Goal: Task Accomplishment & Management: Manage account settings

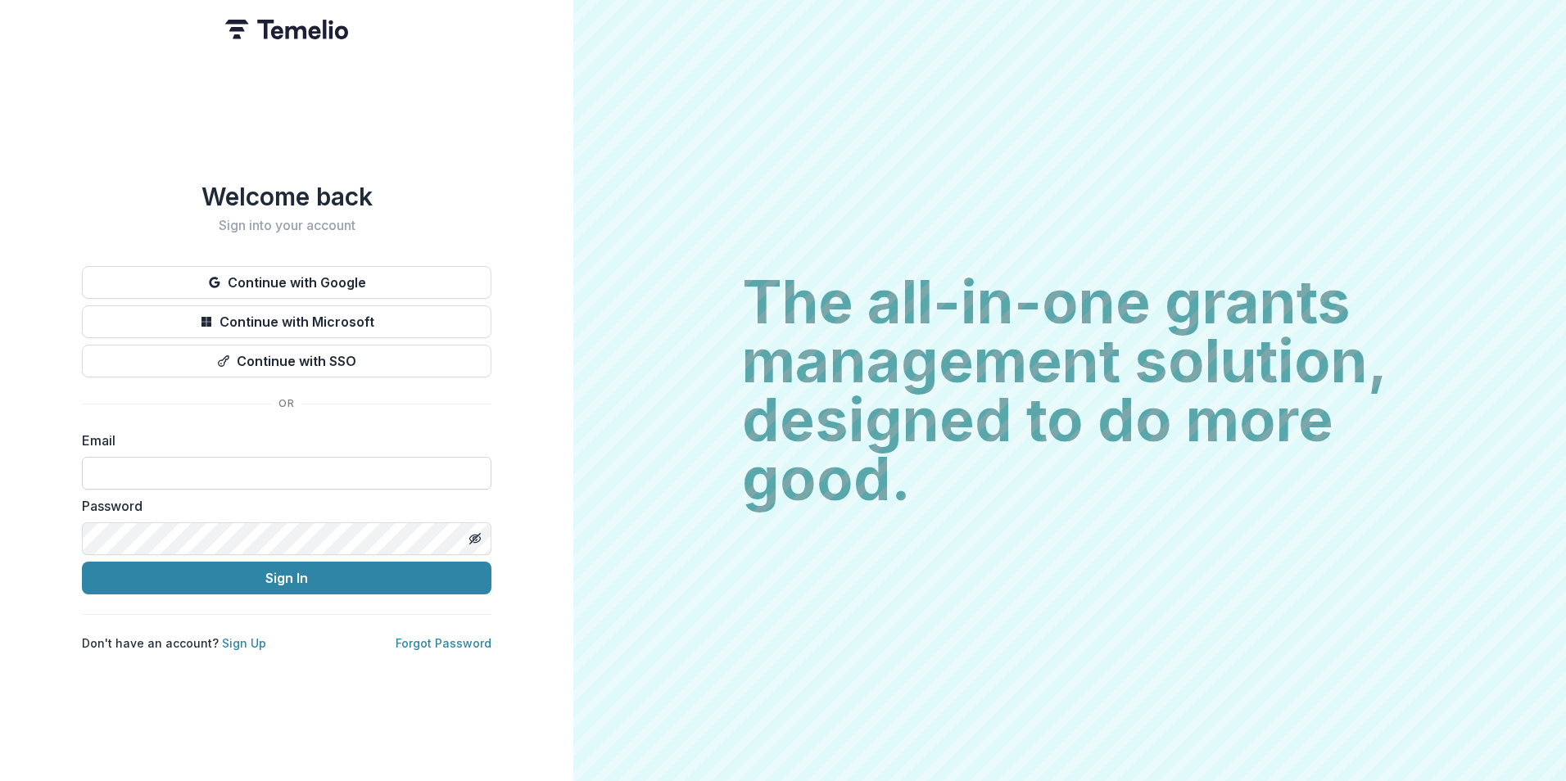
click at [183, 464] on input at bounding box center [286, 473] width 409 height 33
type input "**********"
click at [82, 562] on button "Sign In" at bounding box center [286, 578] width 409 height 33
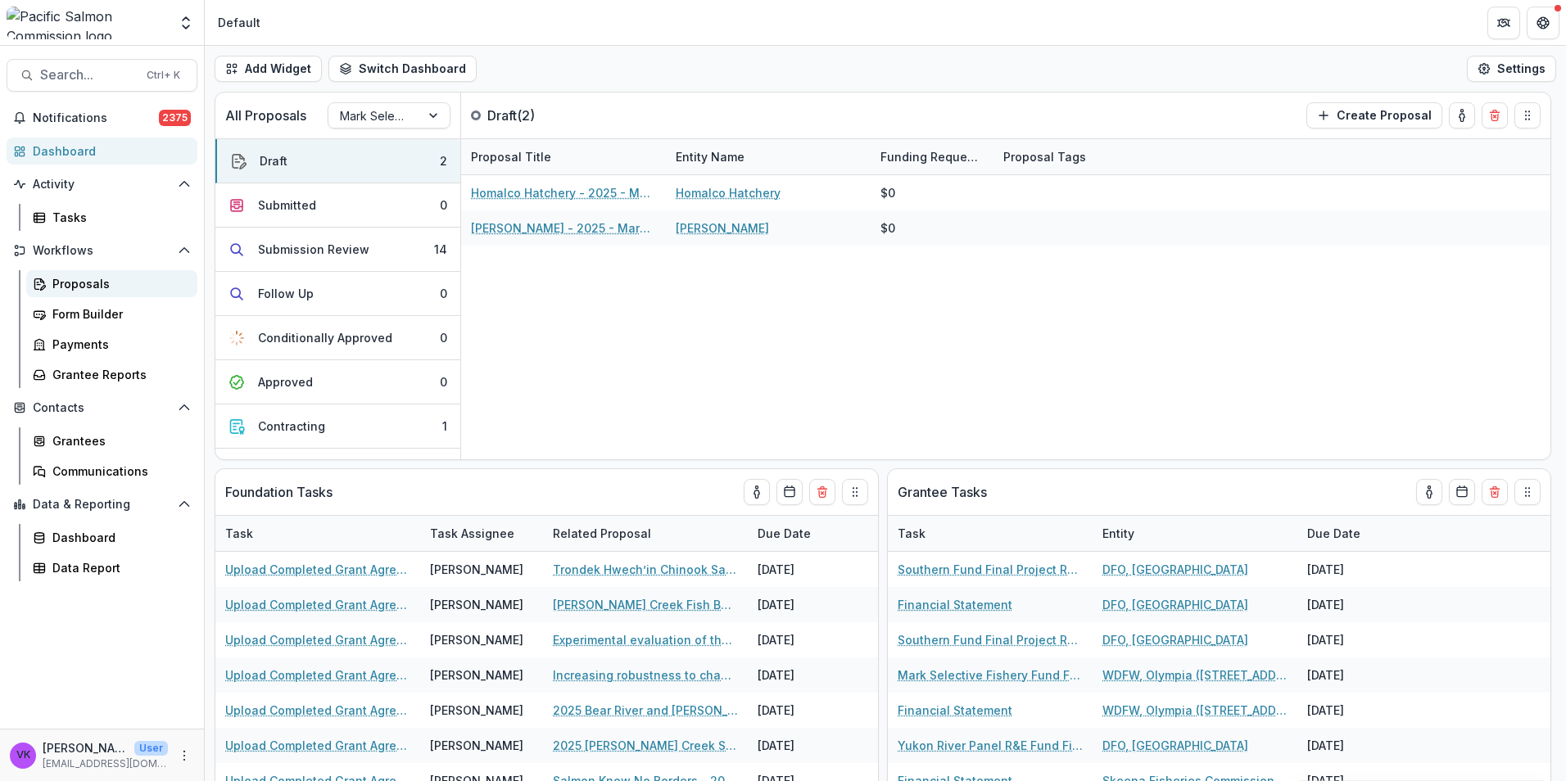
click at [82, 282] on div "Proposals" at bounding box center [118, 283] width 132 height 17
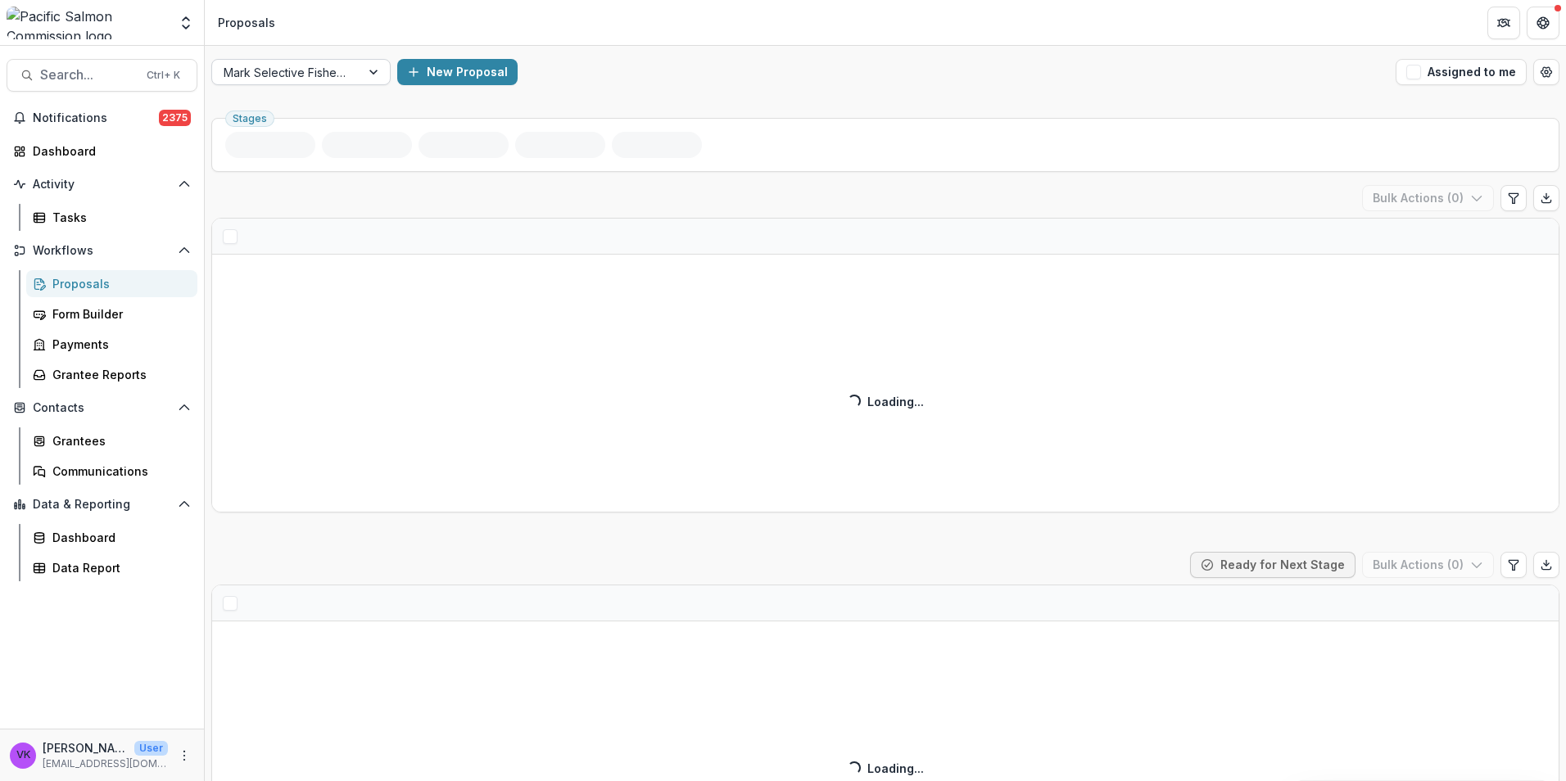
click at [372, 69] on div at bounding box center [374, 72] width 29 height 25
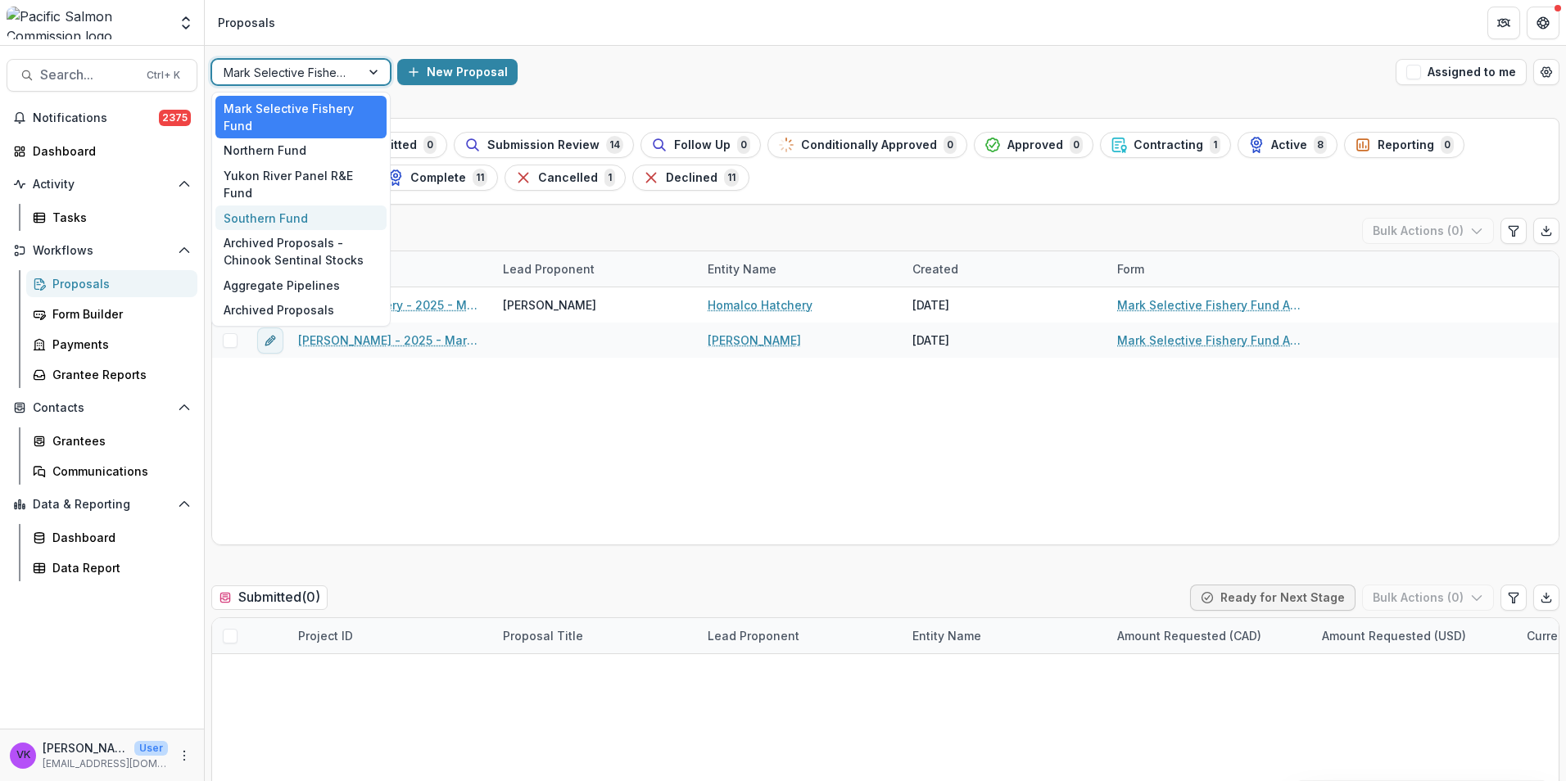
click at [298, 206] on div "Southern Fund" at bounding box center [300, 218] width 171 height 25
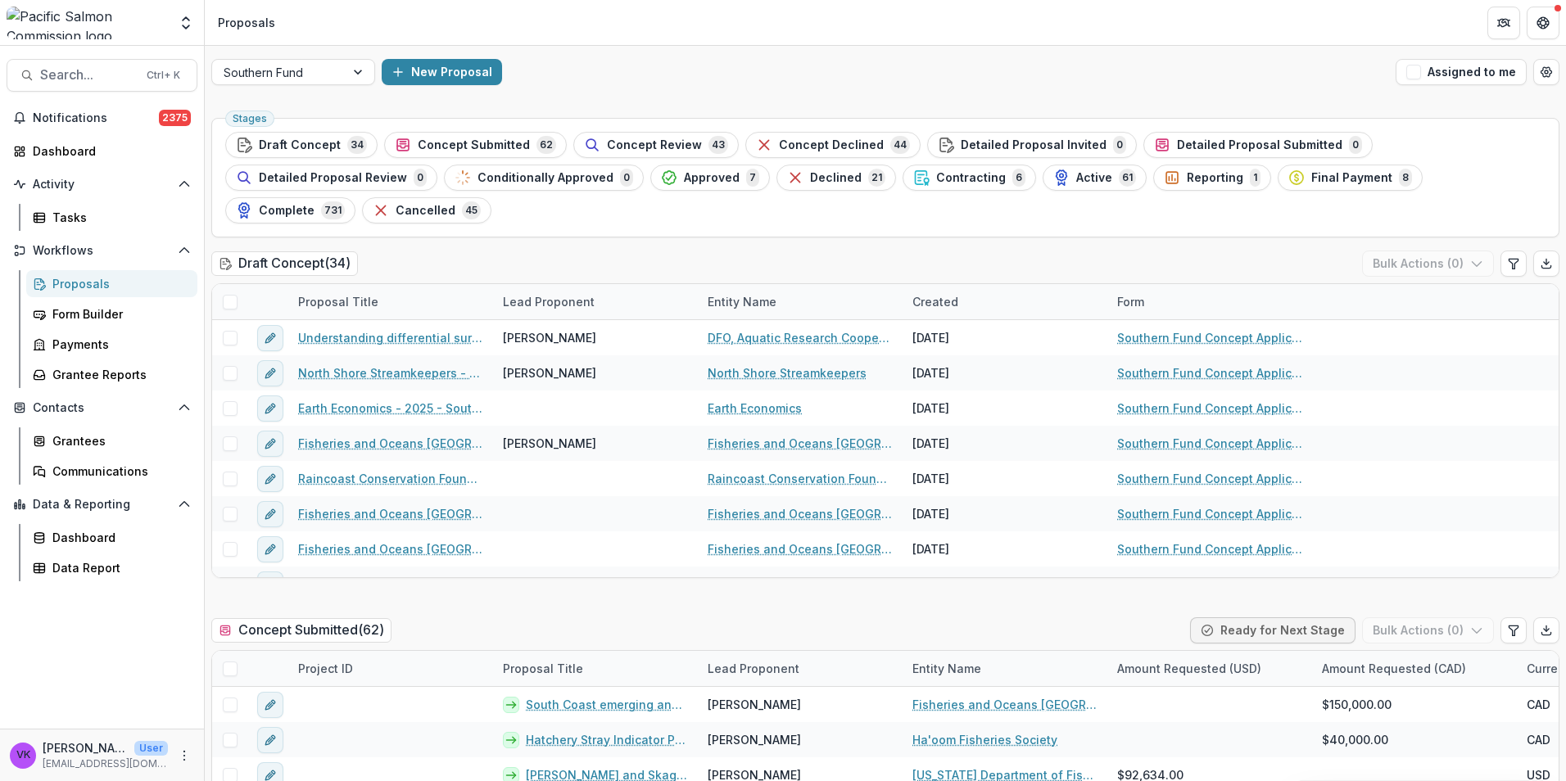
drag, startPoint x: 640, startPoint y: 145, endPoint x: 1214, endPoint y: 367, distance: 615.4
click at [642, 145] on span "Concept Review" at bounding box center [654, 145] width 95 height 14
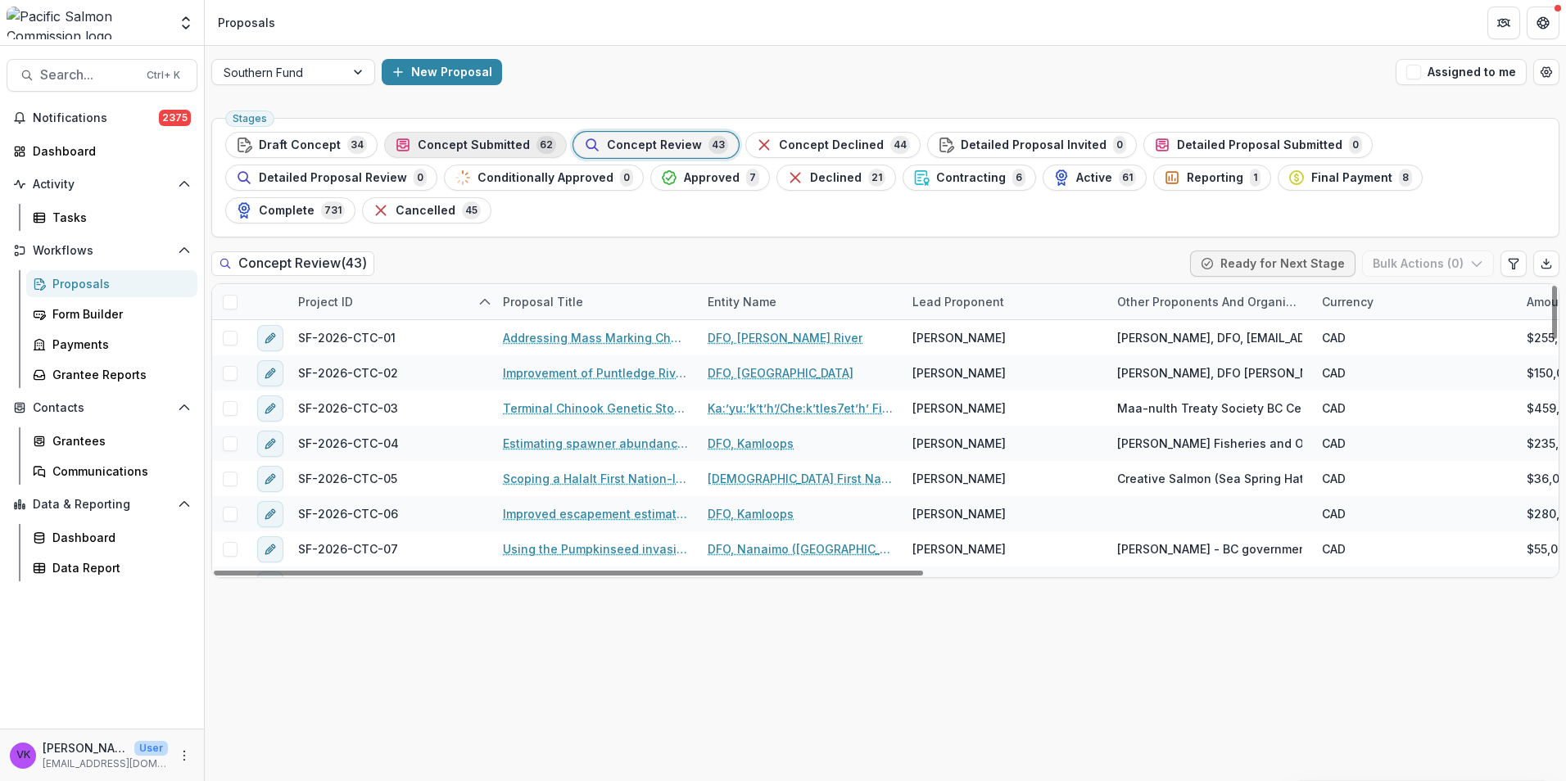
click at [504, 138] on span "Concept Submitted" at bounding box center [474, 145] width 112 height 14
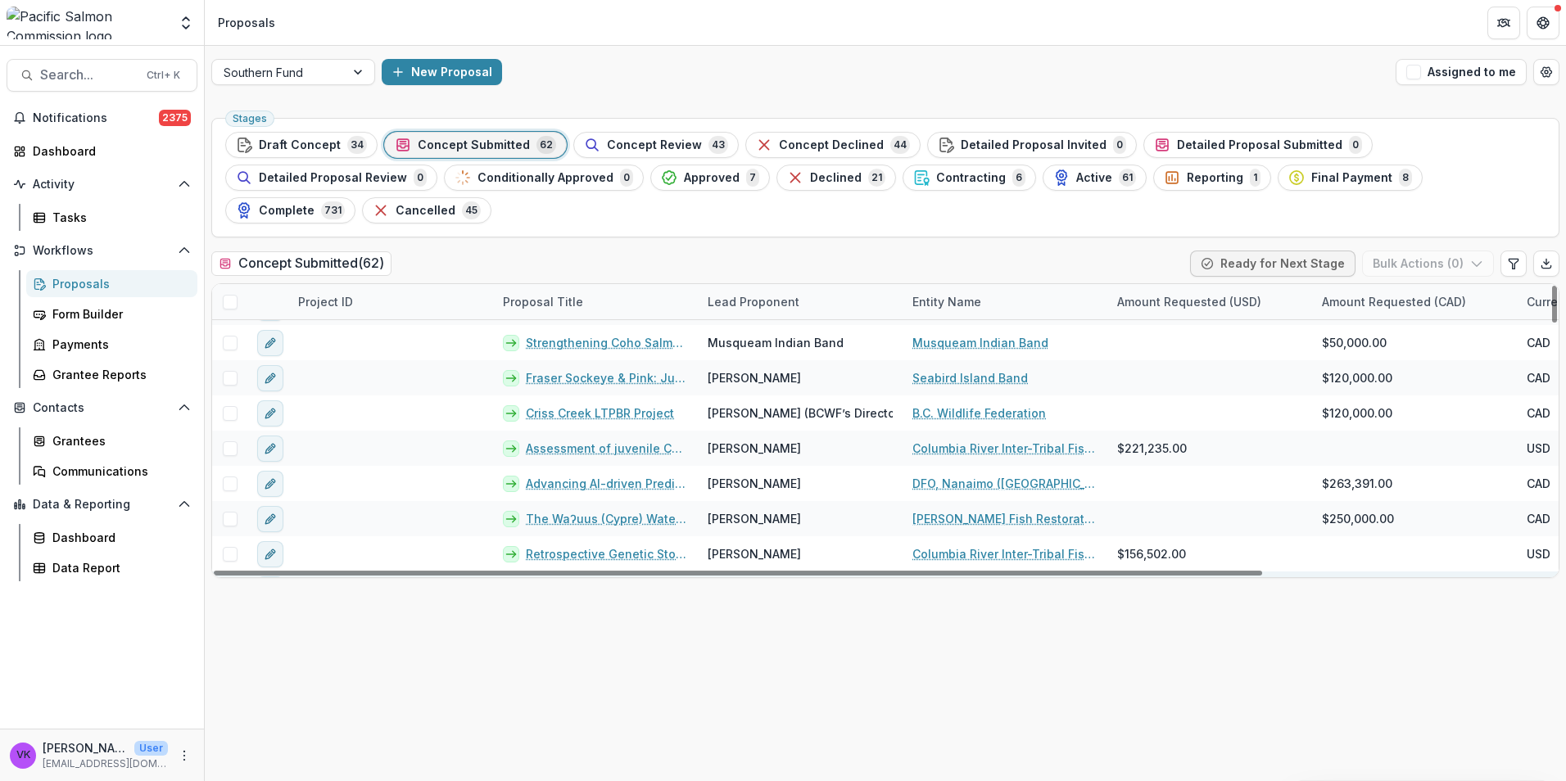
scroll to position [1926, 0]
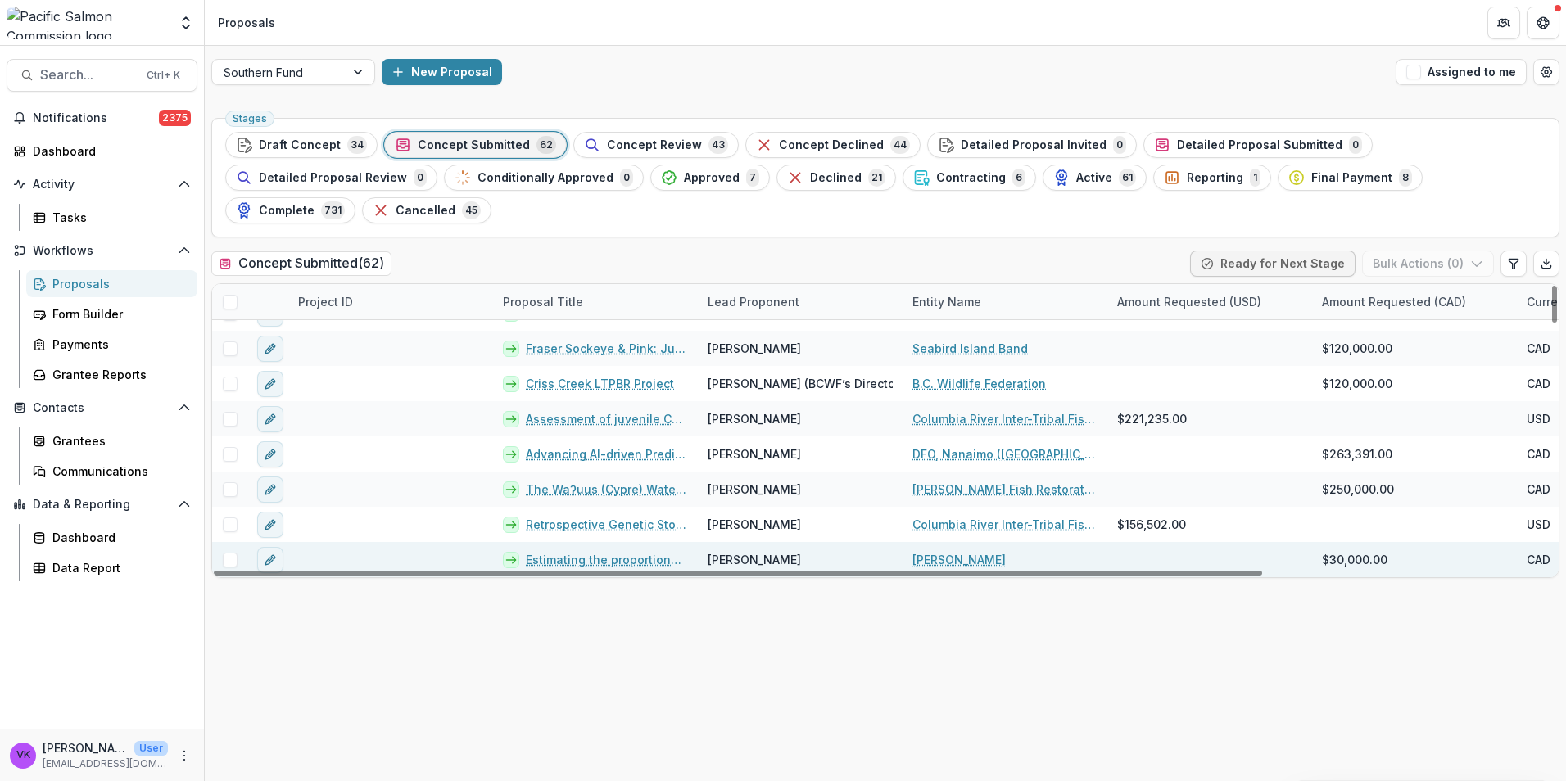
click at [574, 551] on link "Estimating the proportional influences of some less-commonly considered factors…" at bounding box center [607, 559] width 162 height 17
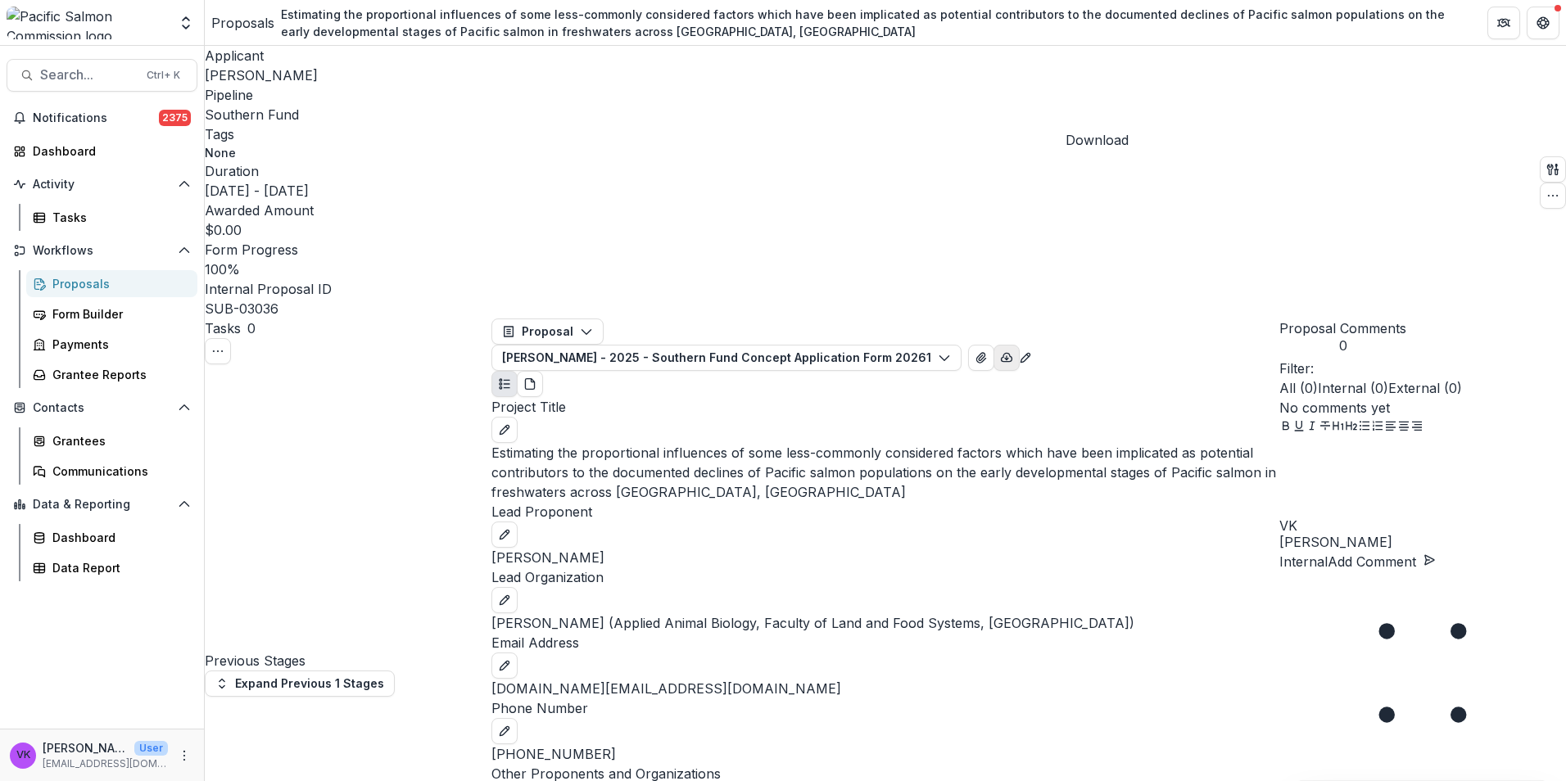
drag, startPoint x: 1099, startPoint y: 109, endPoint x: 1119, endPoint y: 121, distance: 23.2
click at [1013, 351] on icon "button" at bounding box center [1006, 357] width 13 height 13
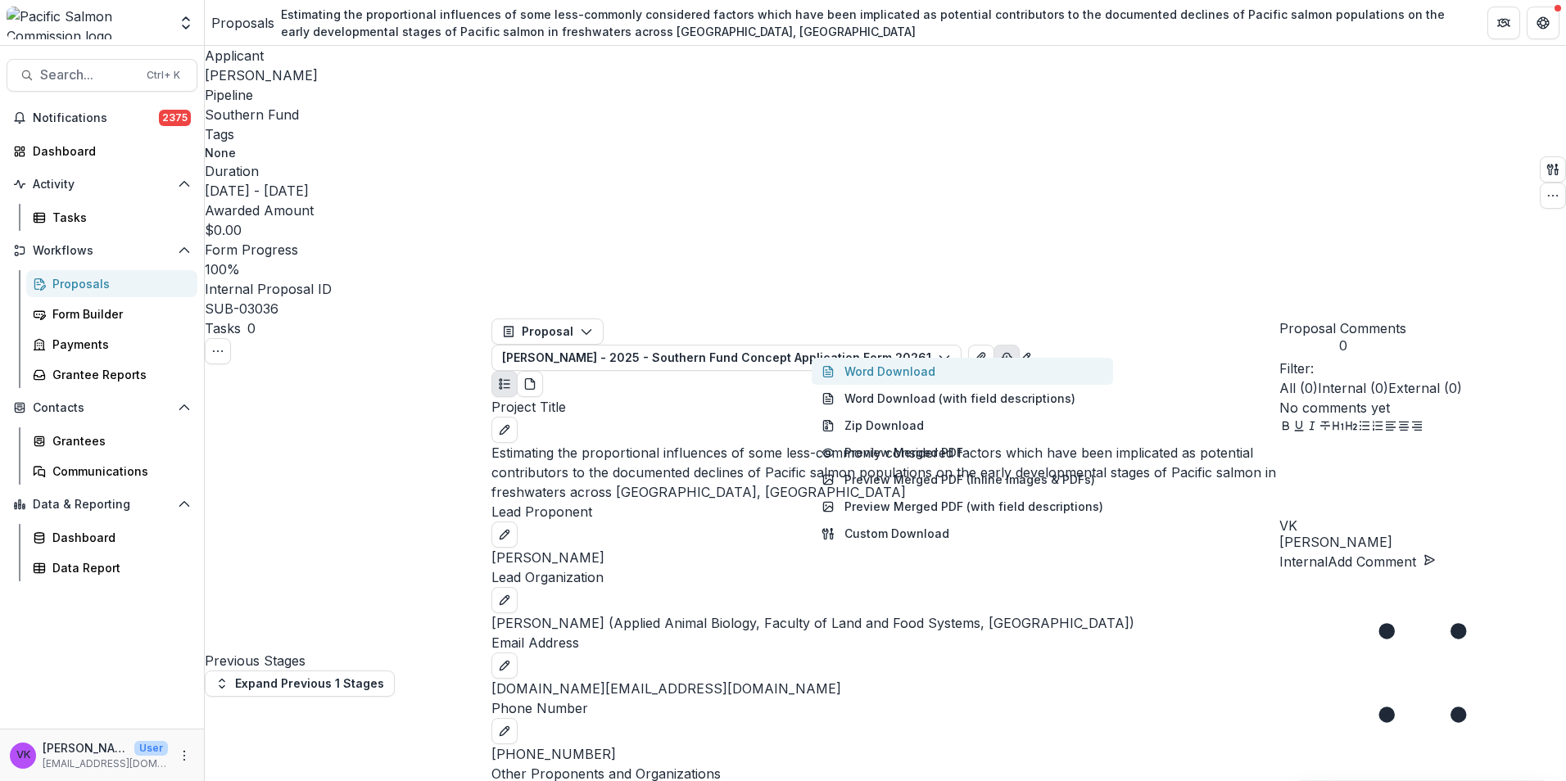
click at [875, 358] on button "Word Download" at bounding box center [961, 371] width 301 height 27
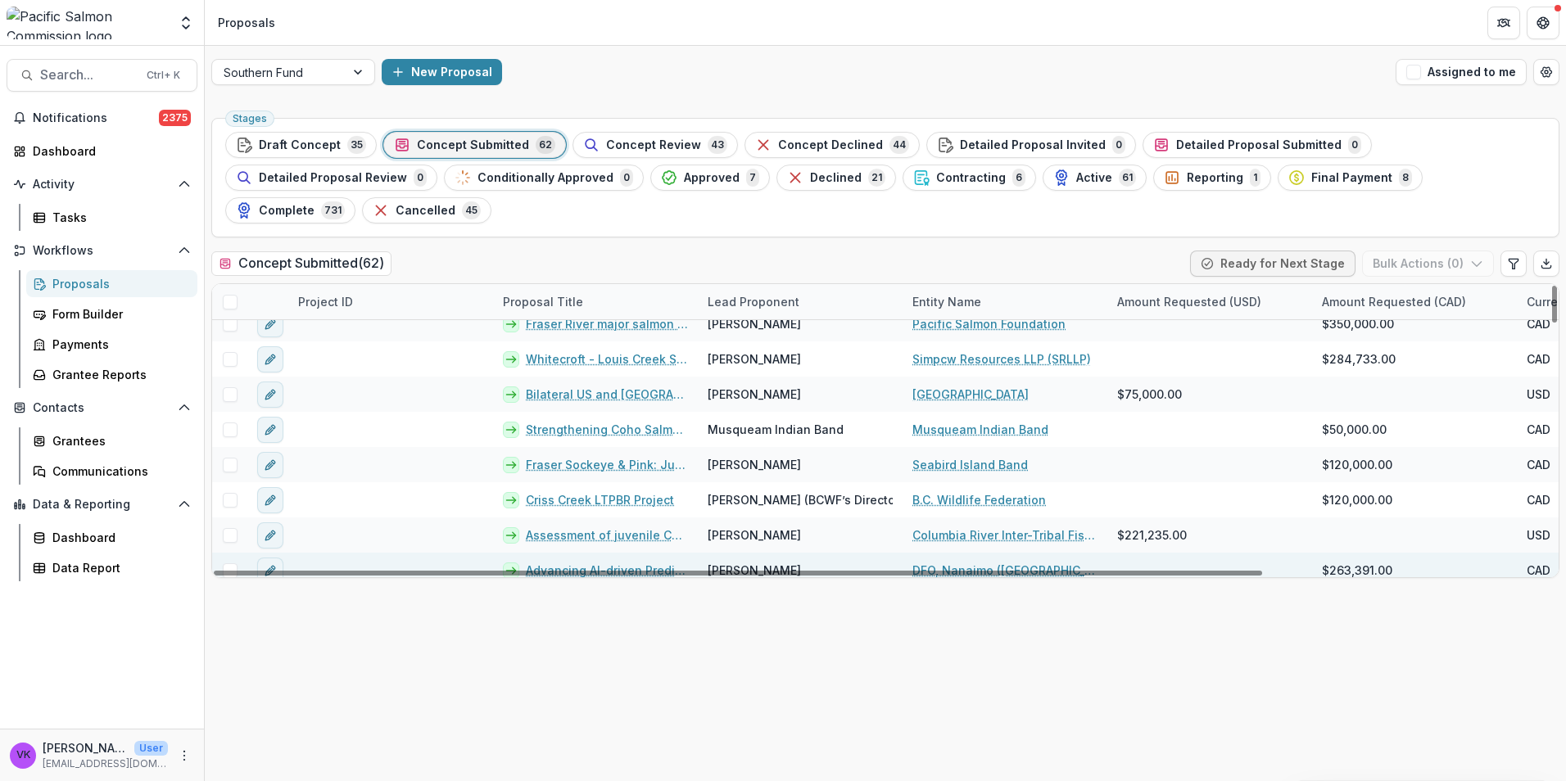
scroll to position [1926, 0]
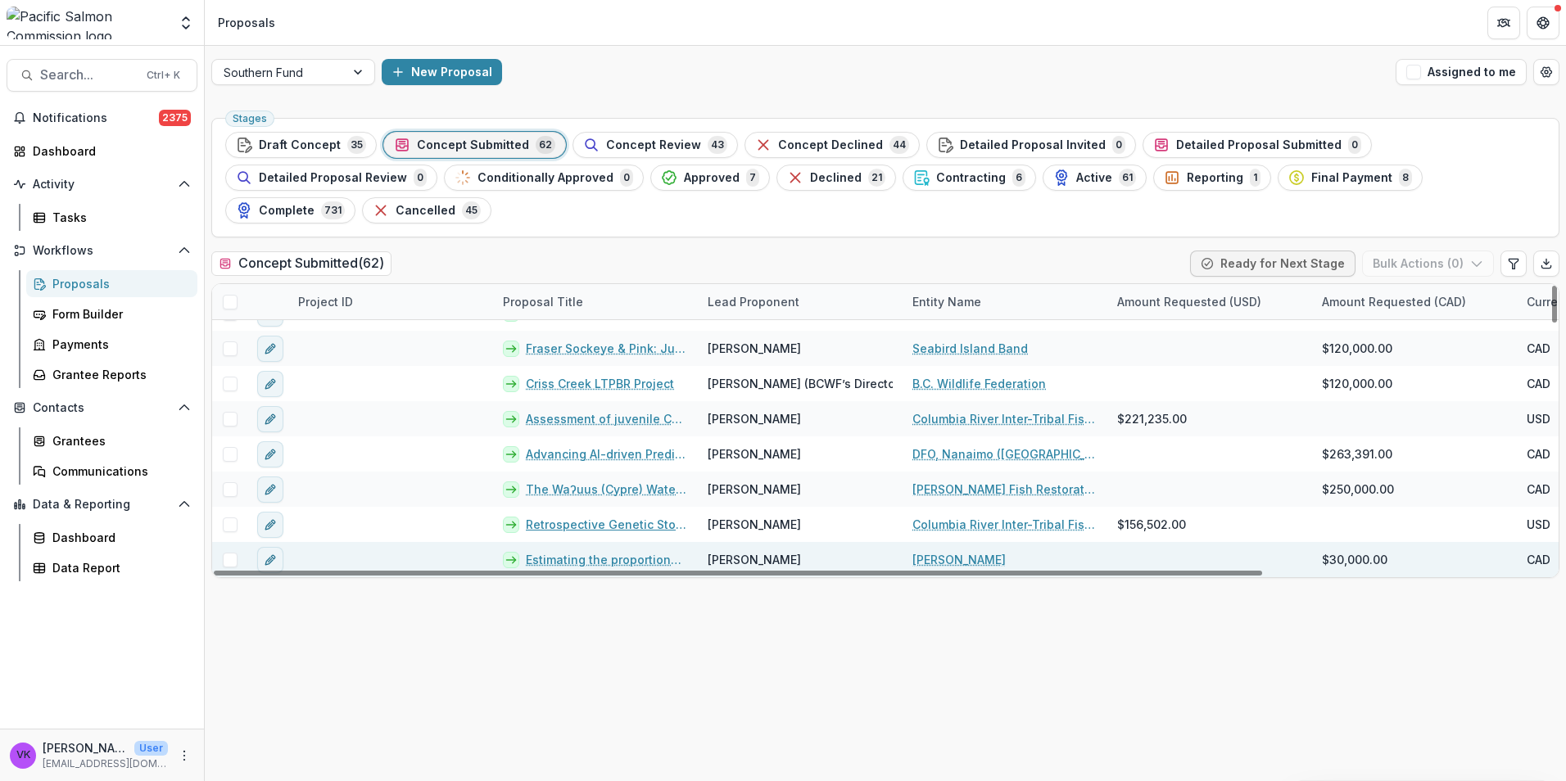
drag, startPoint x: 585, startPoint y: 491, endPoint x: 651, endPoint y: 511, distance: 68.4
click at [586, 516] on link "Retrospective Genetic Stock Identification of Columbia River Sockeye ([DATE] – …" at bounding box center [607, 524] width 162 height 17
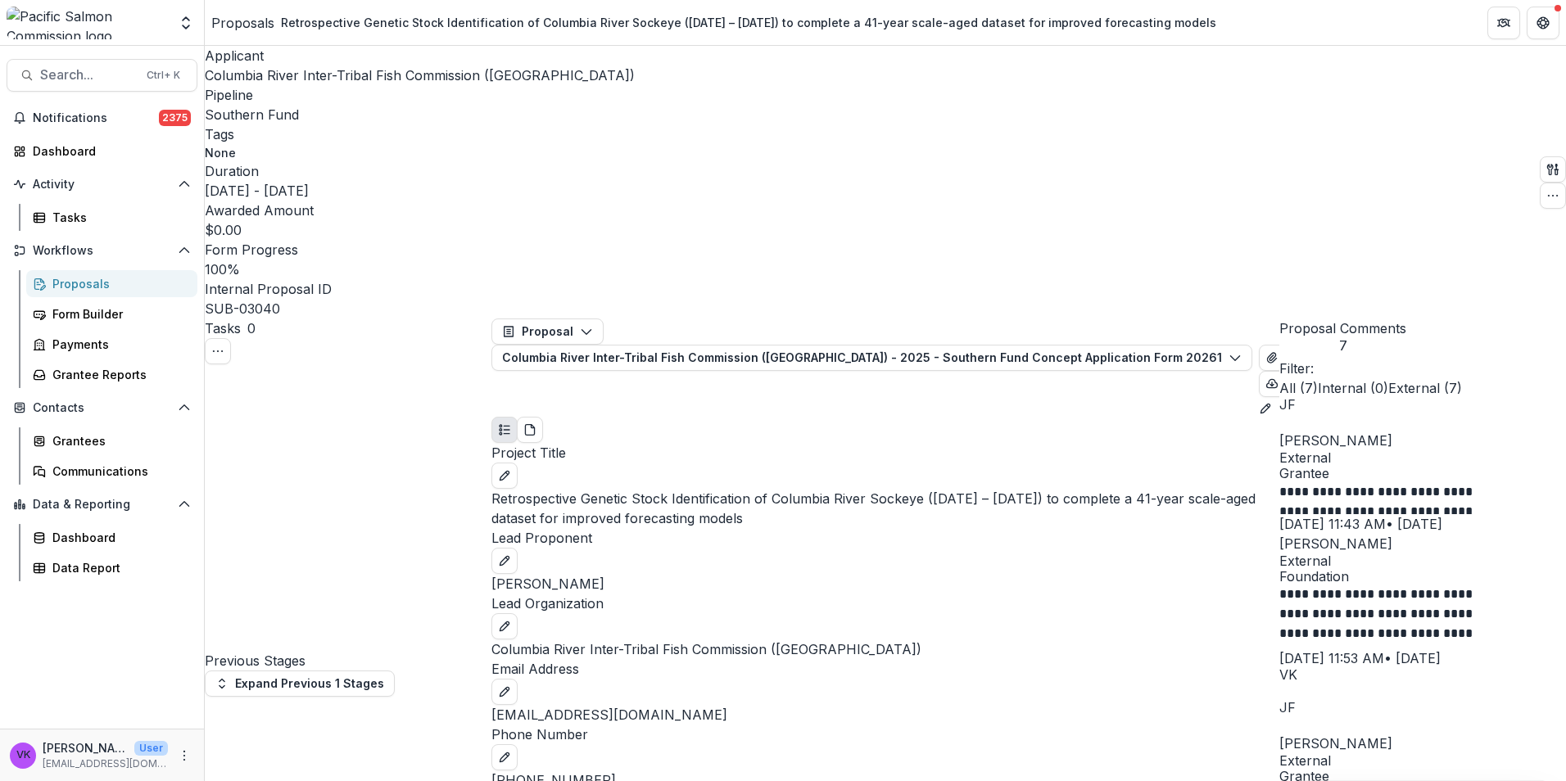
drag, startPoint x: 1276, startPoint y: 111, endPoint x: 1290, endPoint y: 119, distance: 16.5
click at [1241, 351] on icon "button" at bounding box center [1234, 357] width 13 height 13
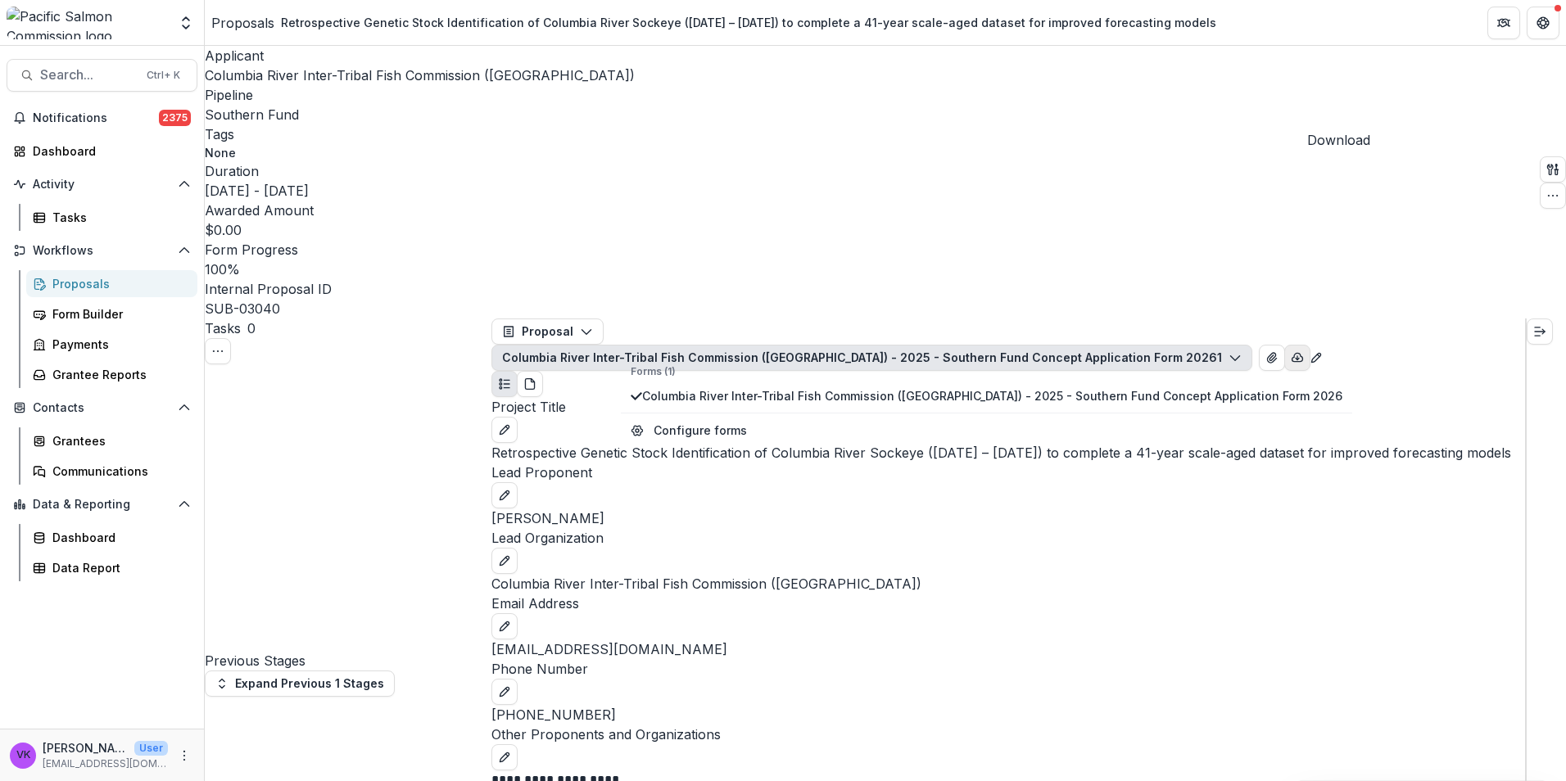
click at [1304, 351] on icon "button" at bounding box center [1296, 357] width 13 height 13
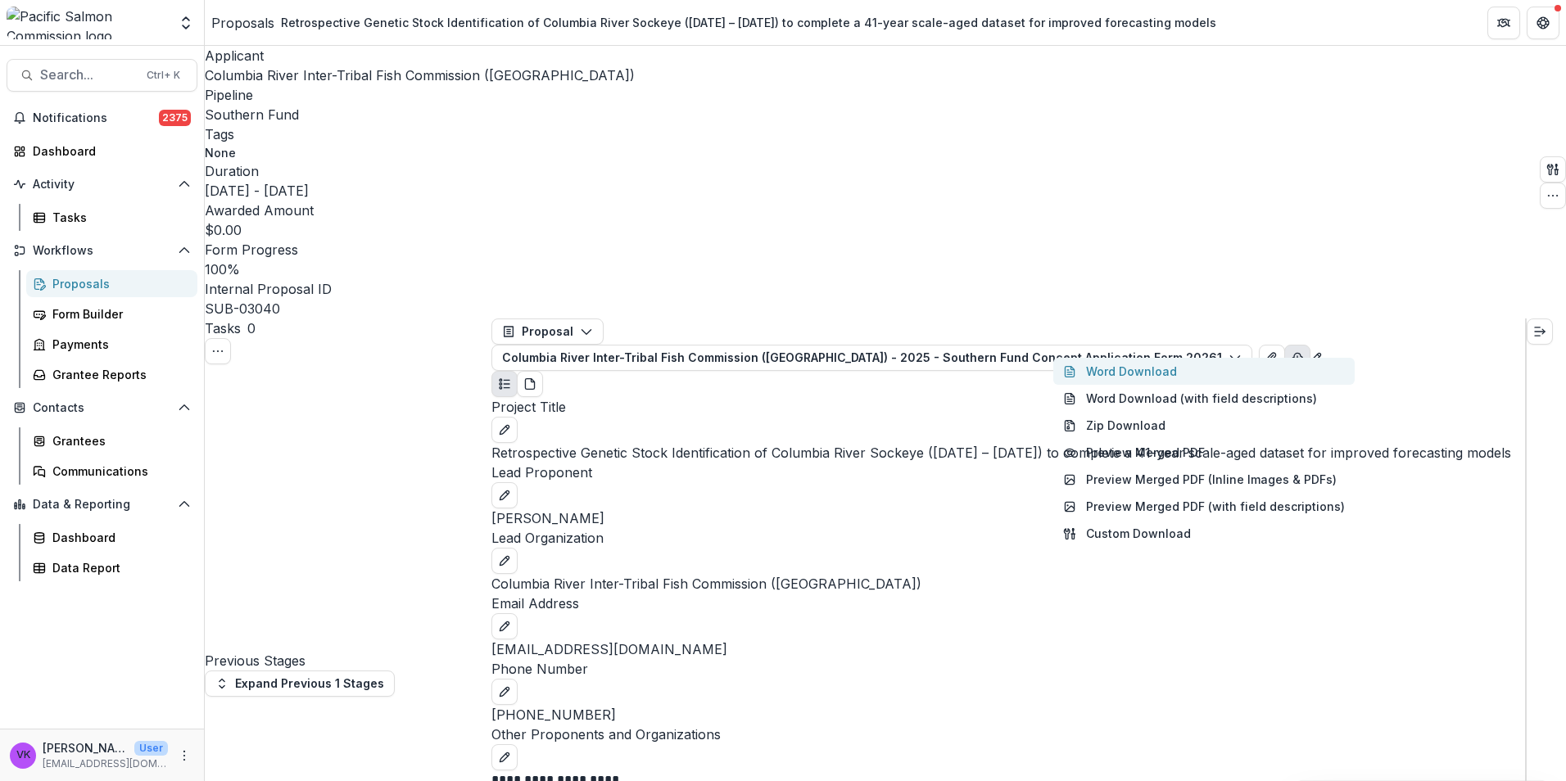
click at [1117, 358] on button "Word Download" at bounding box center [1203, 371] width 301 height 27
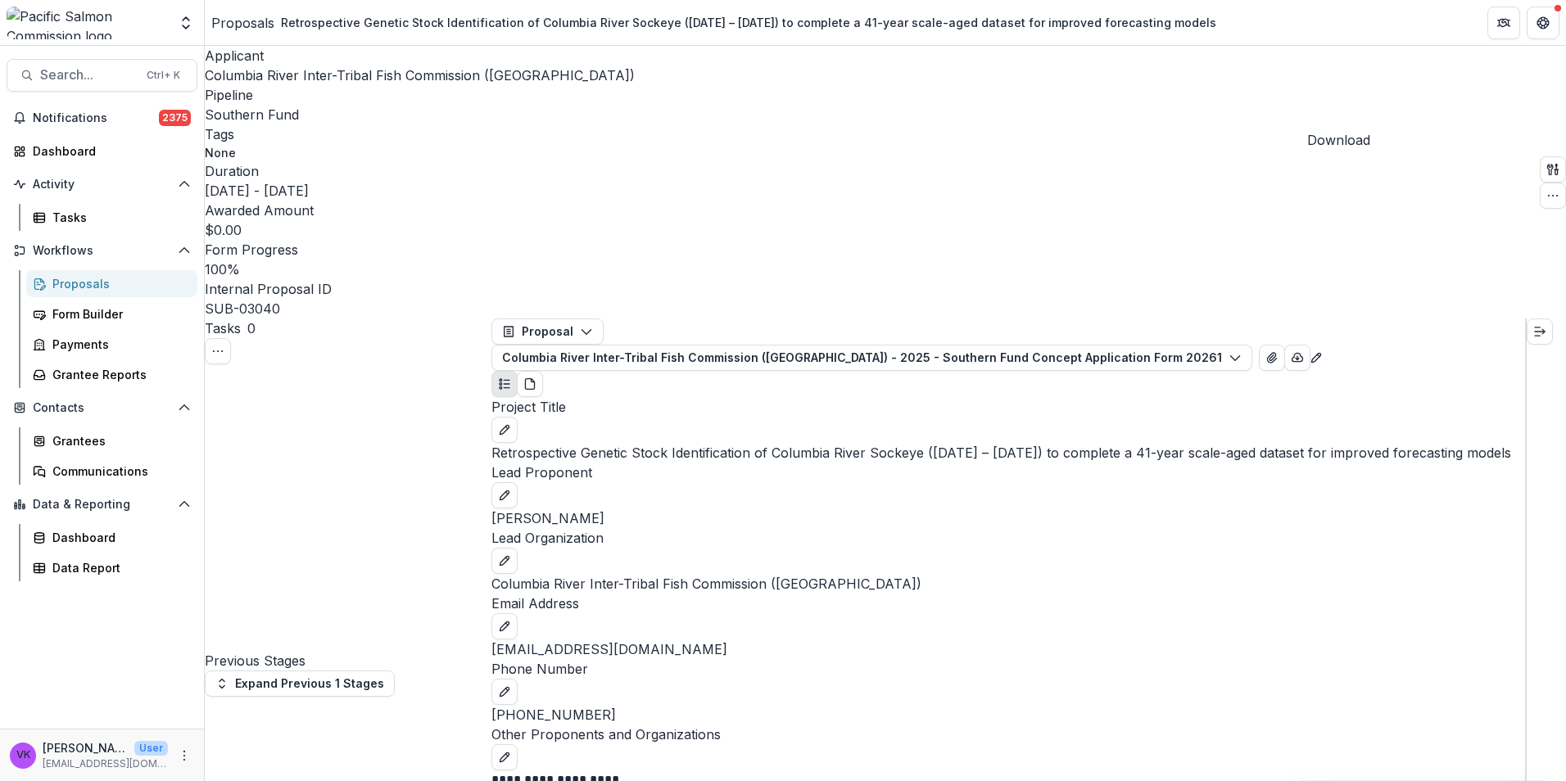
drag, startPoint x: 1071, startPoint y: 75, endPoint x: 981, endPoint y: 79, distance: 90.2
click at [1071, 75] on div "Applicant Columbia River Inter-Tribal Fish Commission ([GEOGRAPHIC_DATA]) Pipel…" at bounding box center [885, 182] width 1361 height 273
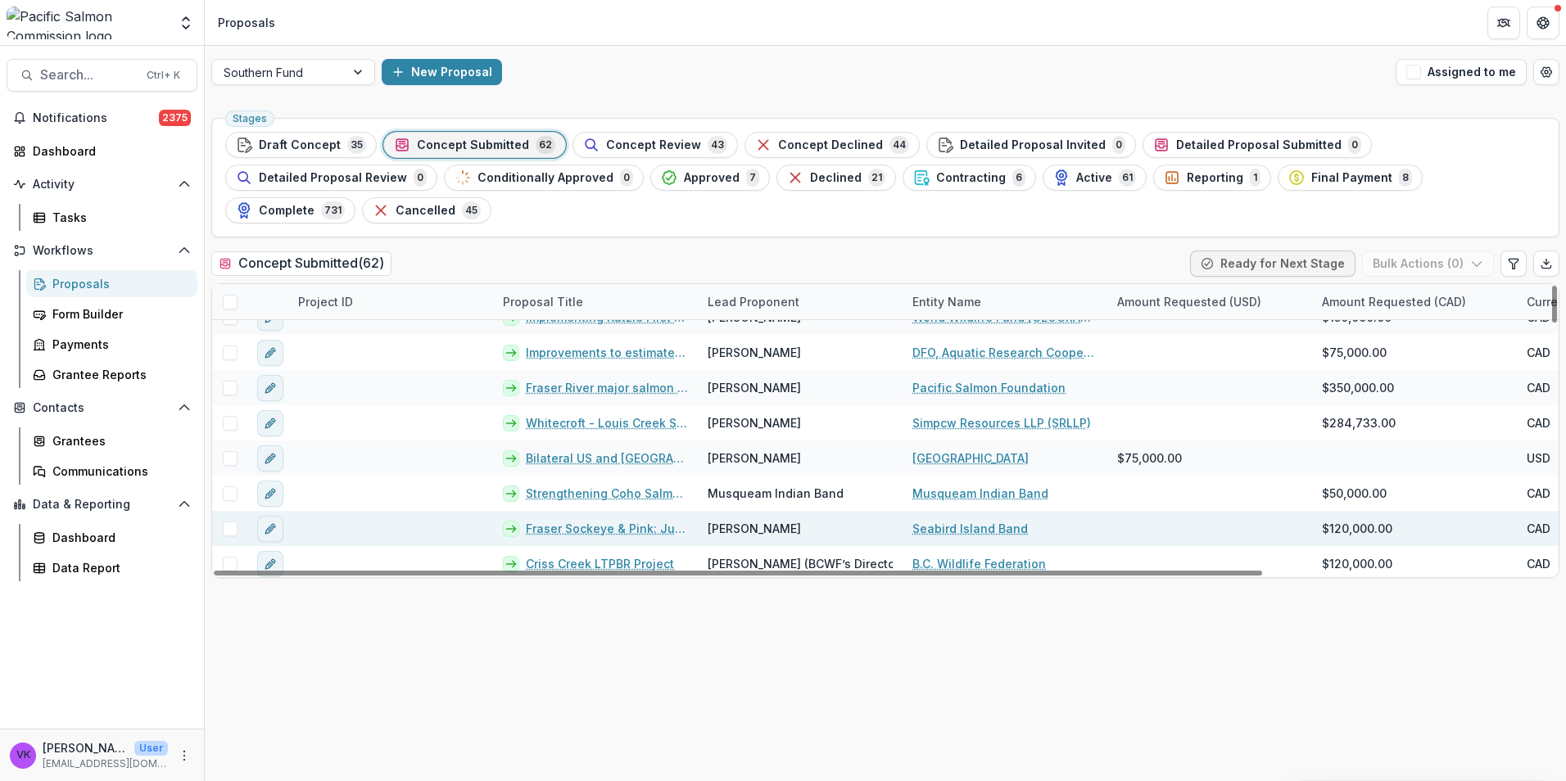
scroll to position [1926, 0]
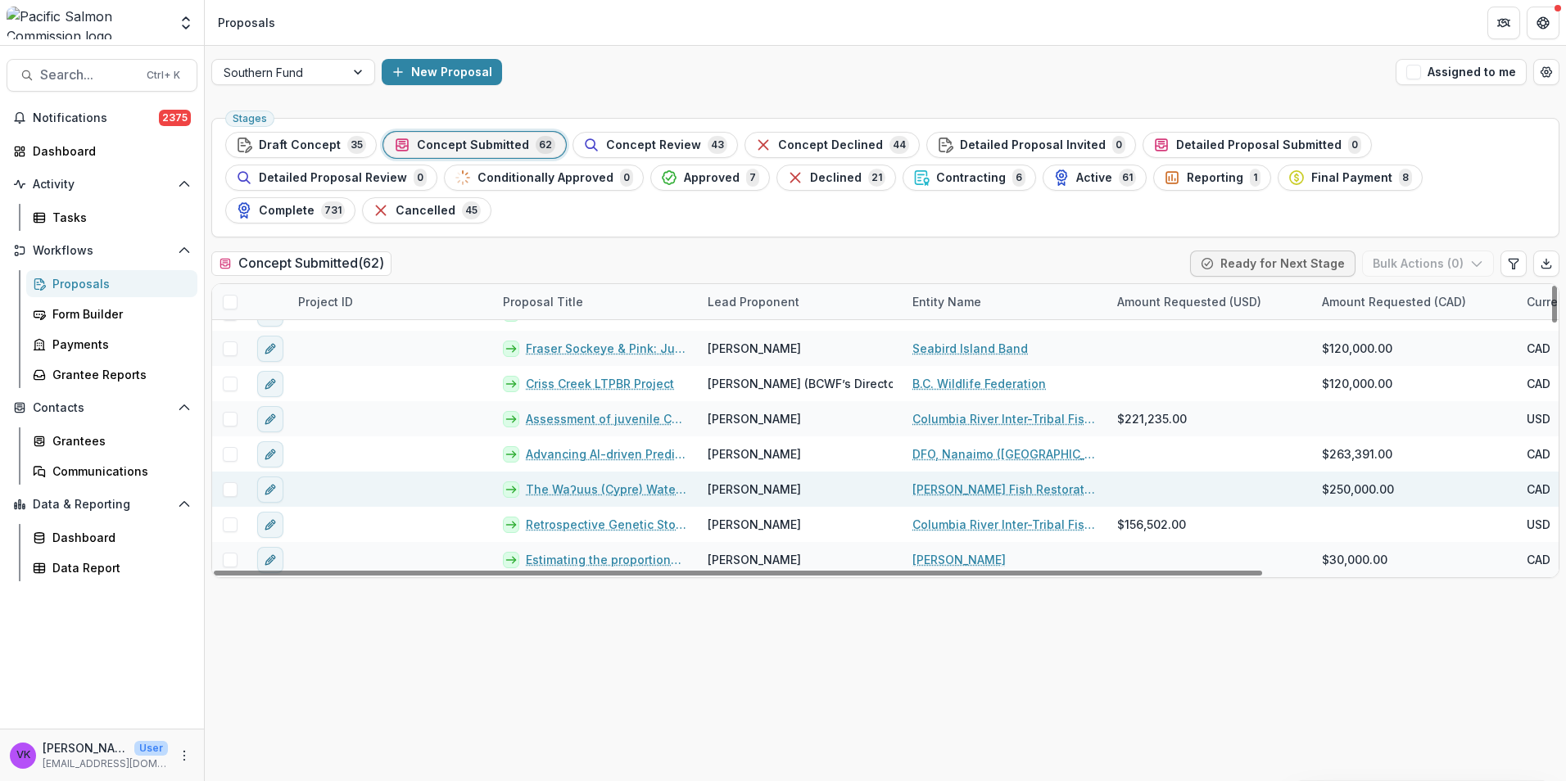
click at [611, 481] on link "The Waʔuus (Cypre) Watershed sac̓up (Chinook) Restoration and Recovery Initiati…" at bounding box center [607, 489] width 162 height 17
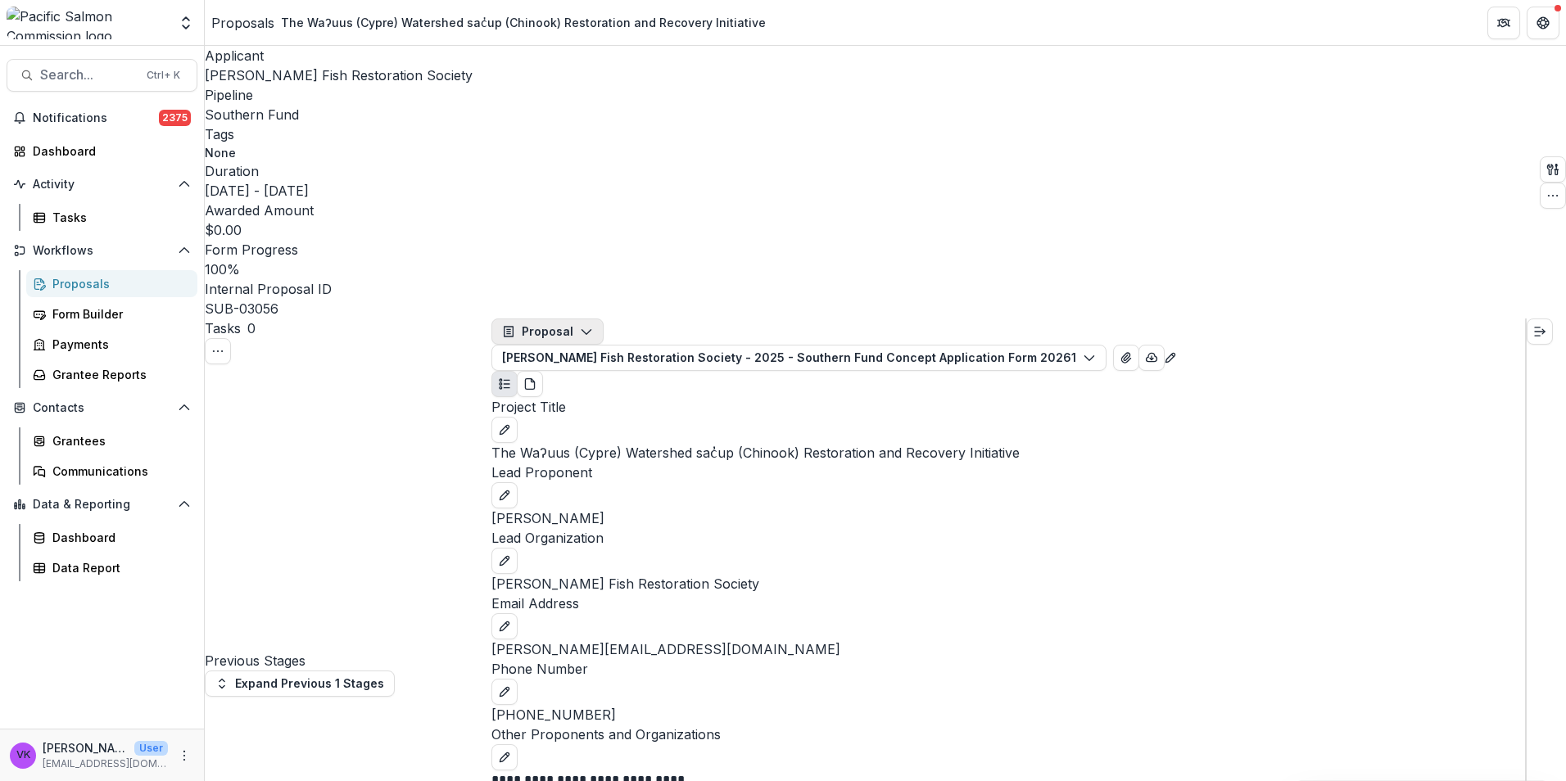
click at [588, 325] on icon "button" at bounding box center [586, 331] width 13 height 13
click at [1192, 62] on div "Applicant [PERSON_NAME] Fish Restoration Society Pipeline Southern Fund Tags No…" at bounding box center [885, 182] width 1361 height 273
click at [1158, 351] on icon "button" at bounding box center [1151, 357] width 13 height 13
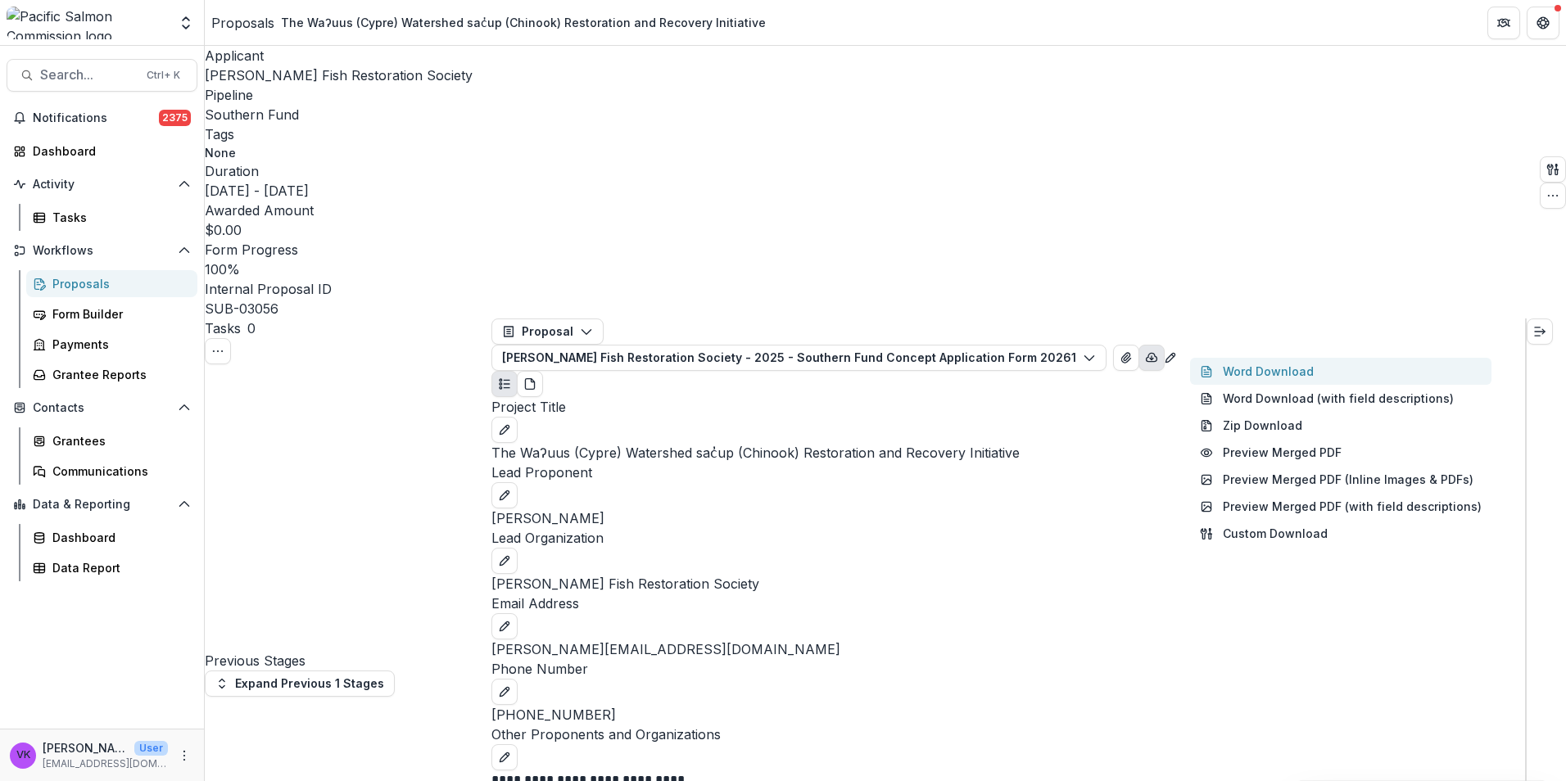
click at [1275, 358] on button "Word Download" at bounding box center [1340, 371] width 301 height 27
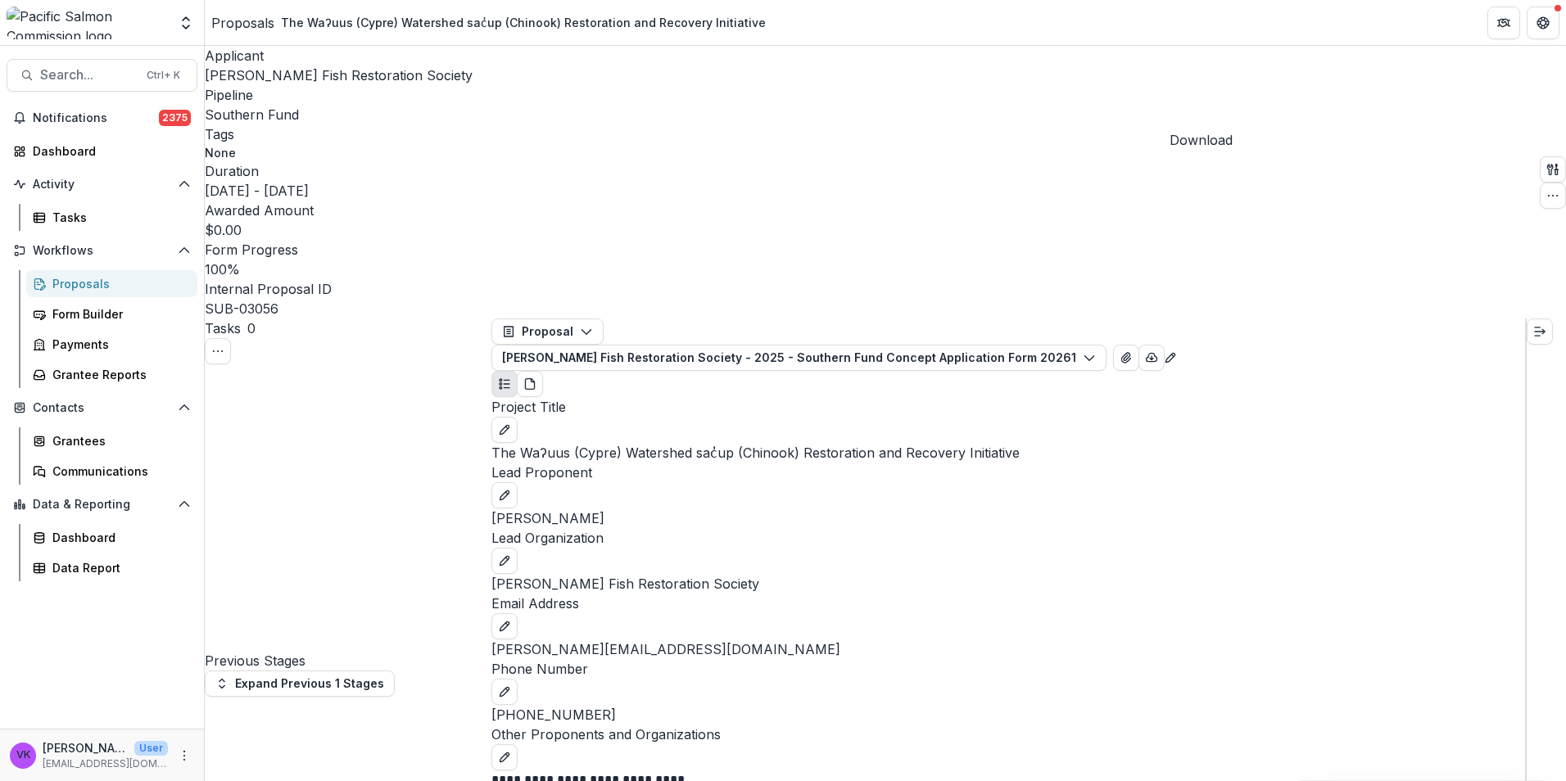
click at [933, 29] on header "Proposals The Waʔuus (Cypre) Watershed sac̓up (Chinook) Restoration and Recover…" at bounding box center [885, 22] width 1361 height 45
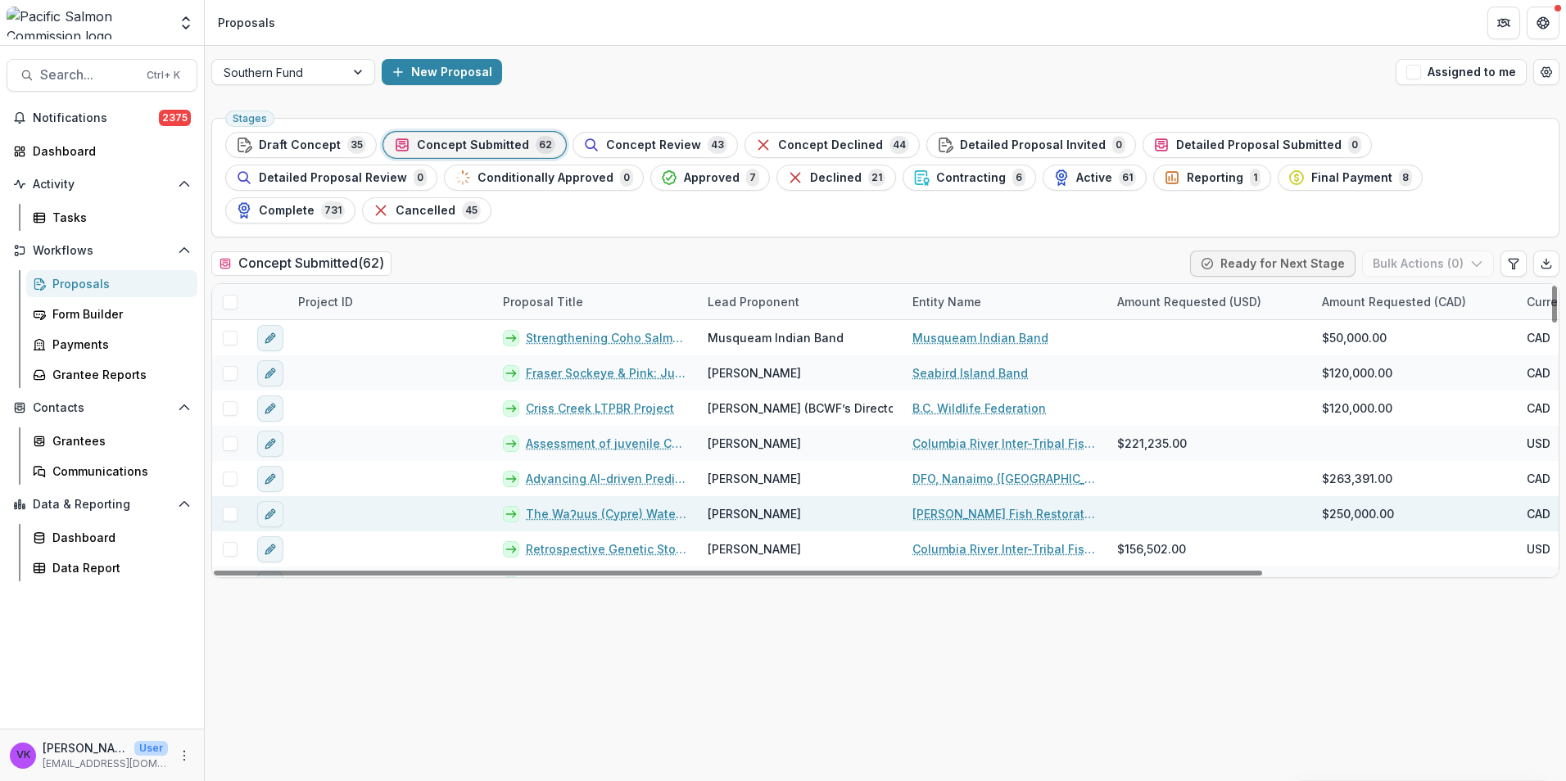
scroll to position [1926, 0]
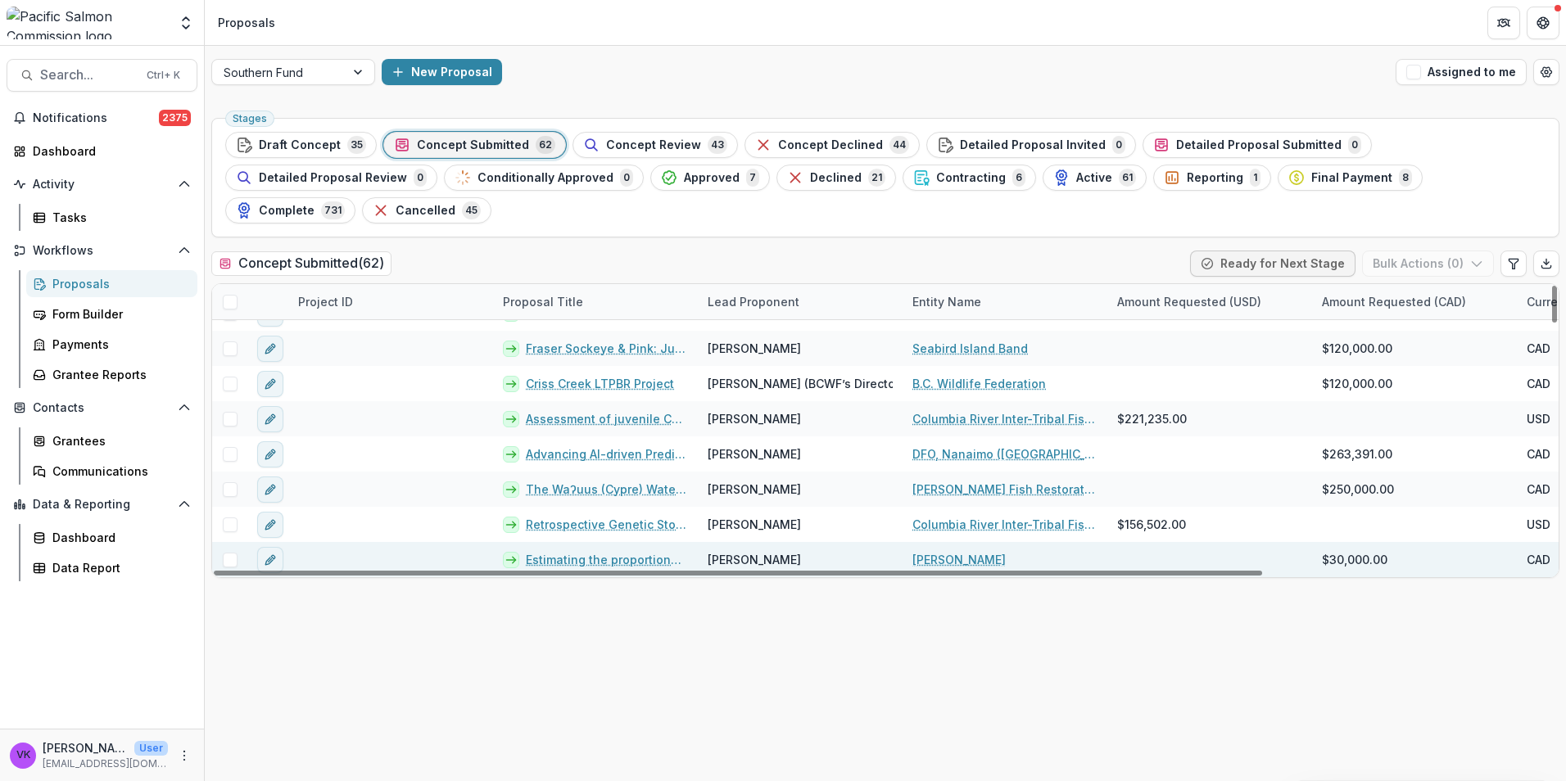
click at [666, 551] on link "Estimating the proportional influences of some less-commonly considered factors…" at bounding box center [607, 559] width 162 height 17
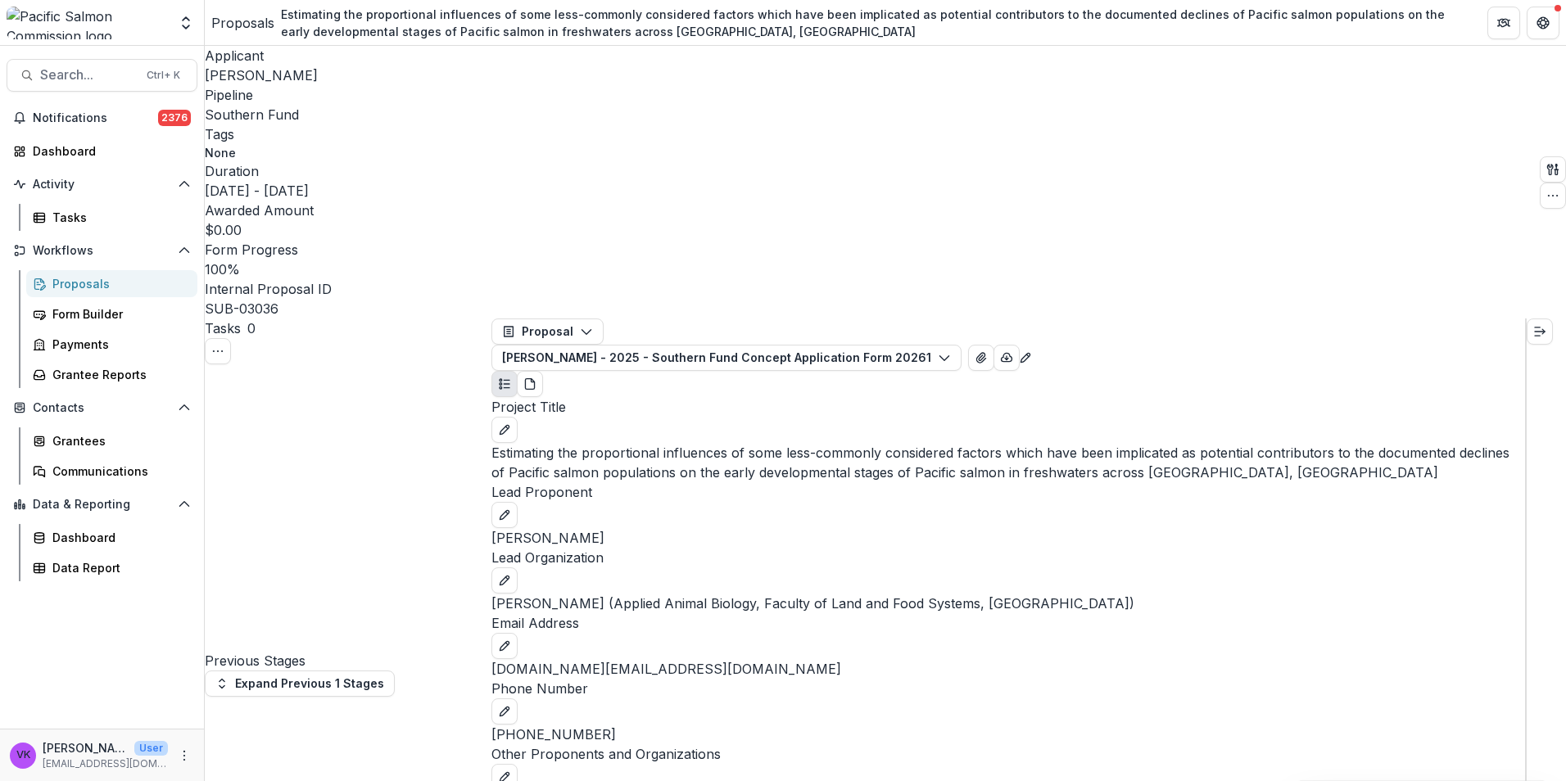
scroll to position [246, 0]
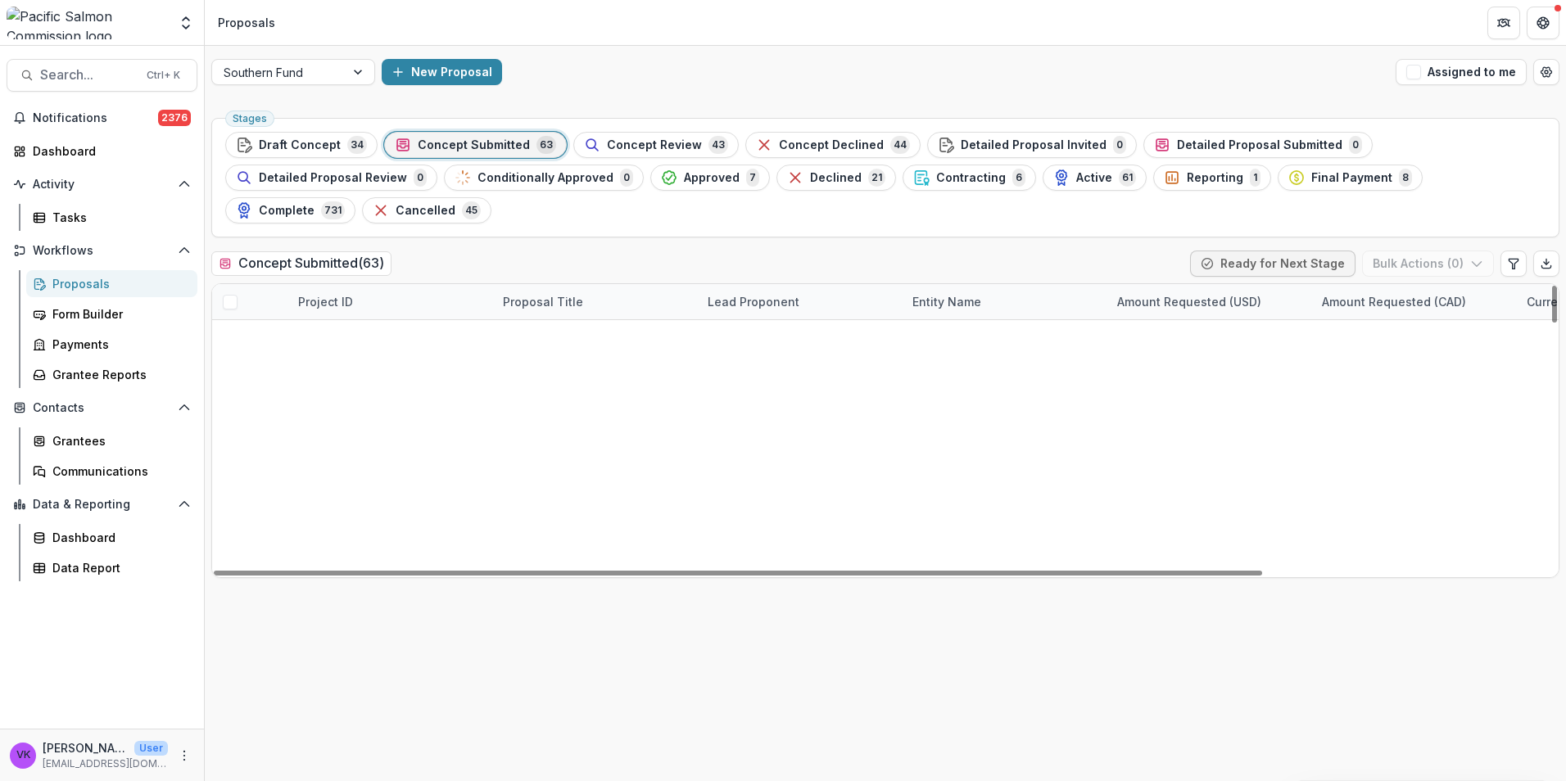
scroll to position [1961, 0]
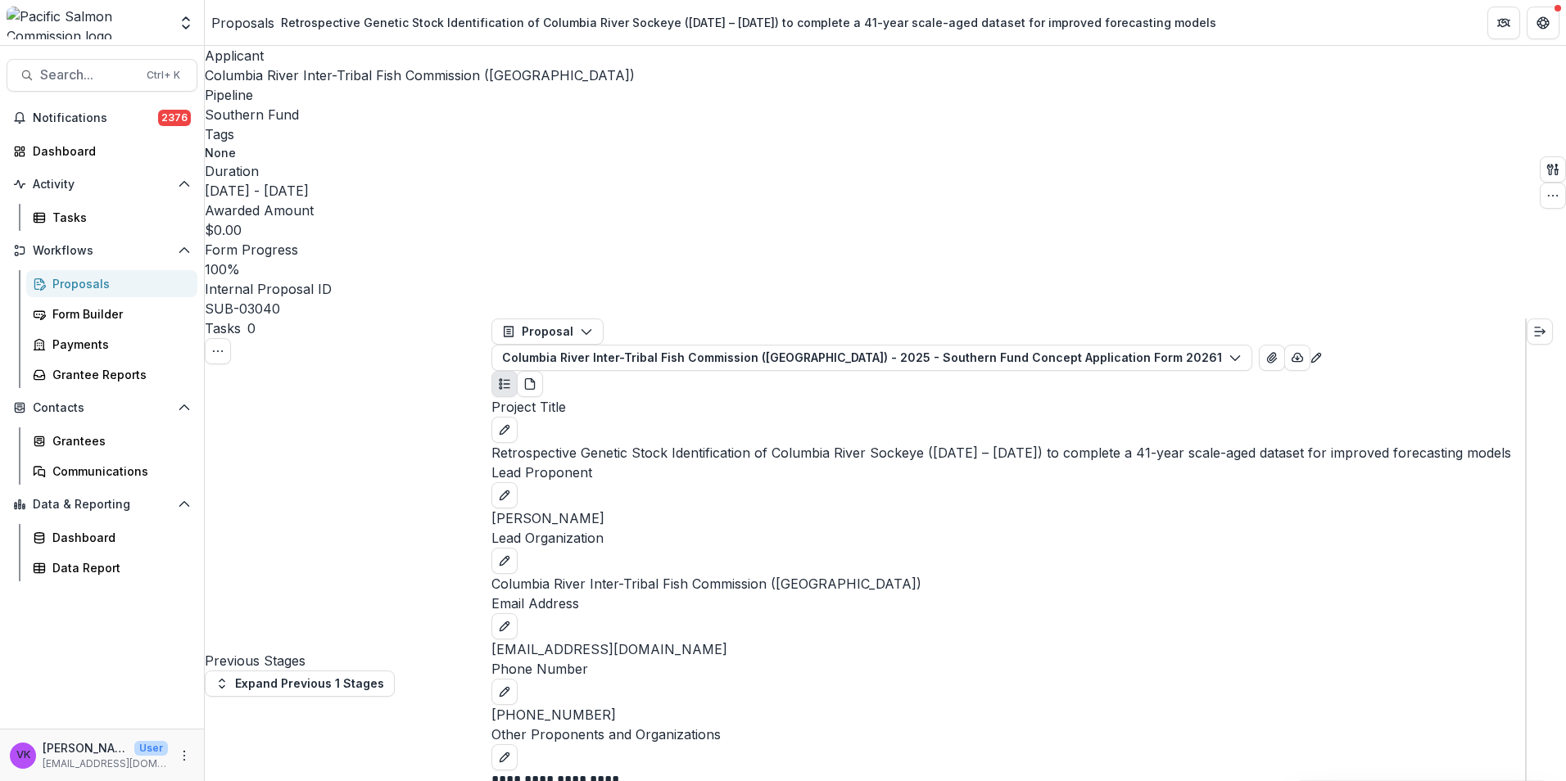
scroll to position [409, 0]
drag, startPoint x: 66, startPoint y: 286, endPoint x: 105, endPoint y: 299, distance: 40.7
click at [66, 285] on div "Proposals" at bounding box center [118, 283] width 132 height 17
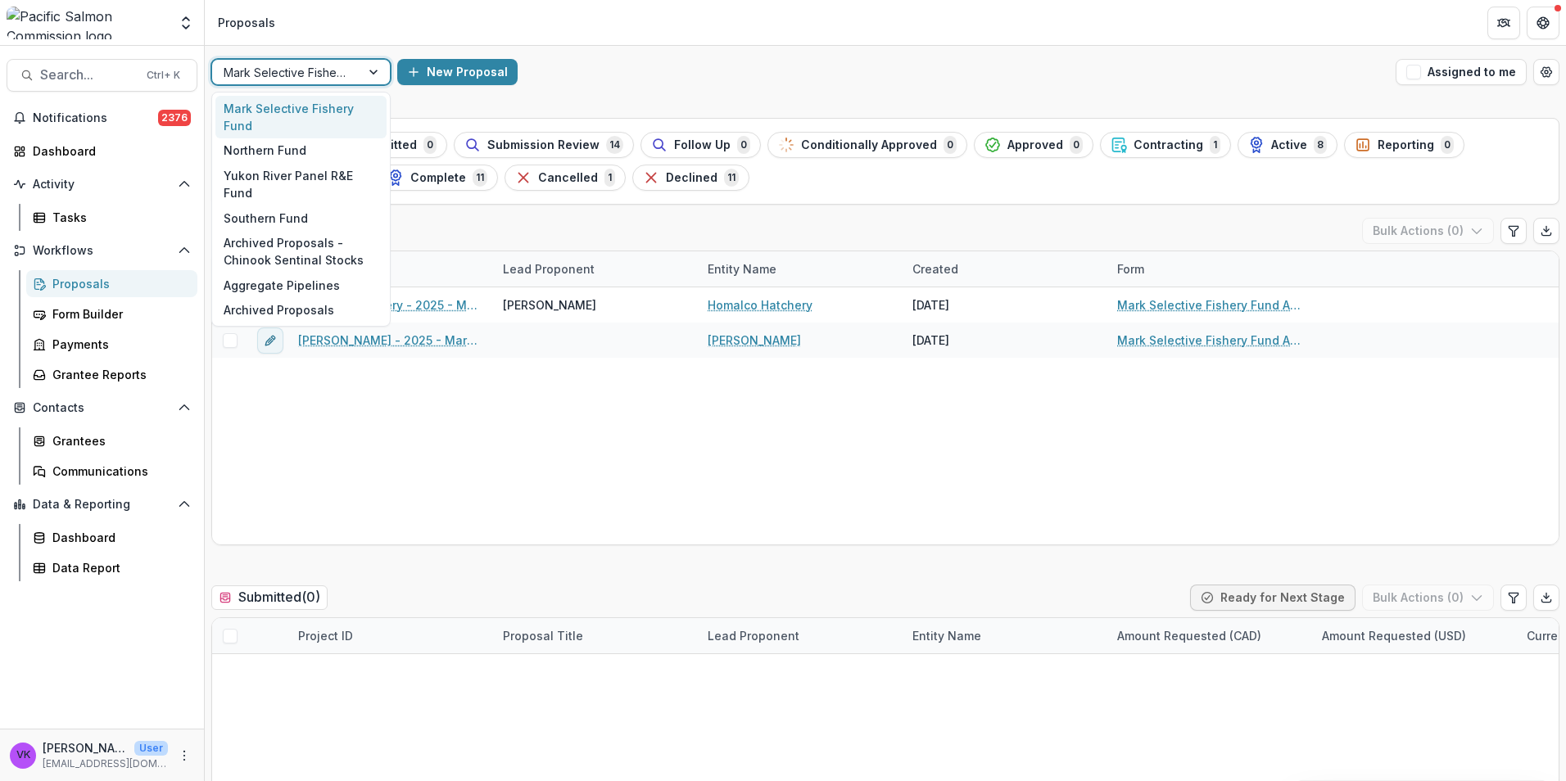
click at [373, 70] on div at bounding box center [374, 72] width 29 height 25
click at [284, 206] on div "Southern Fund" at bounding box center [300, 218] width 171 height 25
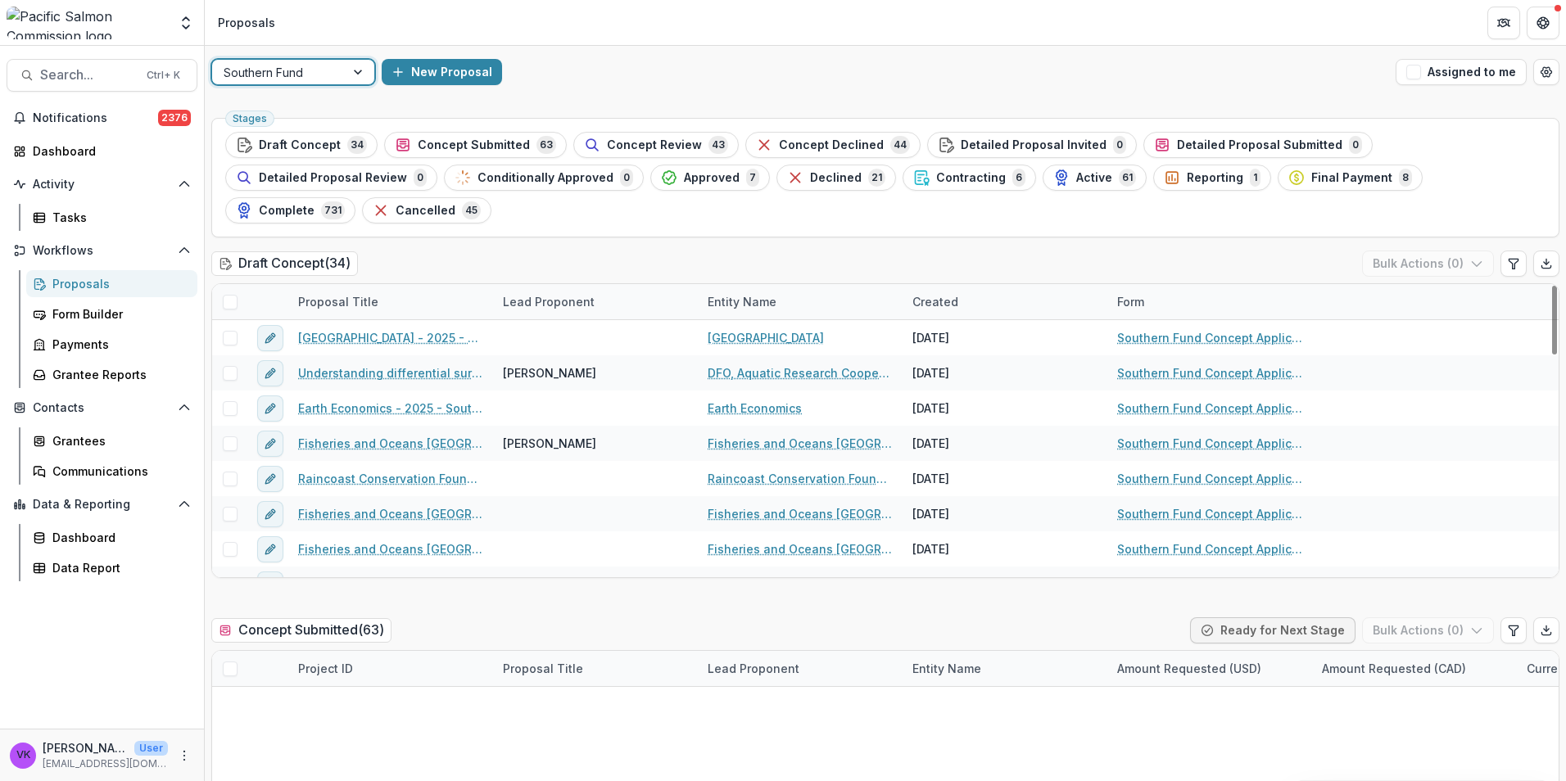
drag, startPoint x: 495, startPoint y: 142, endPoint x: 717, endPoint y: 201, distance: 230.4
click at [494, 142] on span "Concept Submitted" at bounding box center [474, 145] width 112 height 14
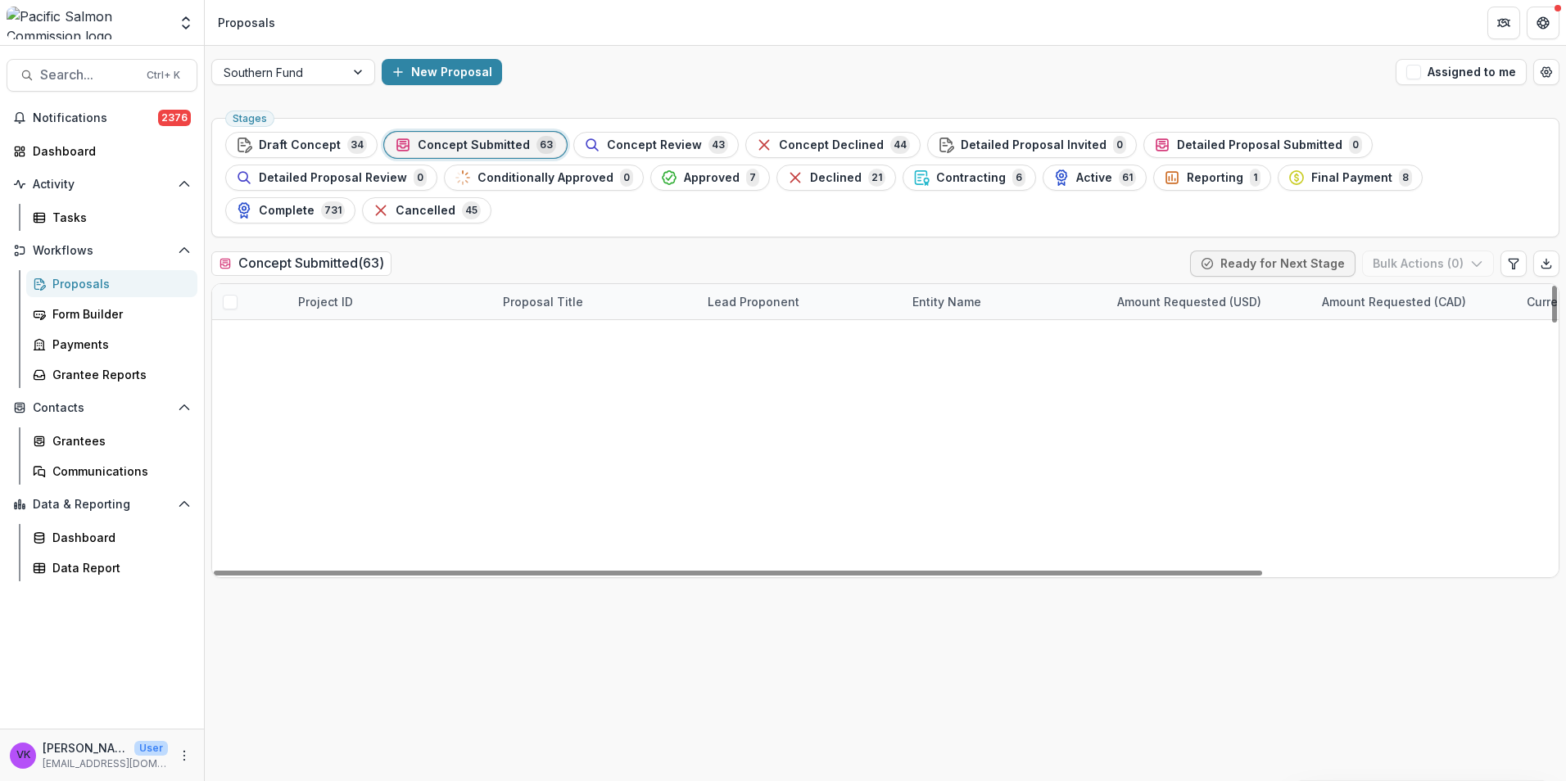
scroll to position [1961, 0]
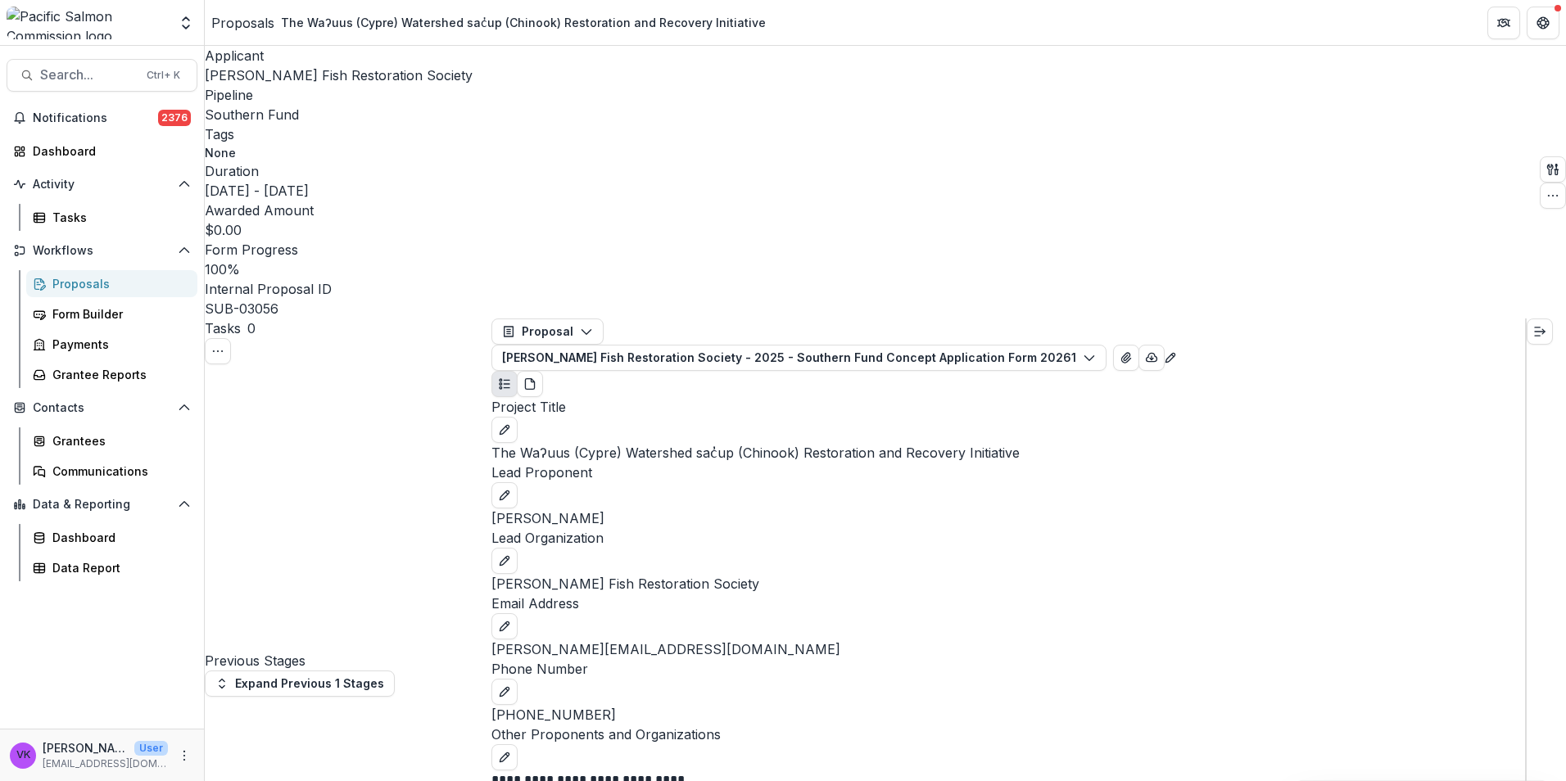
select select "**********"
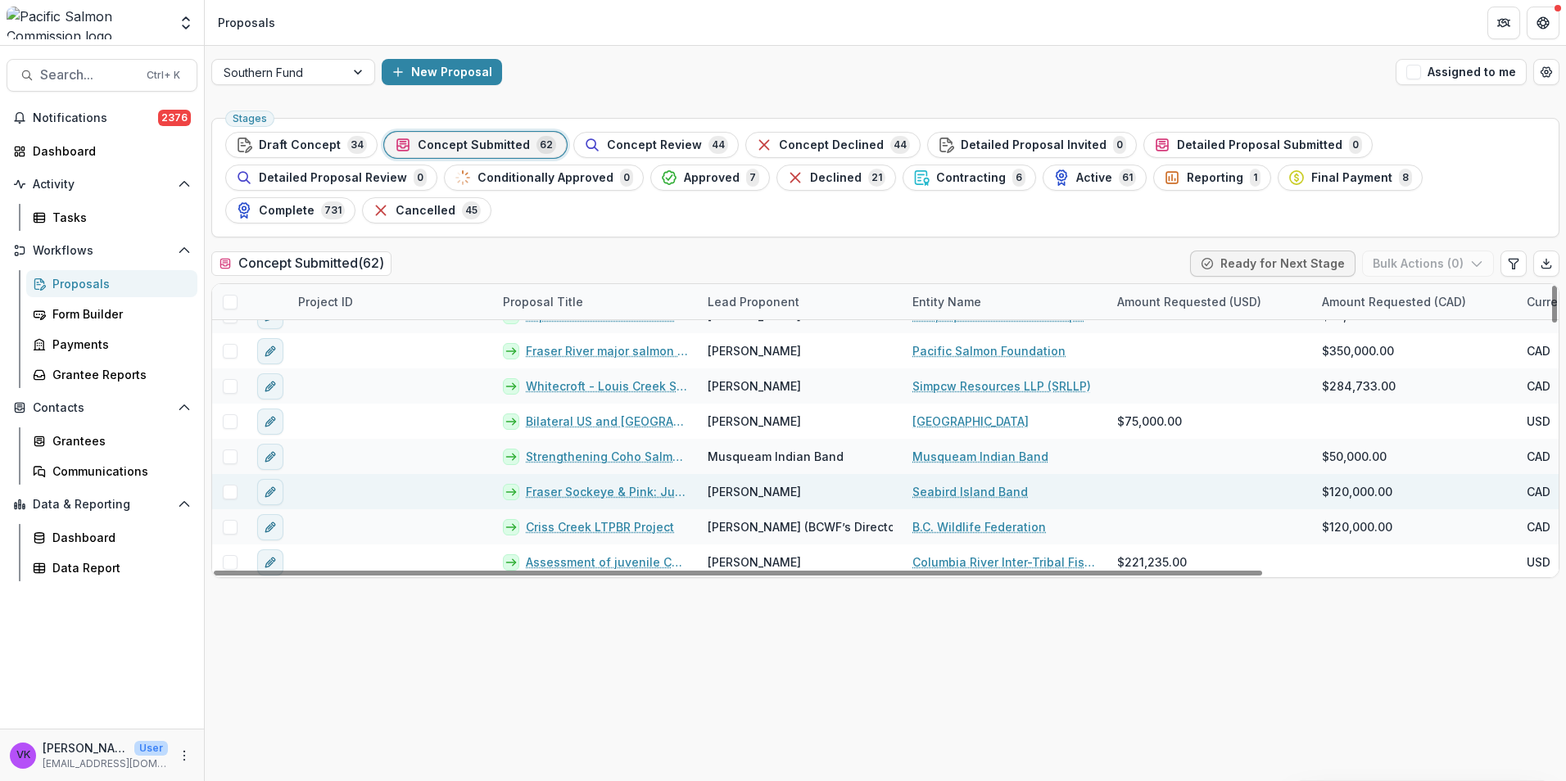
scroll to position [1926, 0]
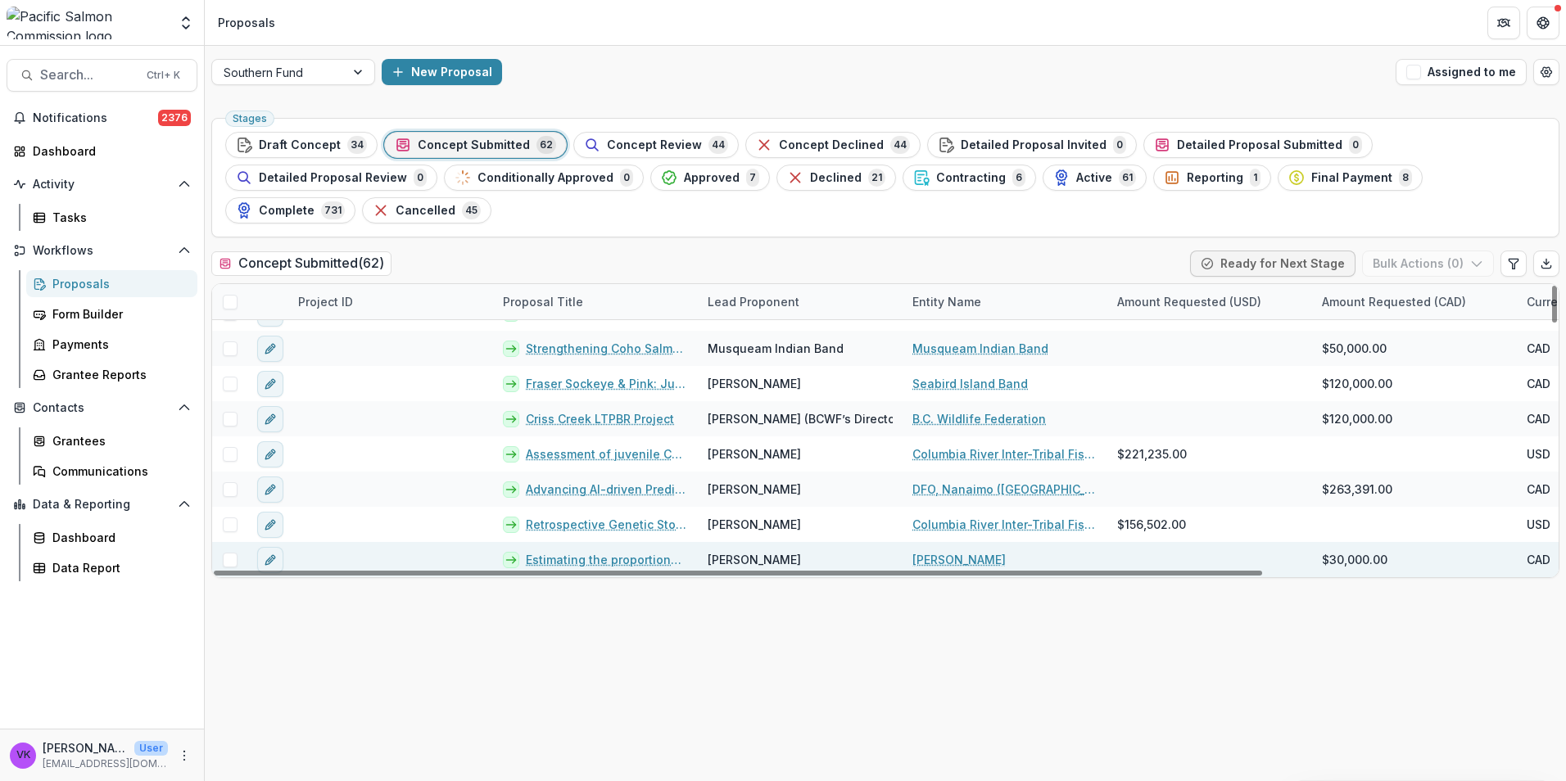
click at [640, 551] on link "Estimating the proportional influences of some less-commonly considered factors…" at bounding box center [607, 559] width 162 height 17
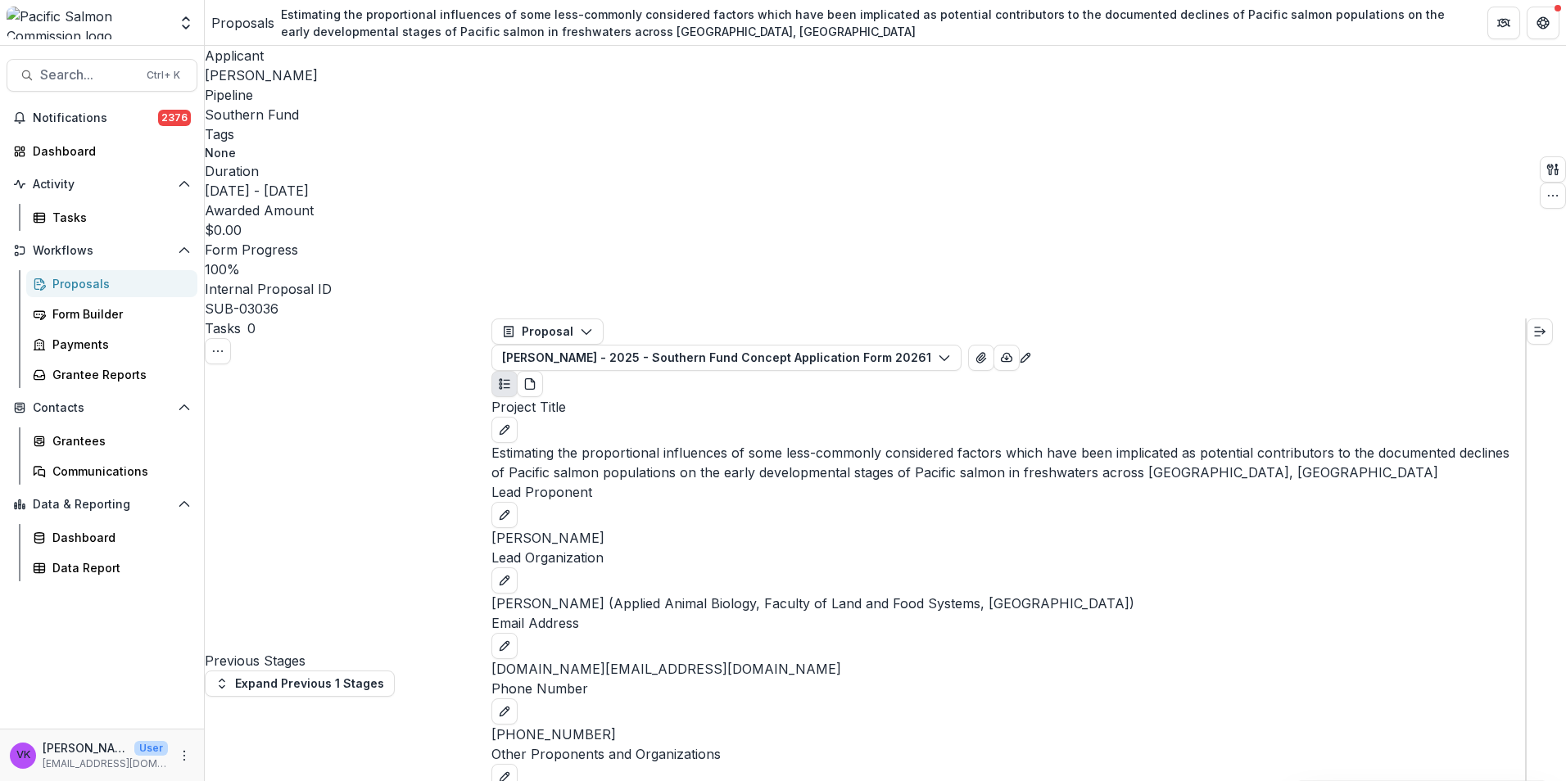
scroll to position [573, 0]
click at [1544, 329] on polyline "Expand right" at bounding box center [1543, 331] width 2 height 5
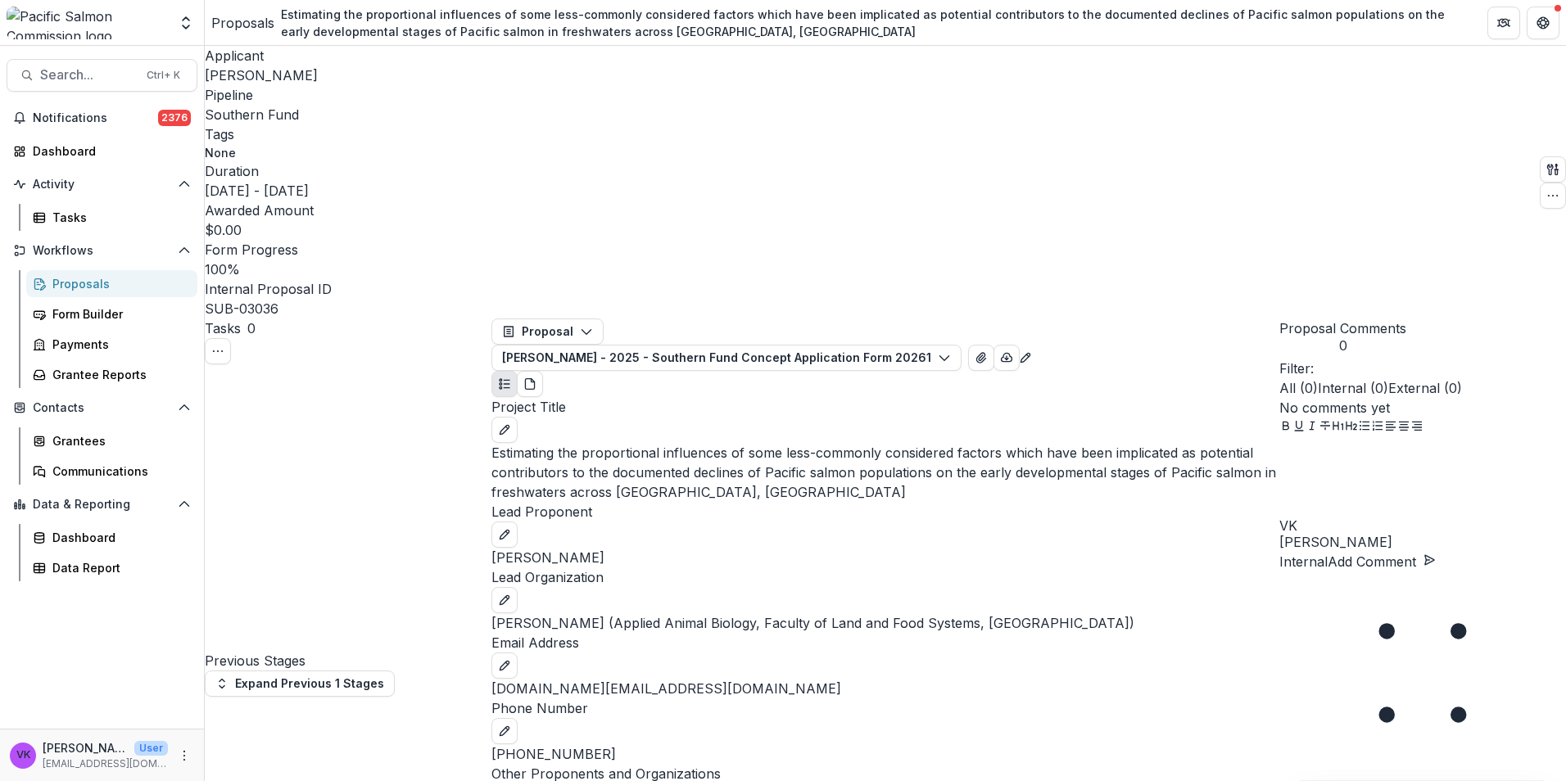
scroll to position [593, 0]
click at [1336, 519] on div at bounding box center [1422, 478] width 287 height 82
click at [1507, 491] on p "**********" at bounding box center [1411, 464] width 265 height 54
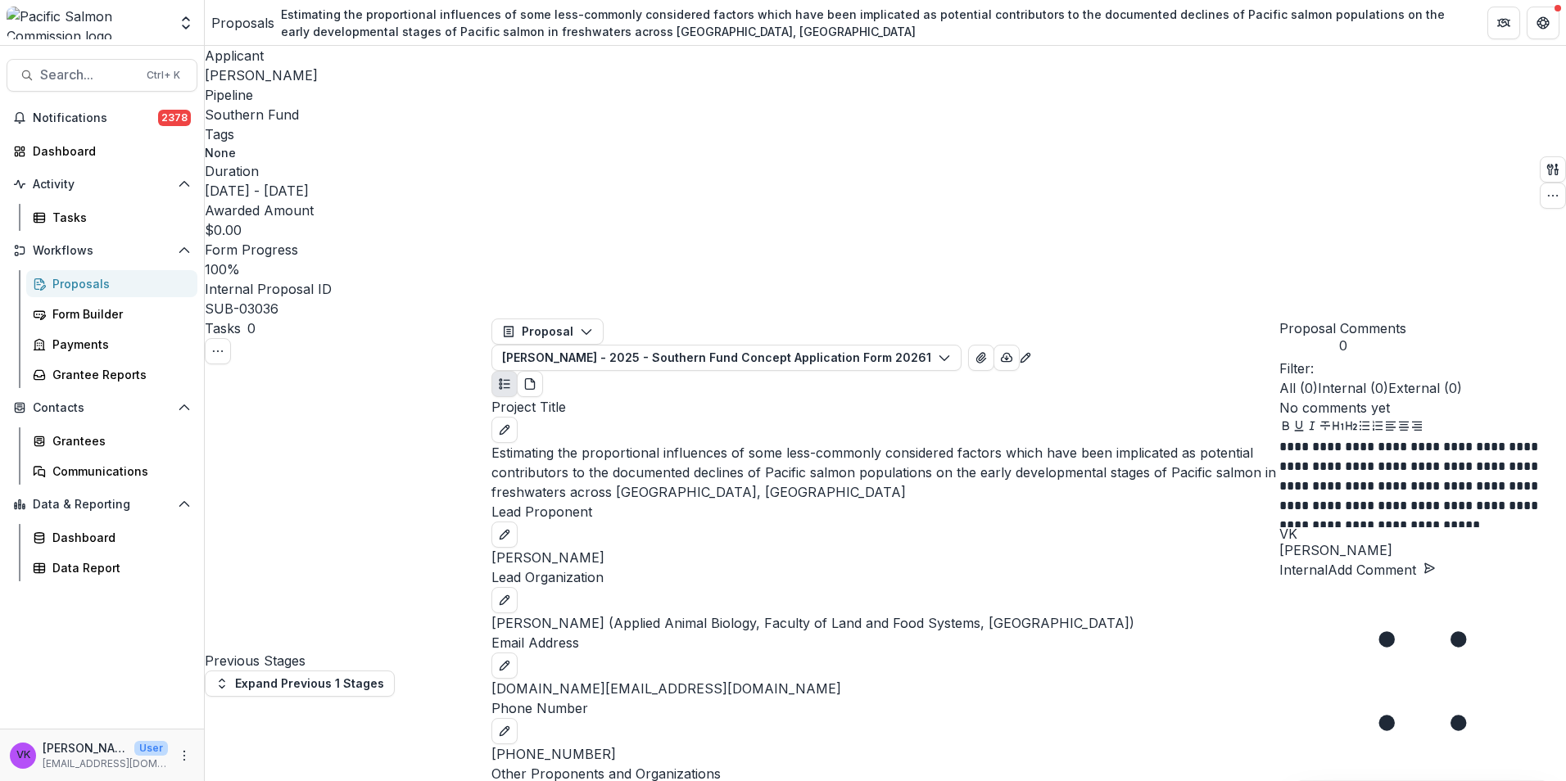
click at [1437, 527] on p "**********" at bounding box center [1411, 482] width 265 height 90
click at [1409, 527] on p "**********" at bounding box center [1411, 482] width 265 height 90
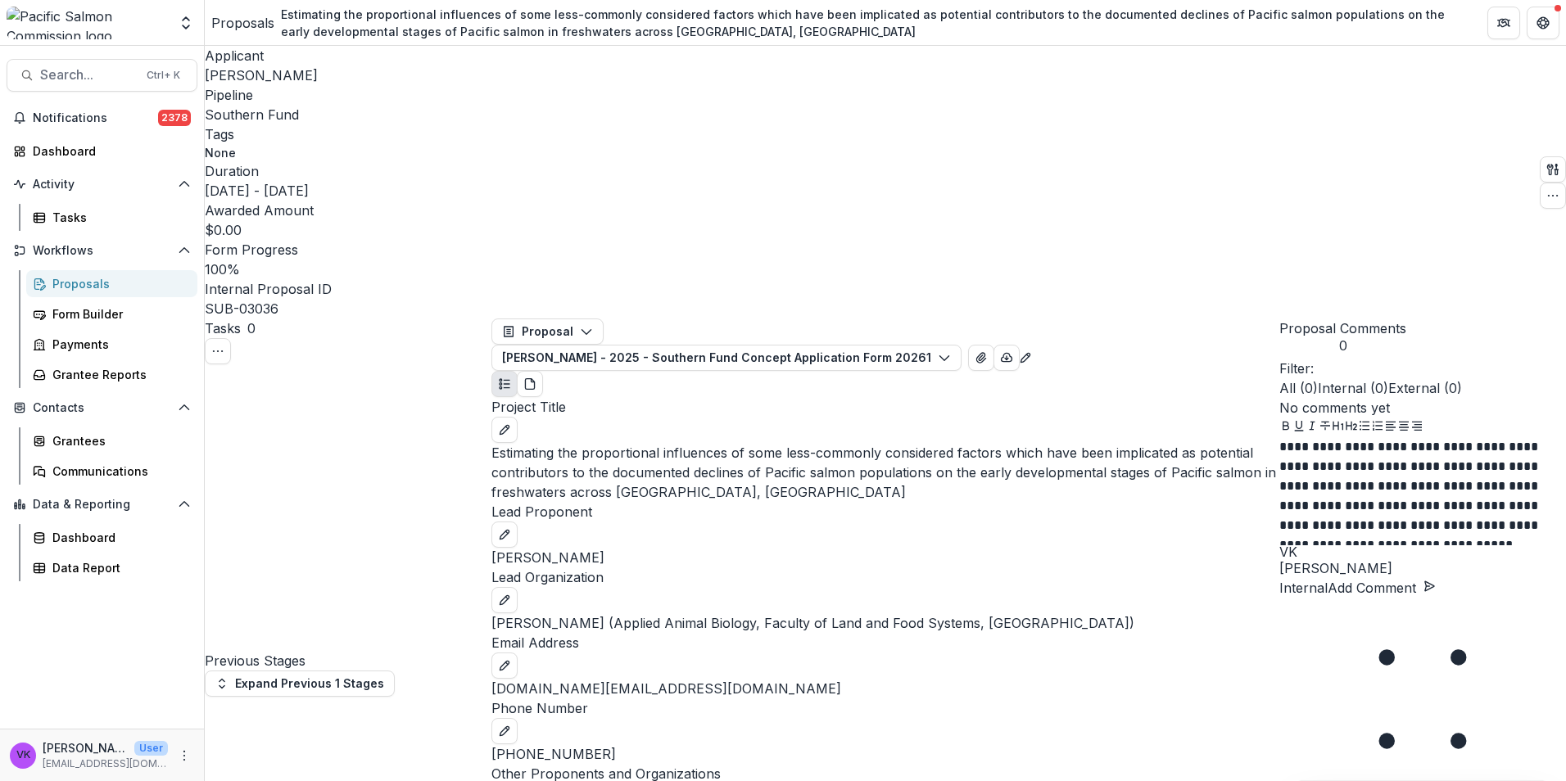
drag, startPoint x: 1288, startPoint y: 629, endPoint x: 1319, endPoint y: 633, distance: 31.4
click at [1328, 545] on div "**********" at bounding box center [1422, 491] width 287 height 108
click at [1306, 545] on p "**********" at bounding box center [1411, 491] width 265 height 108
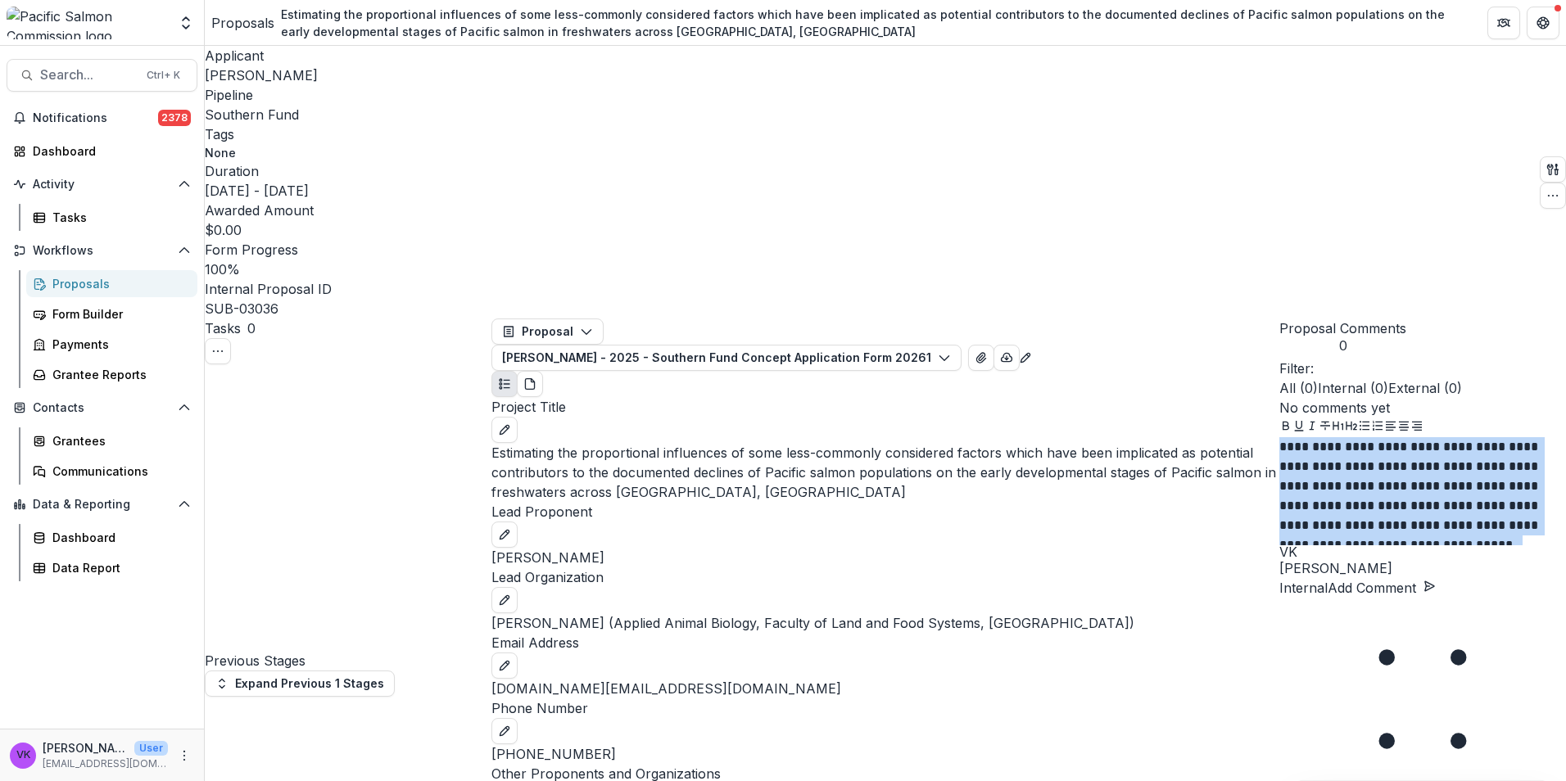
drag, startPoint x: 1291, startPoint y: 629, endPoint x: 1406, endPoint y: 697, distance: 133.3
click at [1440, 545] on p "**********" at bounding box center [1411, 491] width 265 height 108
copy p "**********"
click at [1327, 598] on p "Internal" at bounding box center [1303, 588] width 48 height 20
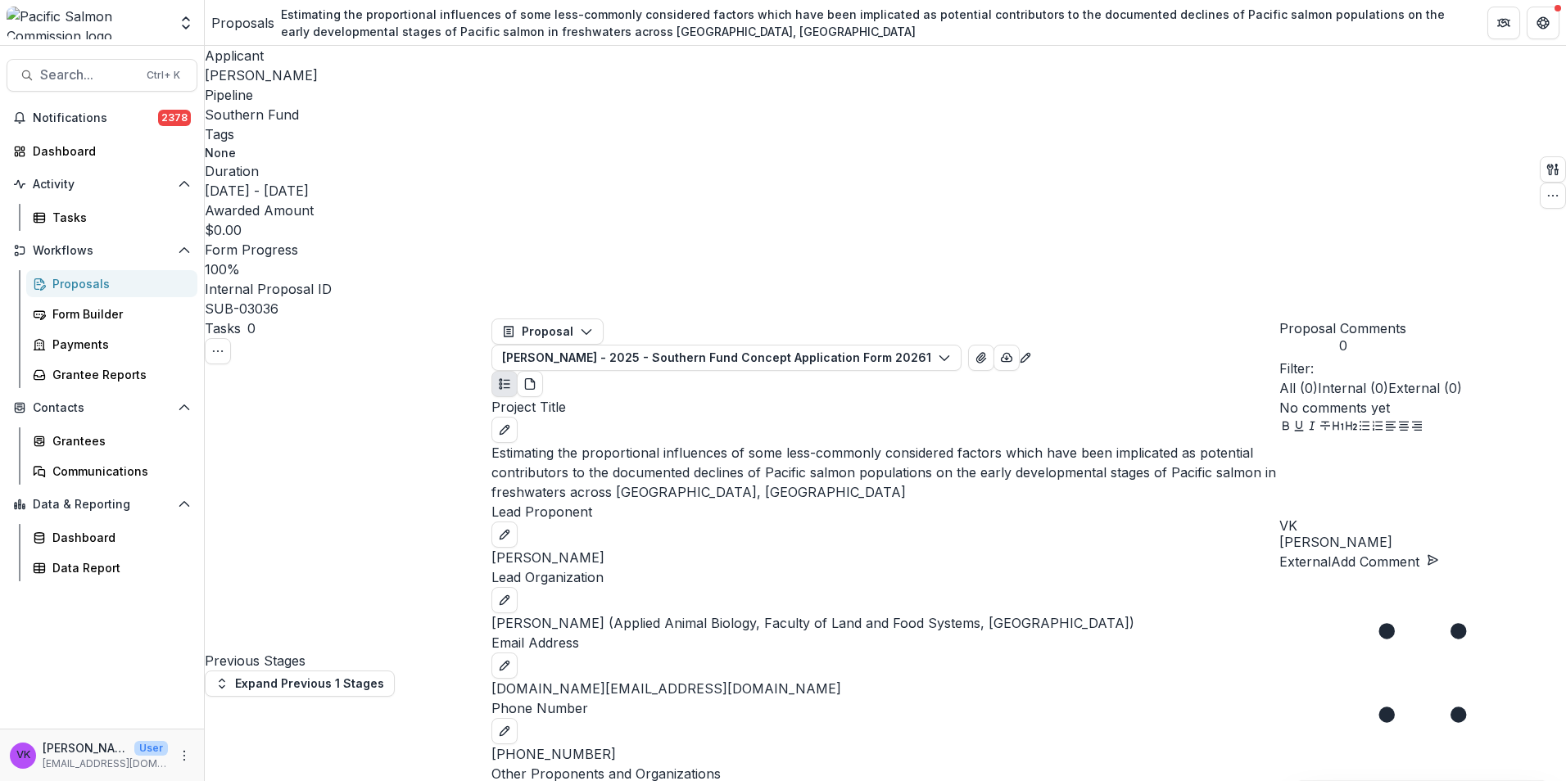
drag, startPoint x: 1329, startPoint y: 653, endPoint x: 1337, endPoint y: 657, distance: 9.2
click at [1329, 457] on p at bounding box center [1422, 447] width 287 height 20
paste div
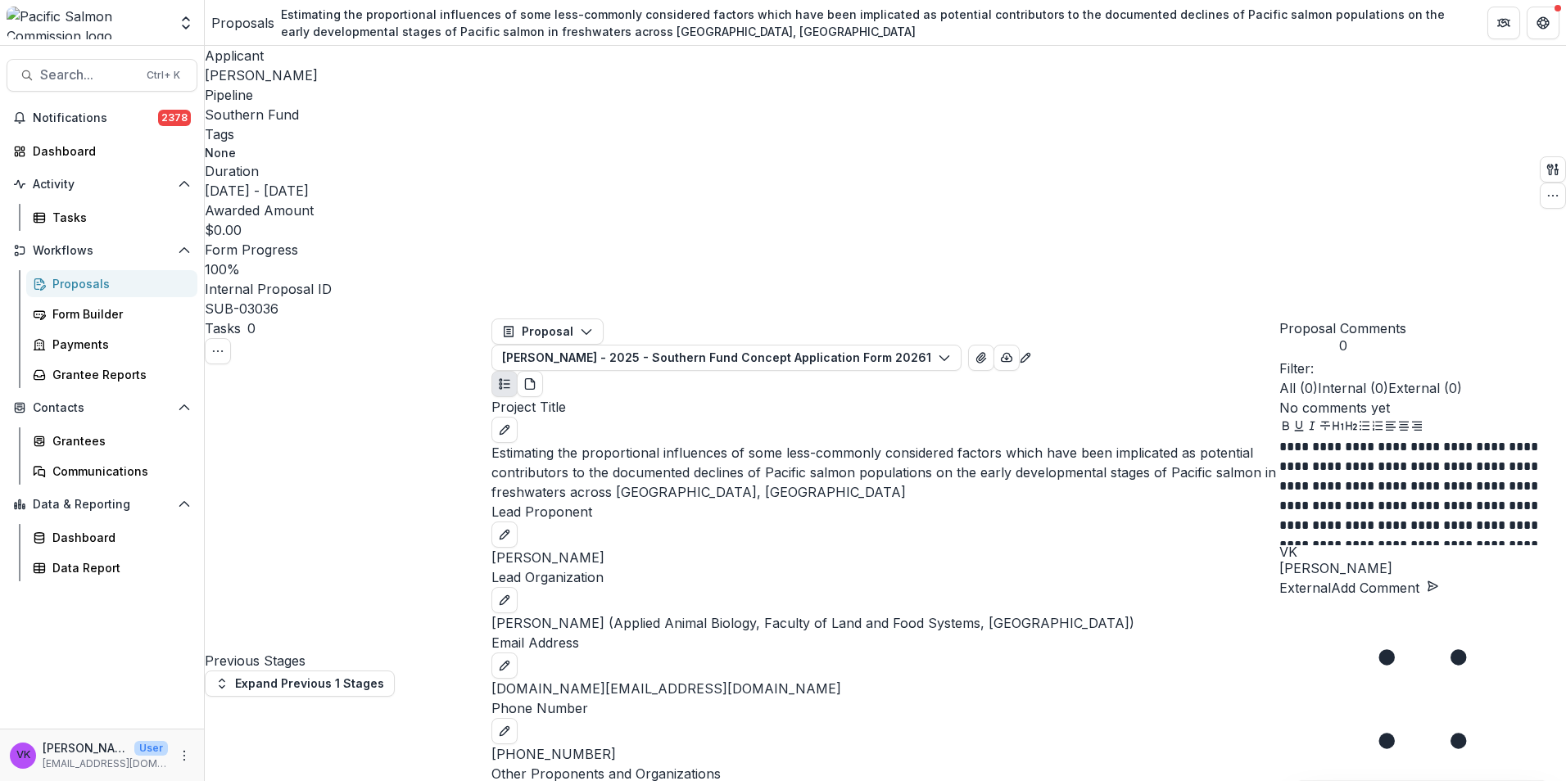
drag, startPoint x: 1416, startPoint y: 716, endPoint x: 1435, endPoint y: 730, distance: 24.1
click at [1419, 545] on p "**********" at bounding box center [1411, 491] width 265 height 108
click at [1439, 616] on button "Add Comment" at bounding box center [1385, 606] width 108 height 20
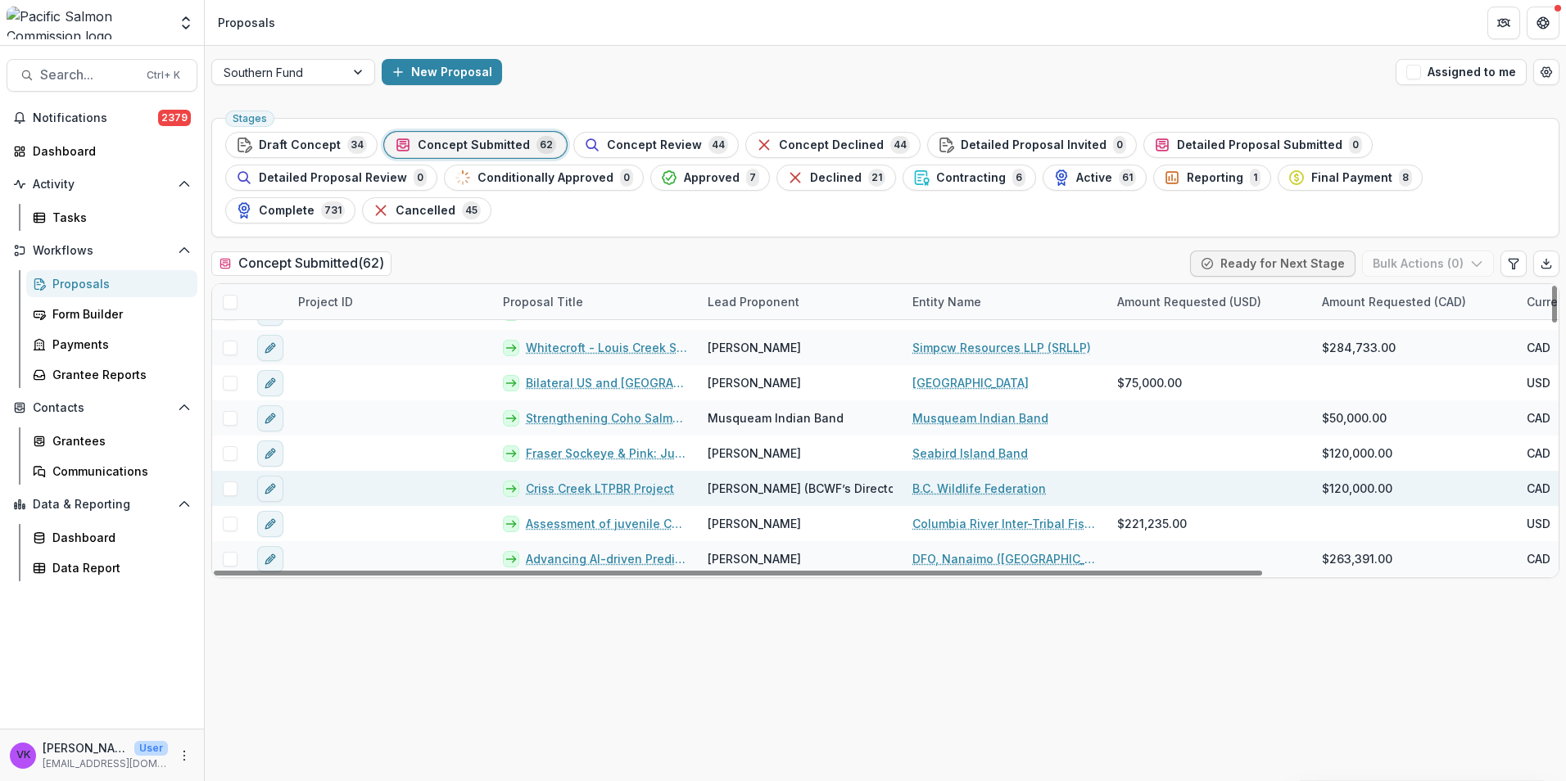
scroll to position [1926, 0]
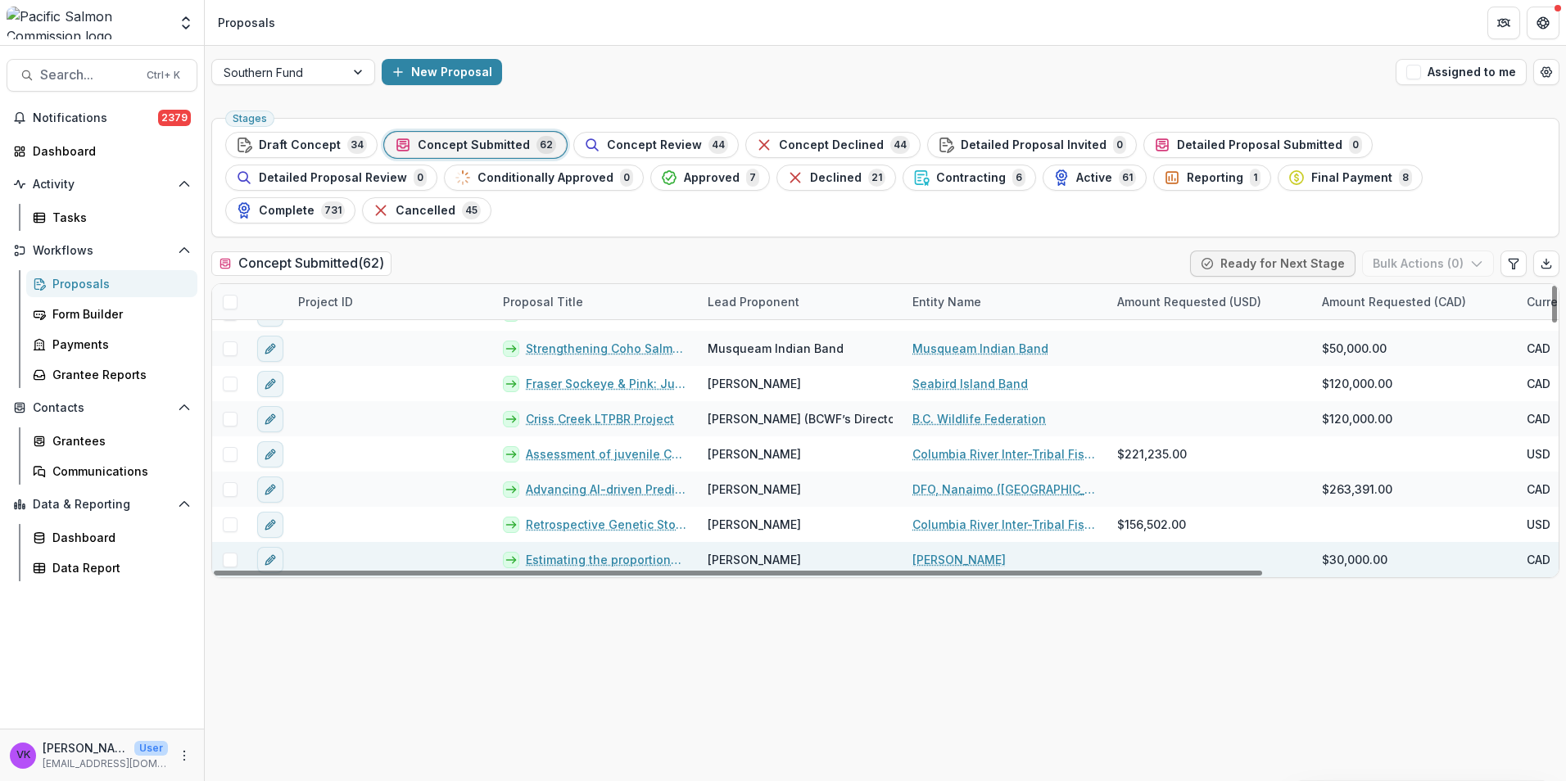
click at [641, 551] on link "Estimating the proportional influences of some less-commonly considered factors…" at bounding box center [607, 559] width 162 height 17
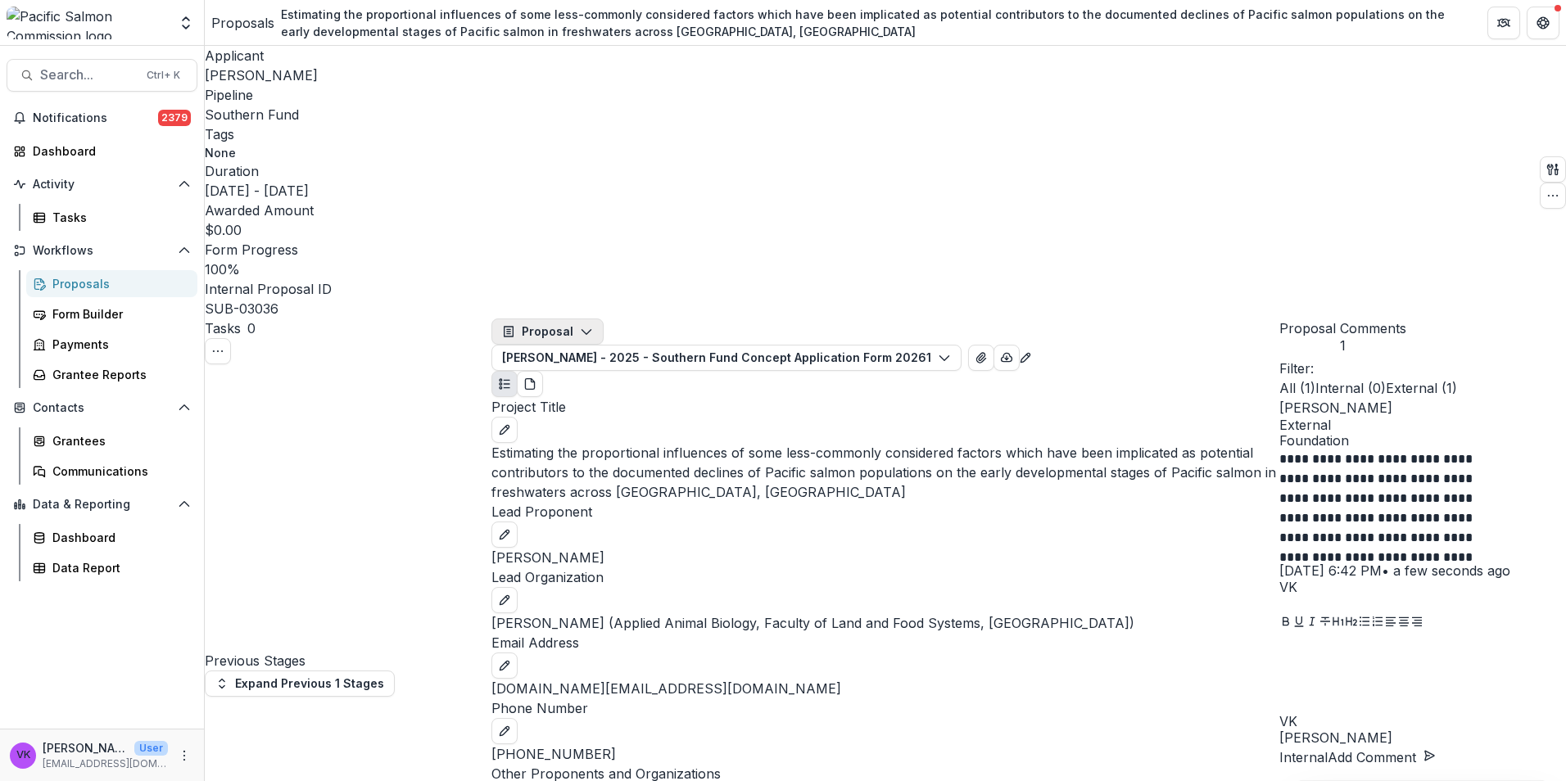
click at [588, 325] on icon "button" at bounding box center [586, 331] width 13 height 13
click at [779, 397] on div "Project Title" at bounding box center [885, 420] width 788 height 46
drag, startPoint x: 1496, startPoint y: 429, endPoint x: 1565, endPoint y: 444, distance: 70.3
click at [1495, 429] on div "**********" at bounding box center [1422, 505] width 287 height 215
drag, startPoint x: 1508, startPoint y: 117, endPoint x: 1510, endPoint y: 130, distance: 13.2
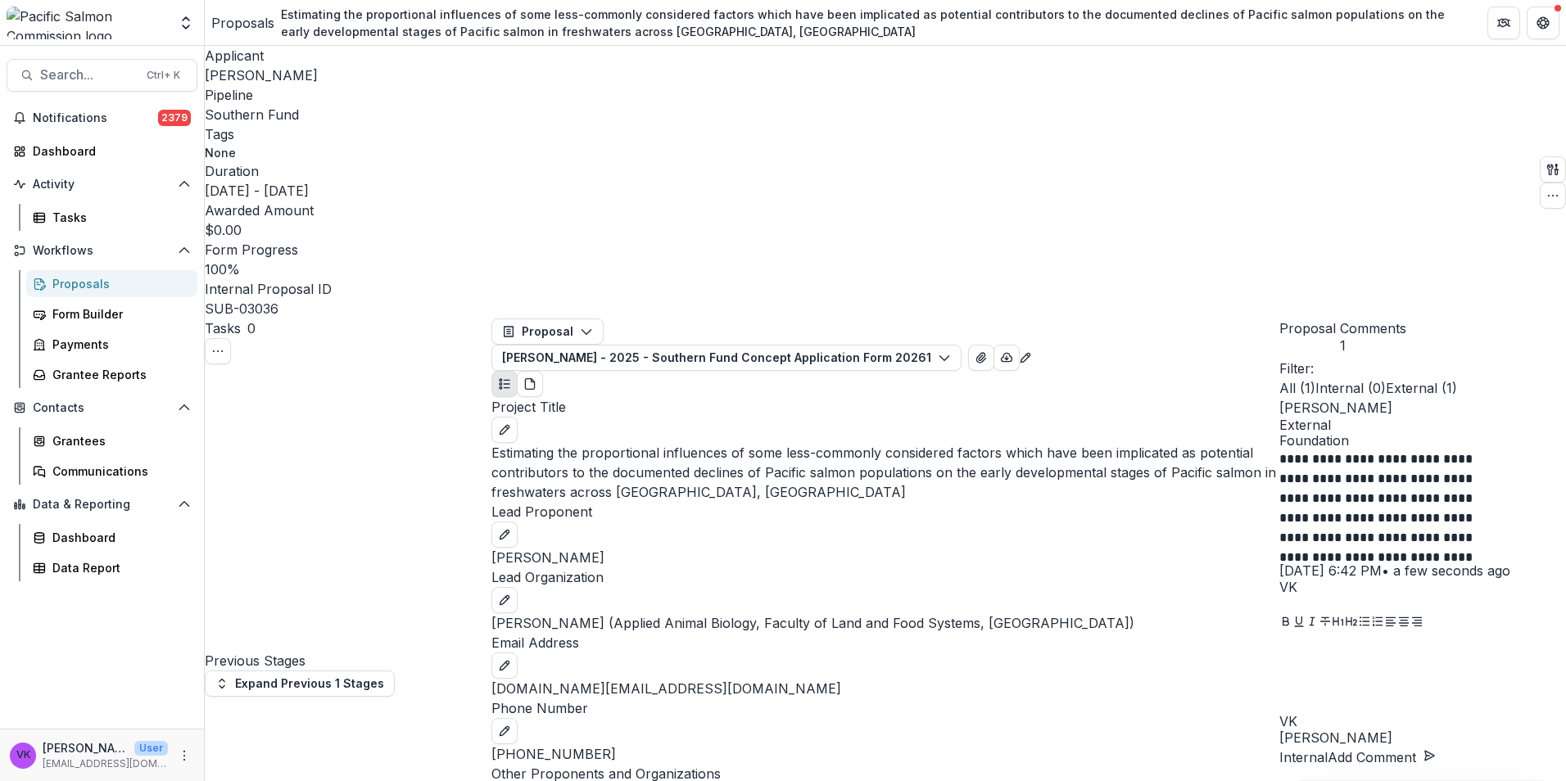
click at [1507, 319] on div "Proposal Comments 1" at bounding box center [1422, 339] width 287 height 40
click at [534, 379] on icon "PDF view" at bounding box center [529, 384] width 9 height 11
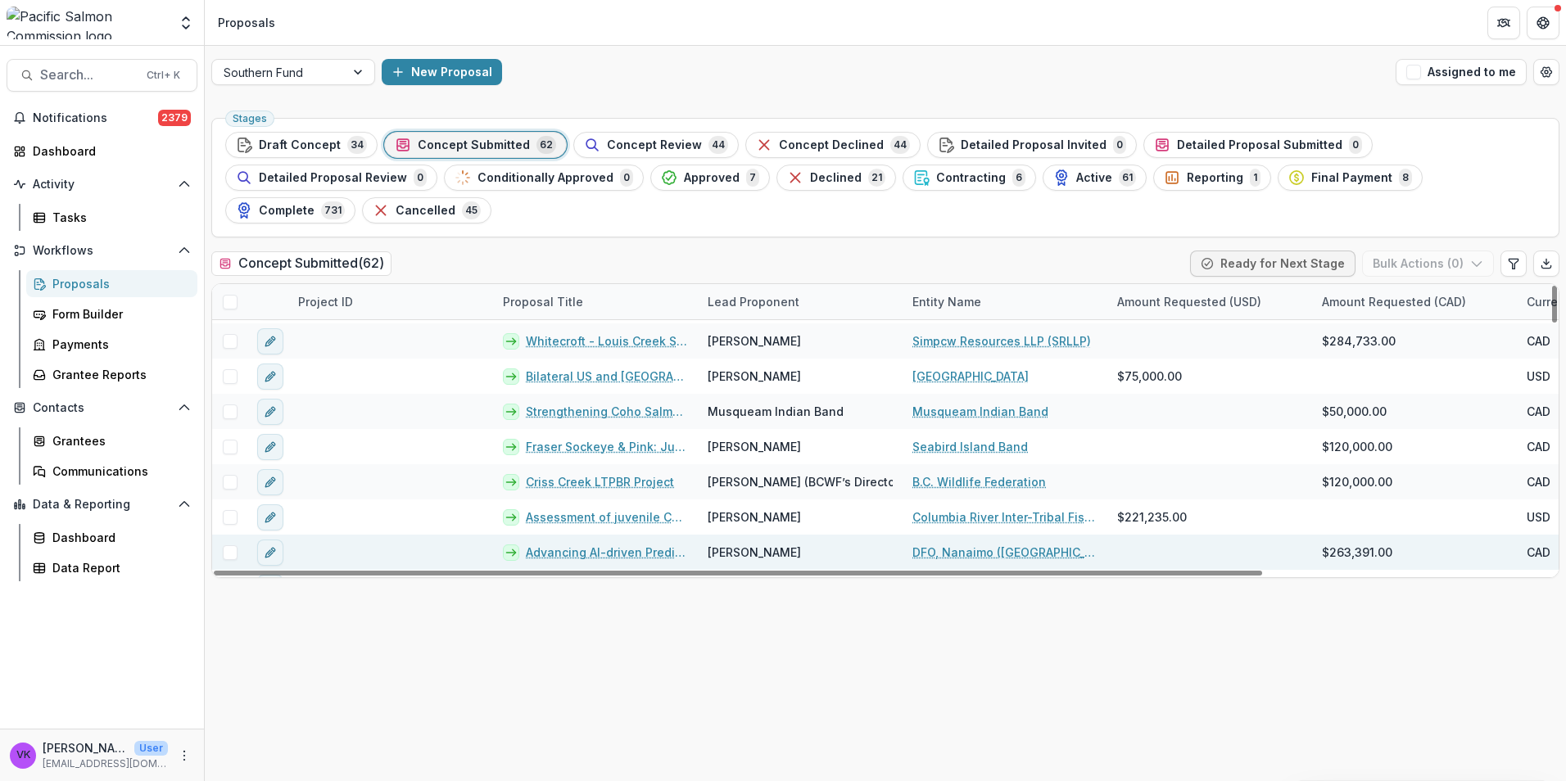
scroll to position [1926, 0]
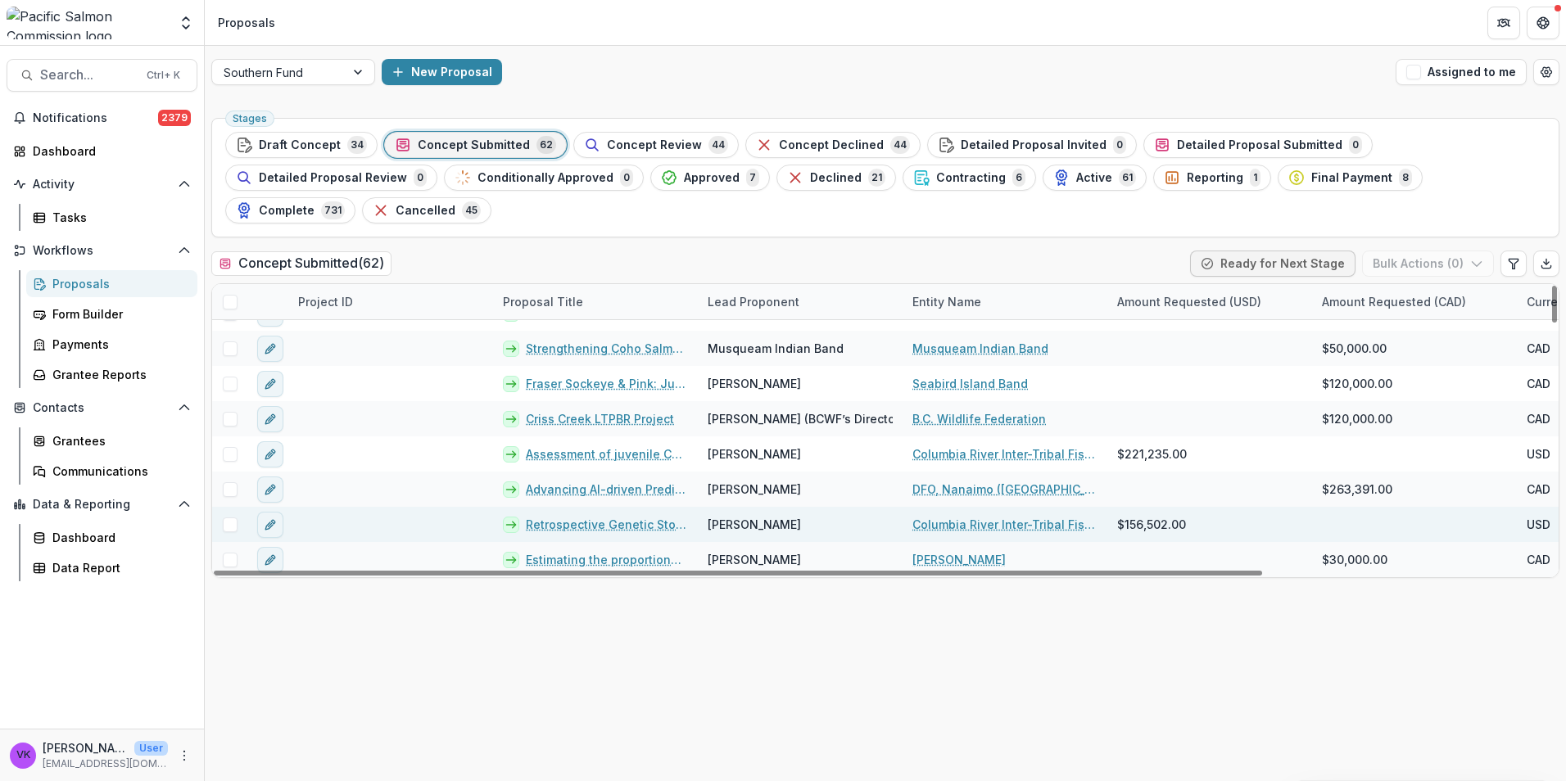
click at [640, 516] on link "Retrospective Genetic Stock Identification of Columbia River Sockeye ([DATE] – …" at bounding box center [607, 524] width 162 height 17
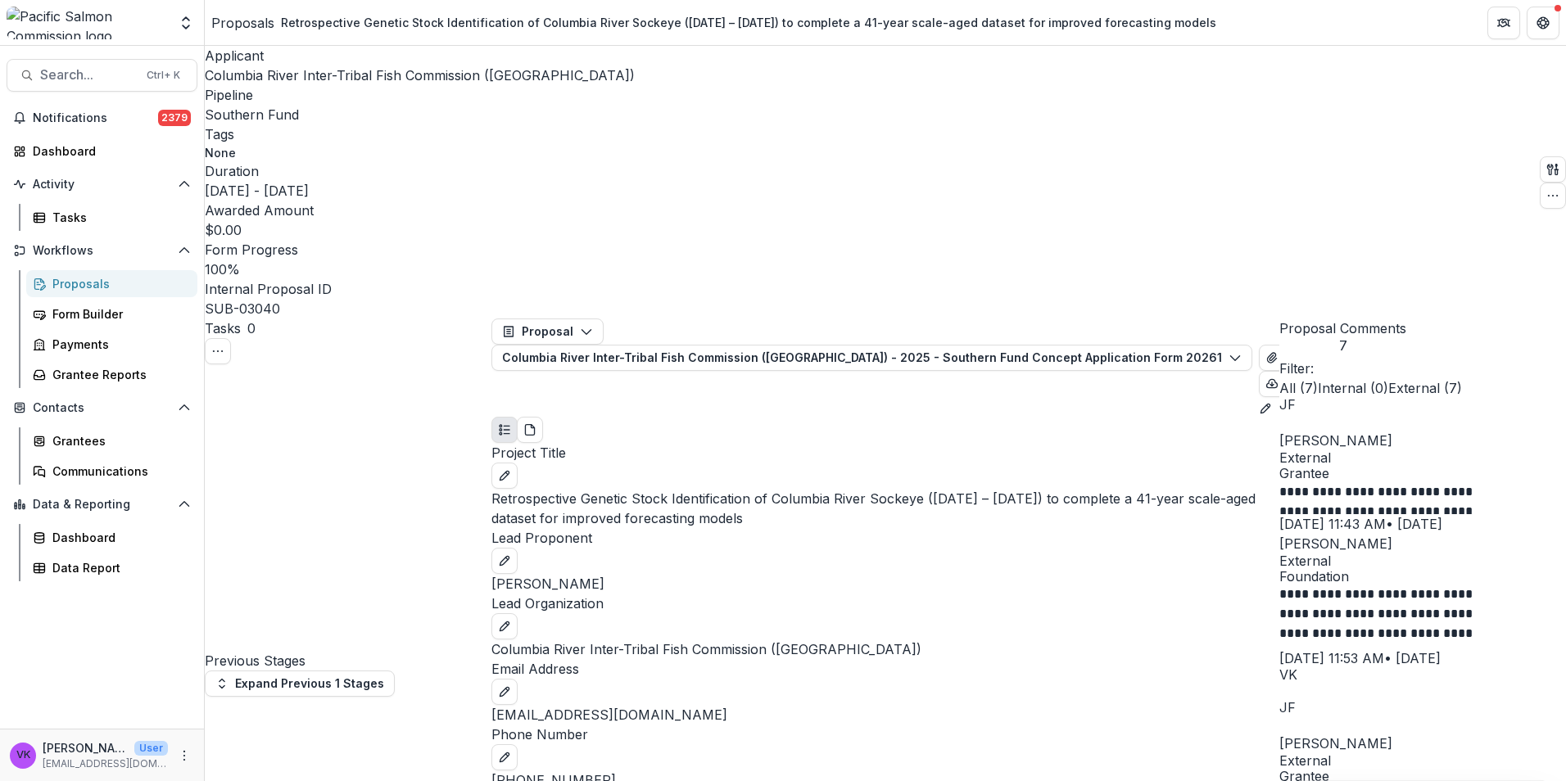
scroll to position [47, 0]
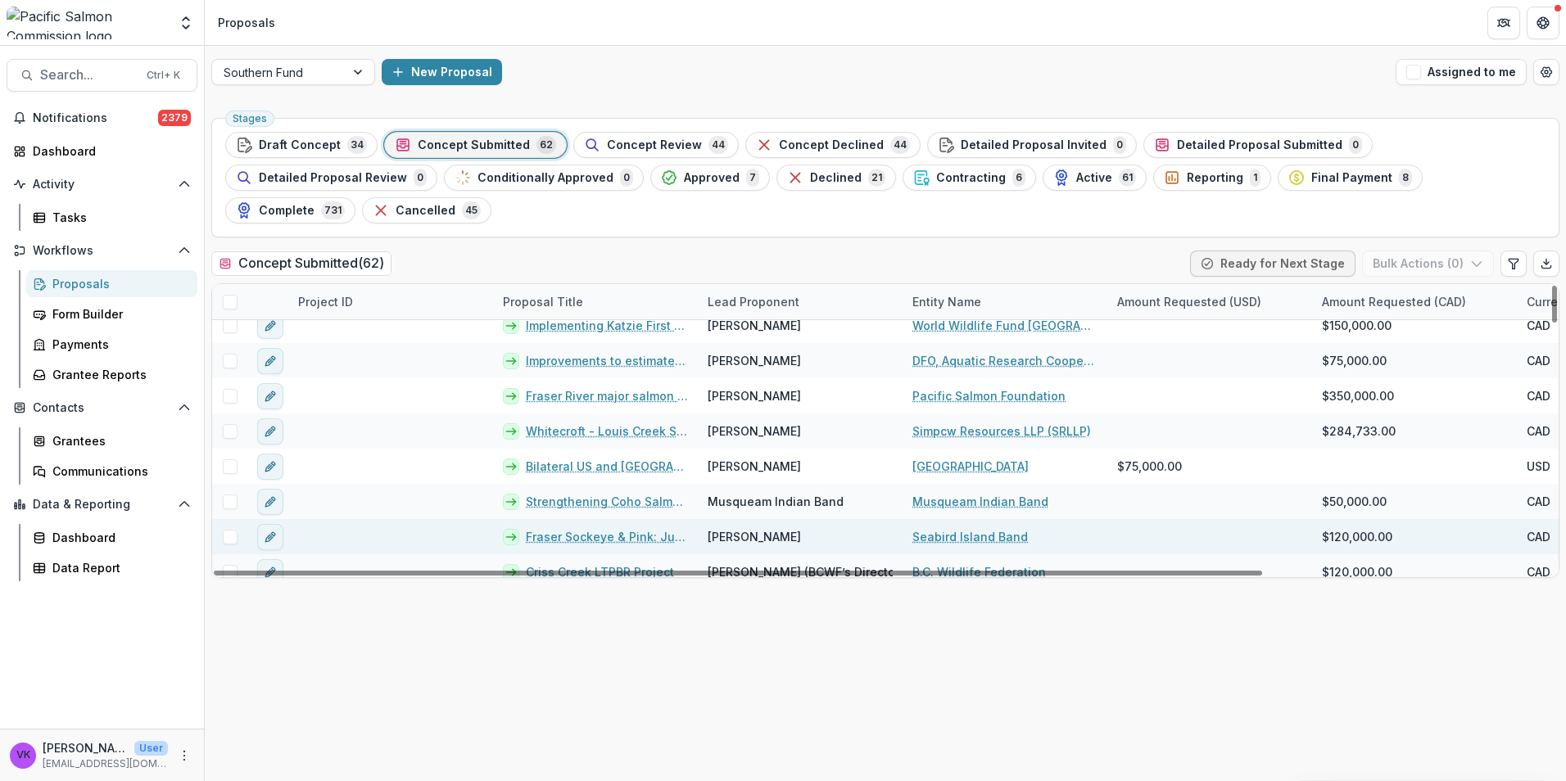
scroll to position [1926, 0]
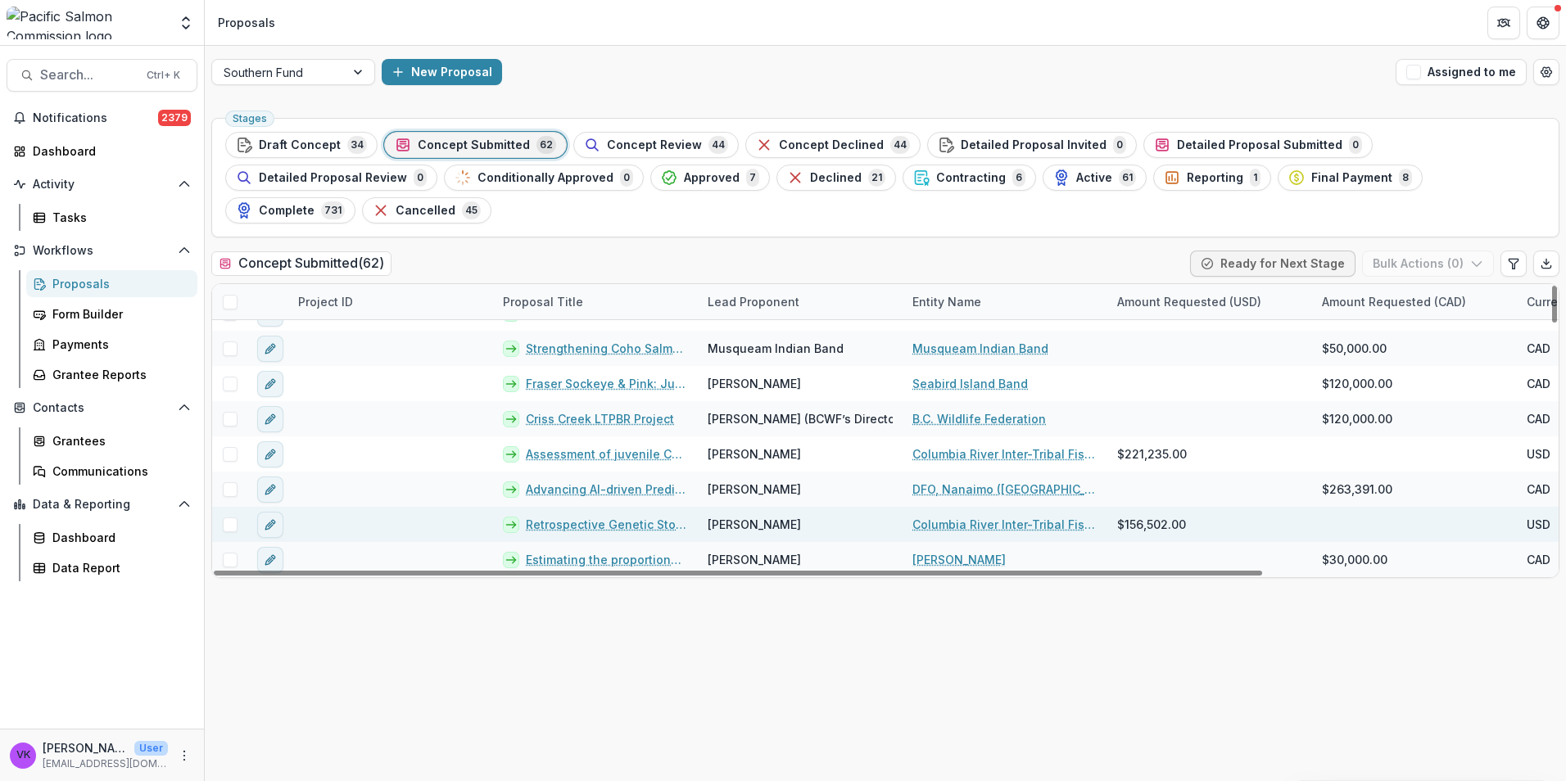
drag, startPoint x: 563, startPoint y: 487, endPoint x: 638, endPoint y: 493, distance: 74.7
click at [564, 516] on link "Retrospective Genetic Stock Identification of Columbia River Sockeye ([DATE] – …" at bounding box center [607, 524] width 162 height 17
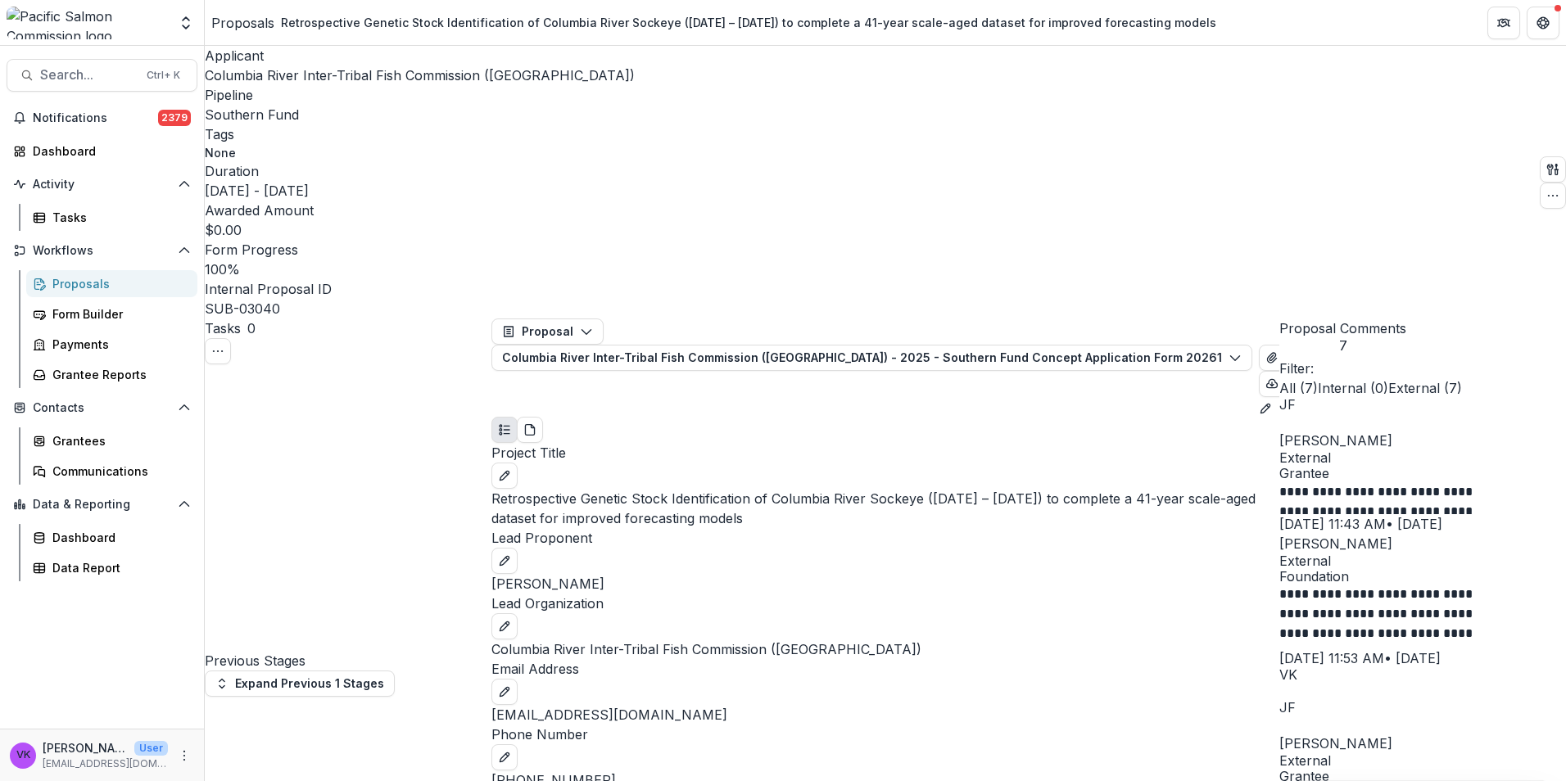
scroll to position [47, 0]
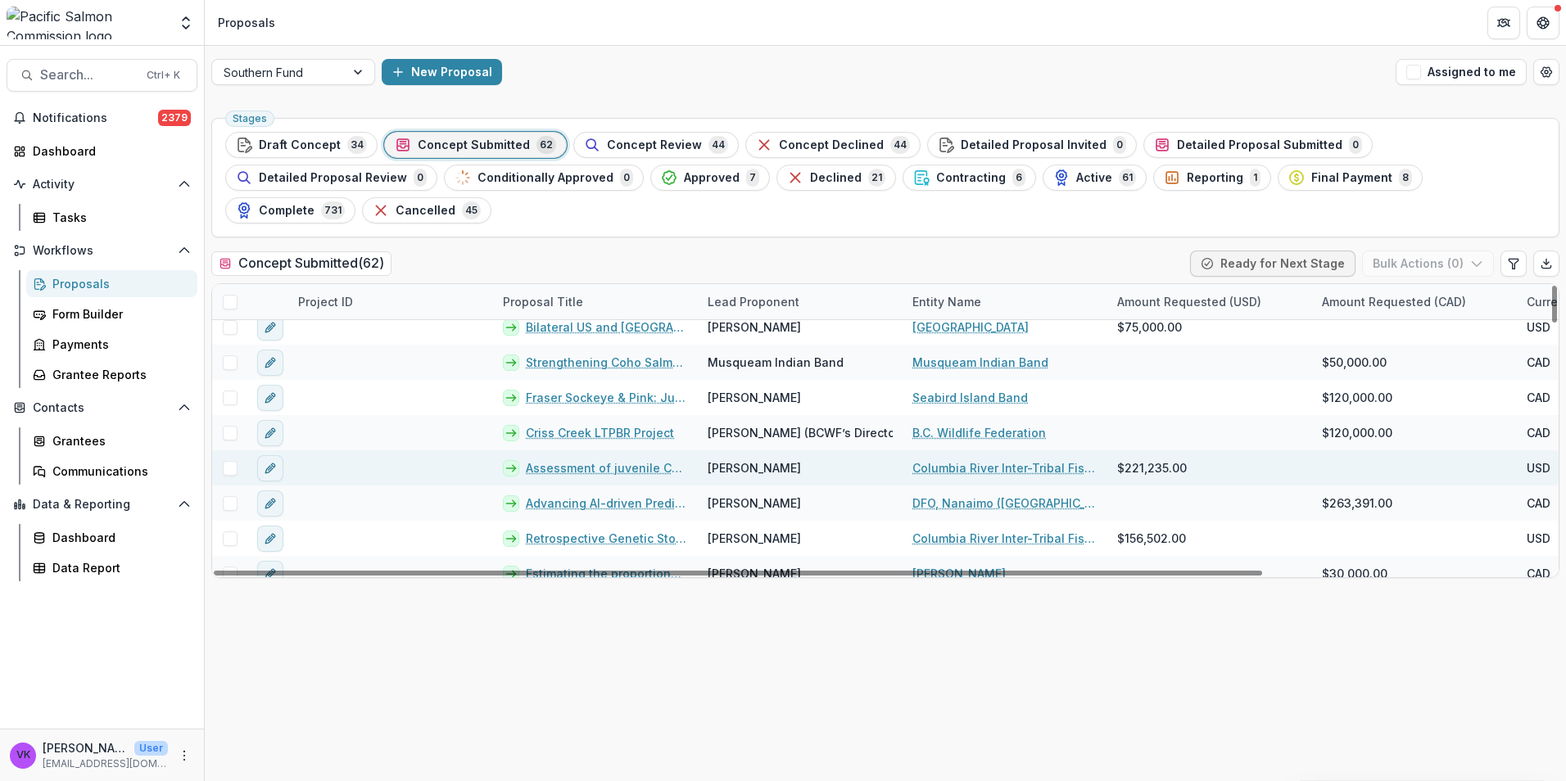
scroll to position [1926, 0]
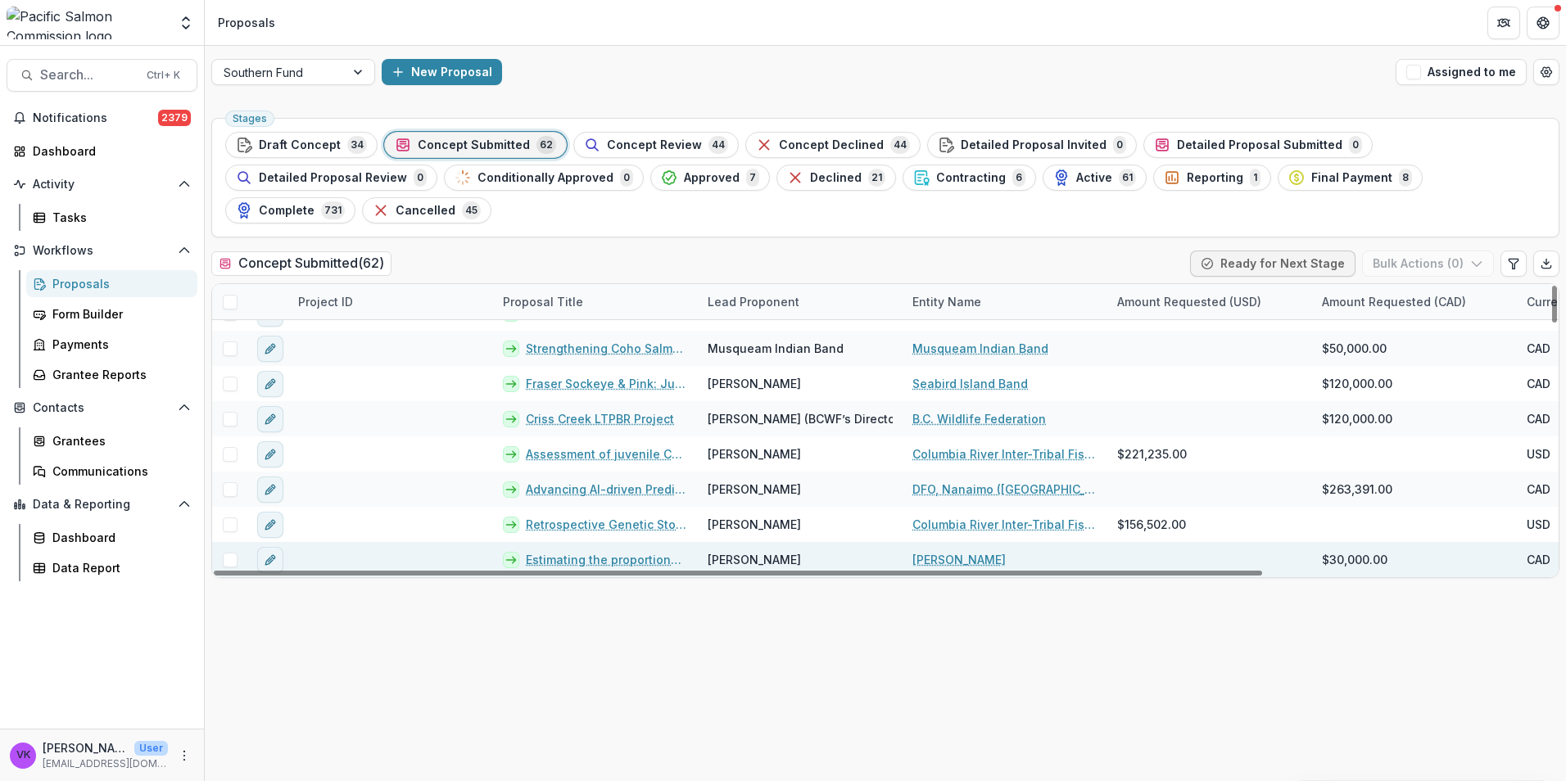
click at [620, 551] on link "Estimating the proportional influences of some less-commonly considered factors…" at bounding box center [607, 559] width 162 height 17
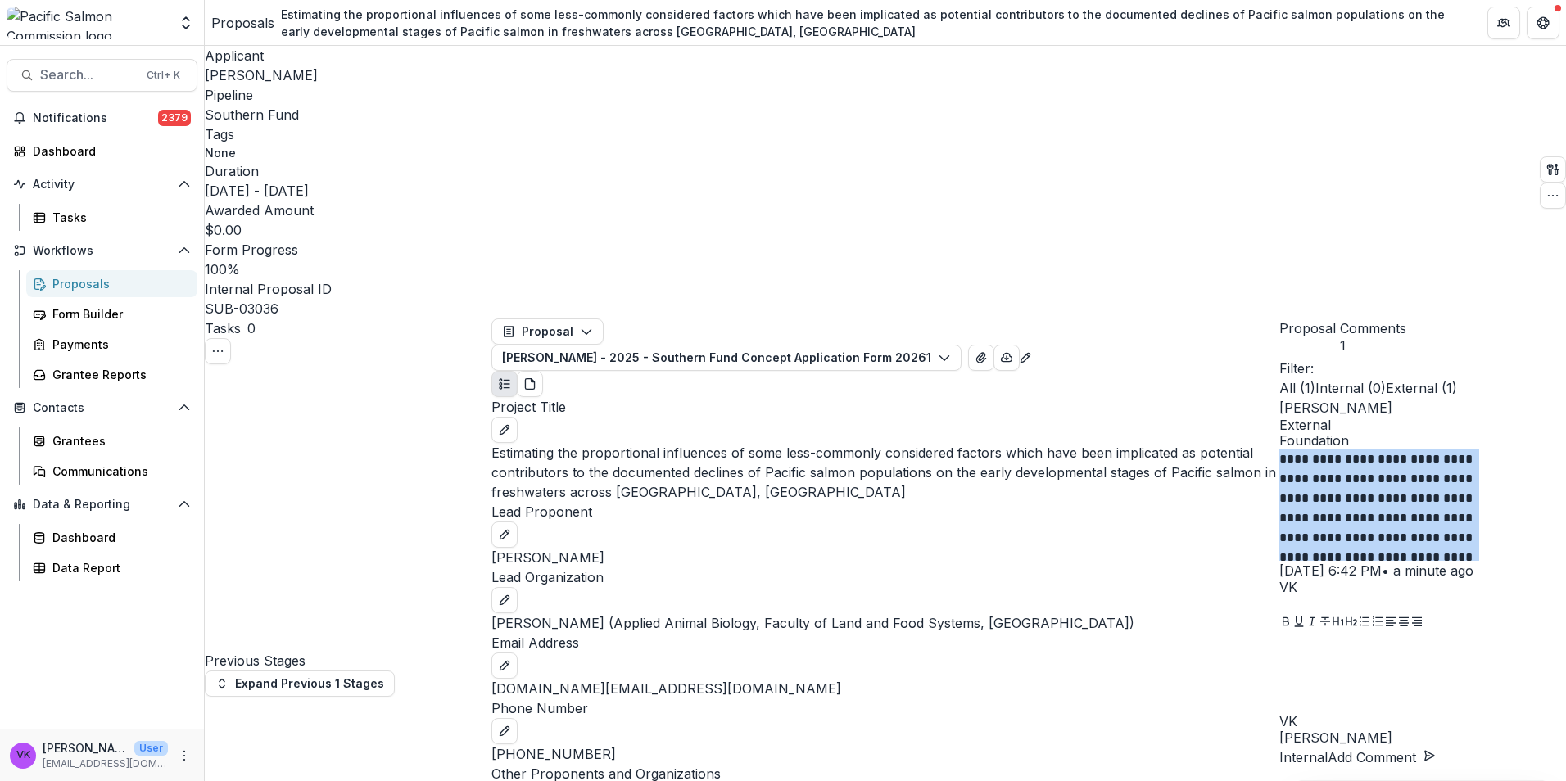
drag, startPoint x: 1302, startPoint y: 239, endPoint x: 1406, endPoint y: 332, distance: 139.7
click at [1406, 450] on p "**********" at bounding box center [1384, 506] width 210 height 112
drag, startPoint x: 1406, startPoint y: 332, endPoint x: 1374, endPoint y: 295, distance: 49.4
copy p "**********"
drag, startPoint x: 1538, startPoint y: 222, endPoint x: 1551, endPoint y: 235, distance: 18.5
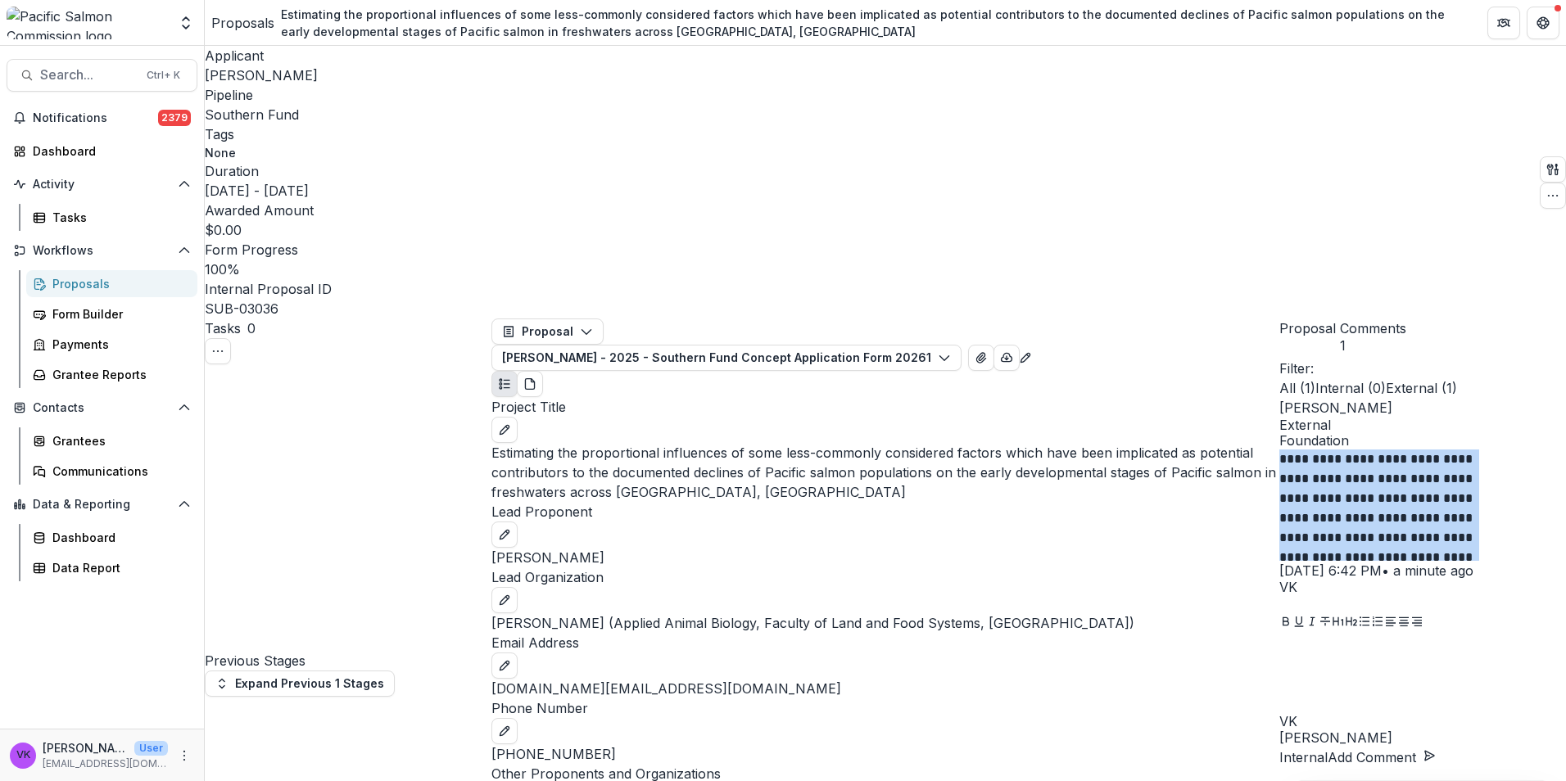
click at [1279, 608] on icon "Options" at bounding box center [1279, 608] width 0 height 0
drag, startPoint x: 1407, startPoint y: 255, endPoint x: 1413, endPoint y: 260, distance: 8.7
click at [1508, 466] on button "Delete" at bounding box center [1527, 495] width 39 height 59
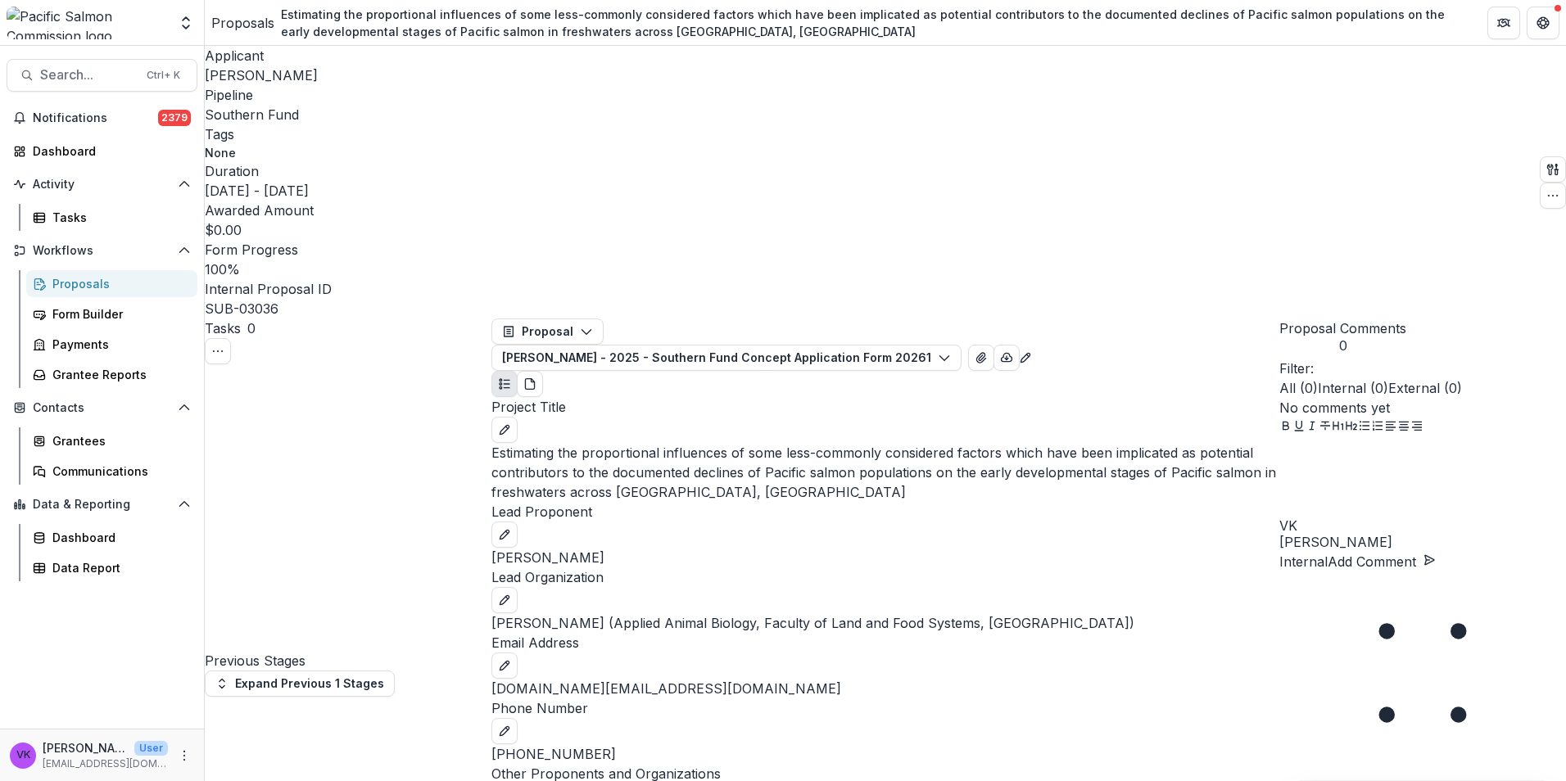
scroll to position [1146, 0]
click at [1327, 572] on p "Internal" at bounding box center [1303, 562] width 48 height 20
click at [1322, 457] on p at bounding box center [1422, 447] width 287 height 20
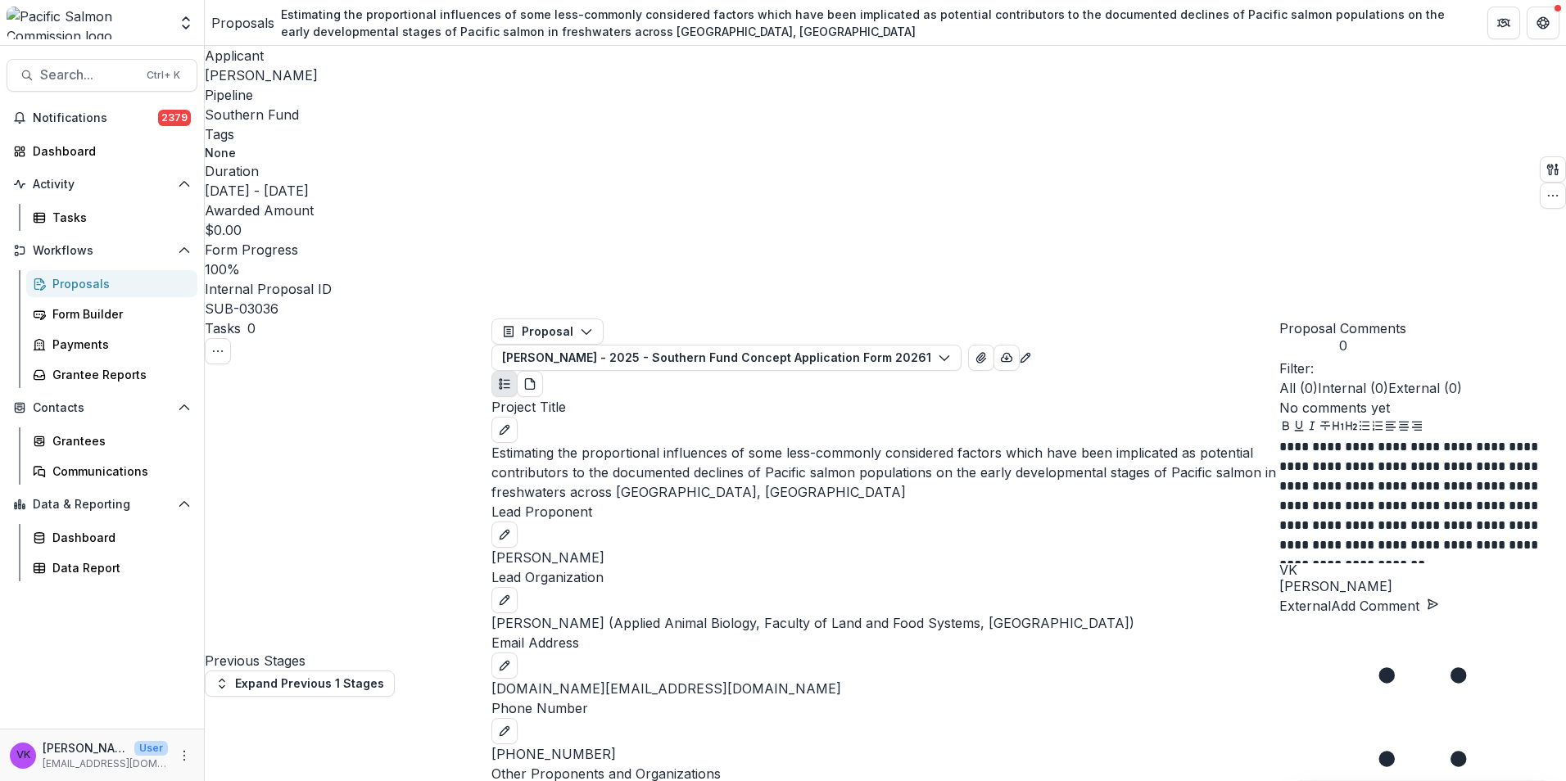
scroll to position [246, 0]
click at [1308, 563] on p "**********" at bounding box center [1411, 500] width 265 height 126
click at [1439, 616] on button "Add Comment" at bounding box center [1385, 606] width 108 height 20
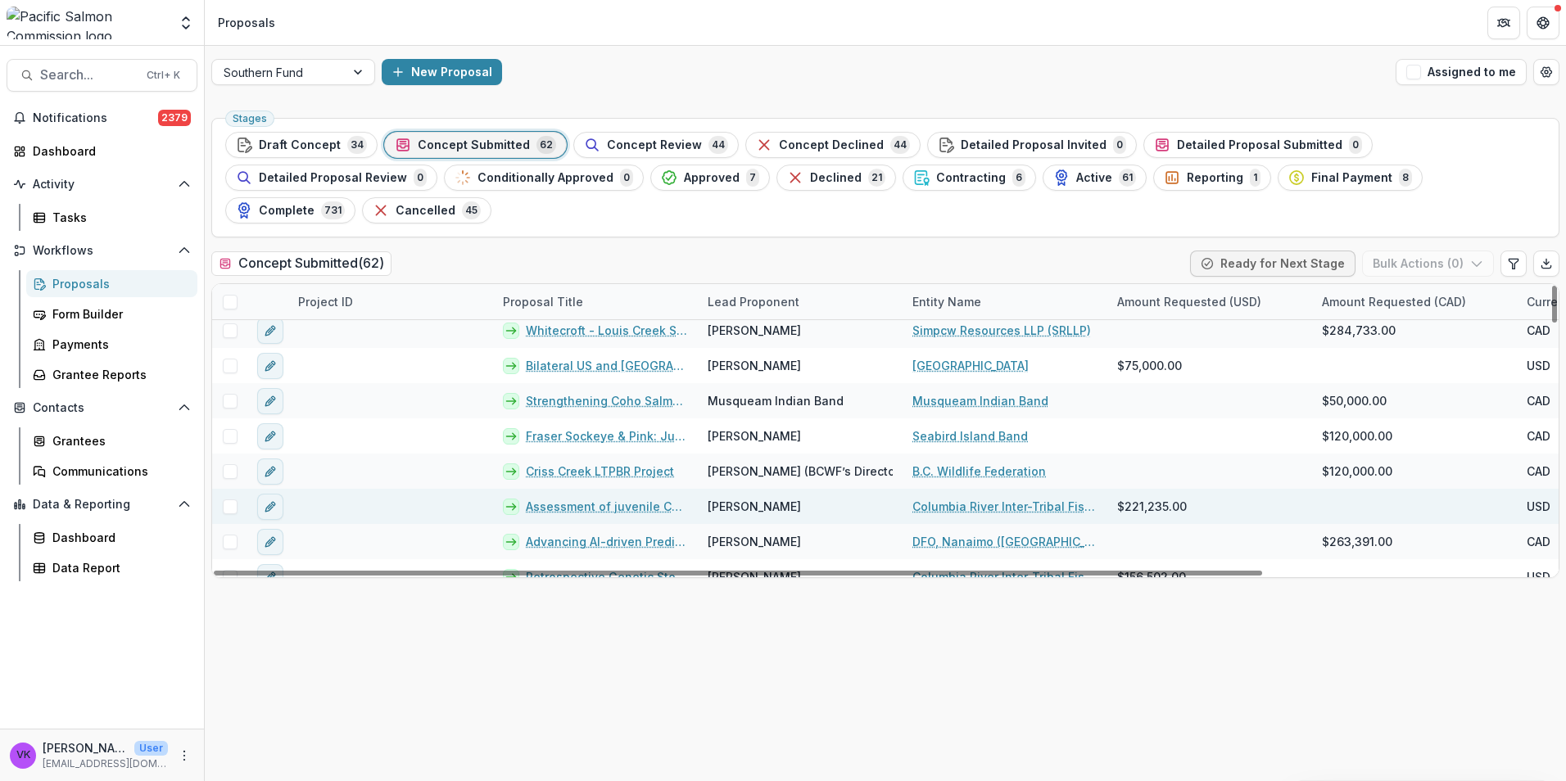
scroll to position [1926, 0]
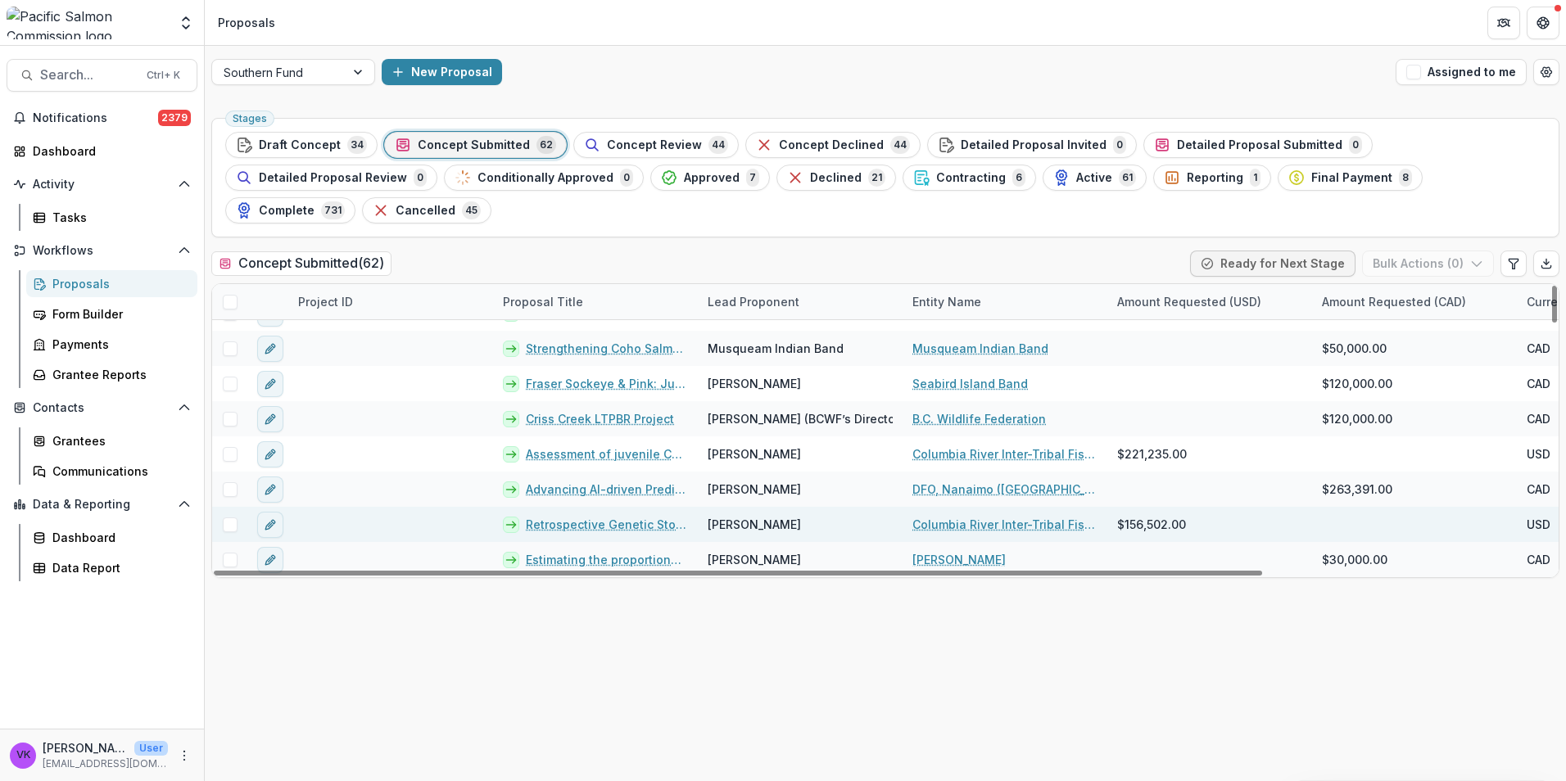
click at [581, 516] on link "Retrospective Genetic Stock Identification of Columbia River Sockeye ([DATE] – …" at bounding box center [607, 524] width 162 height 17
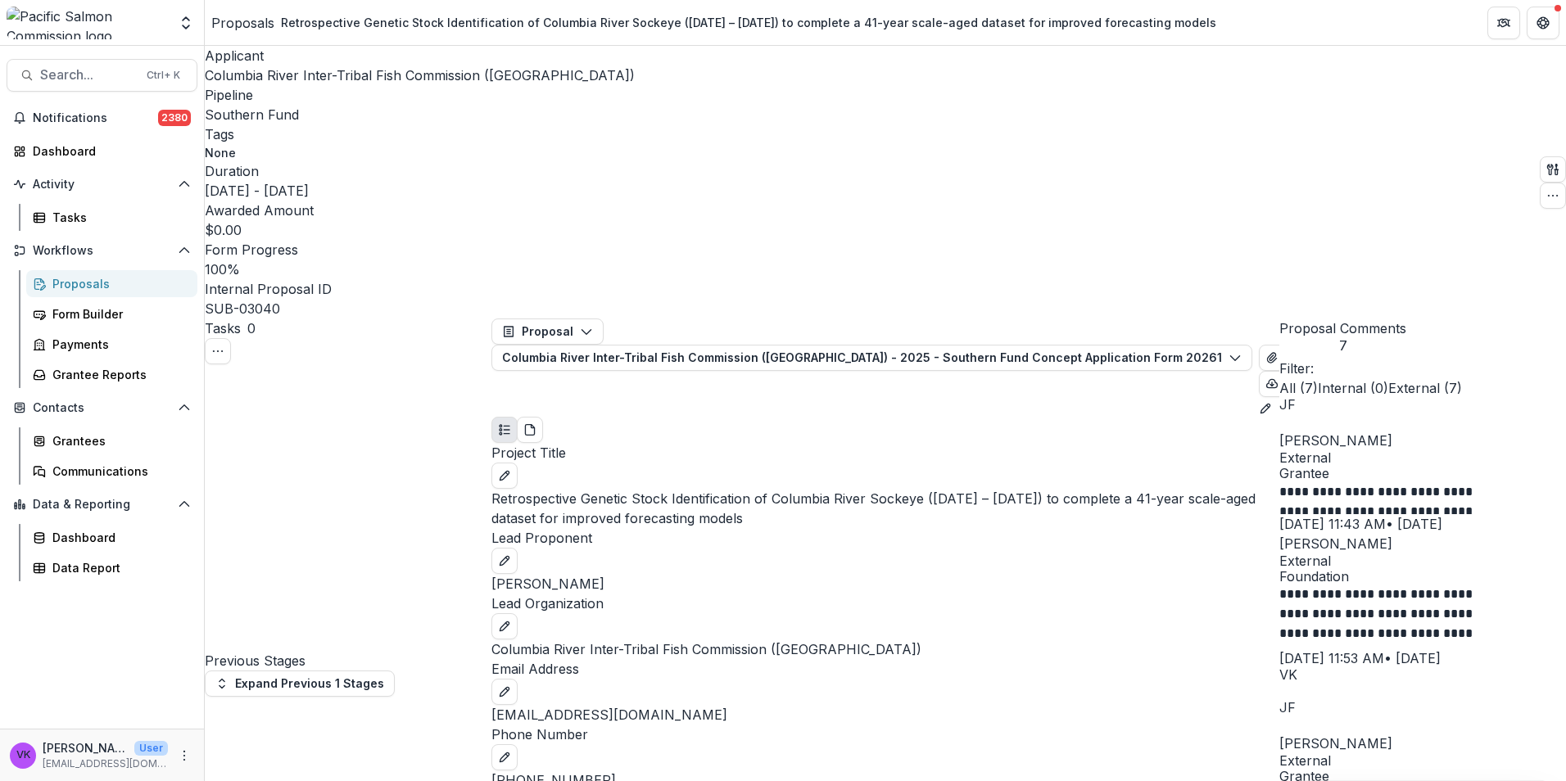
scroll to position [983, 0]
drag, startPoint x: 1290, startPoint y: 609, endPoint x: 1408, endPoint y: 689, distance: 142.2
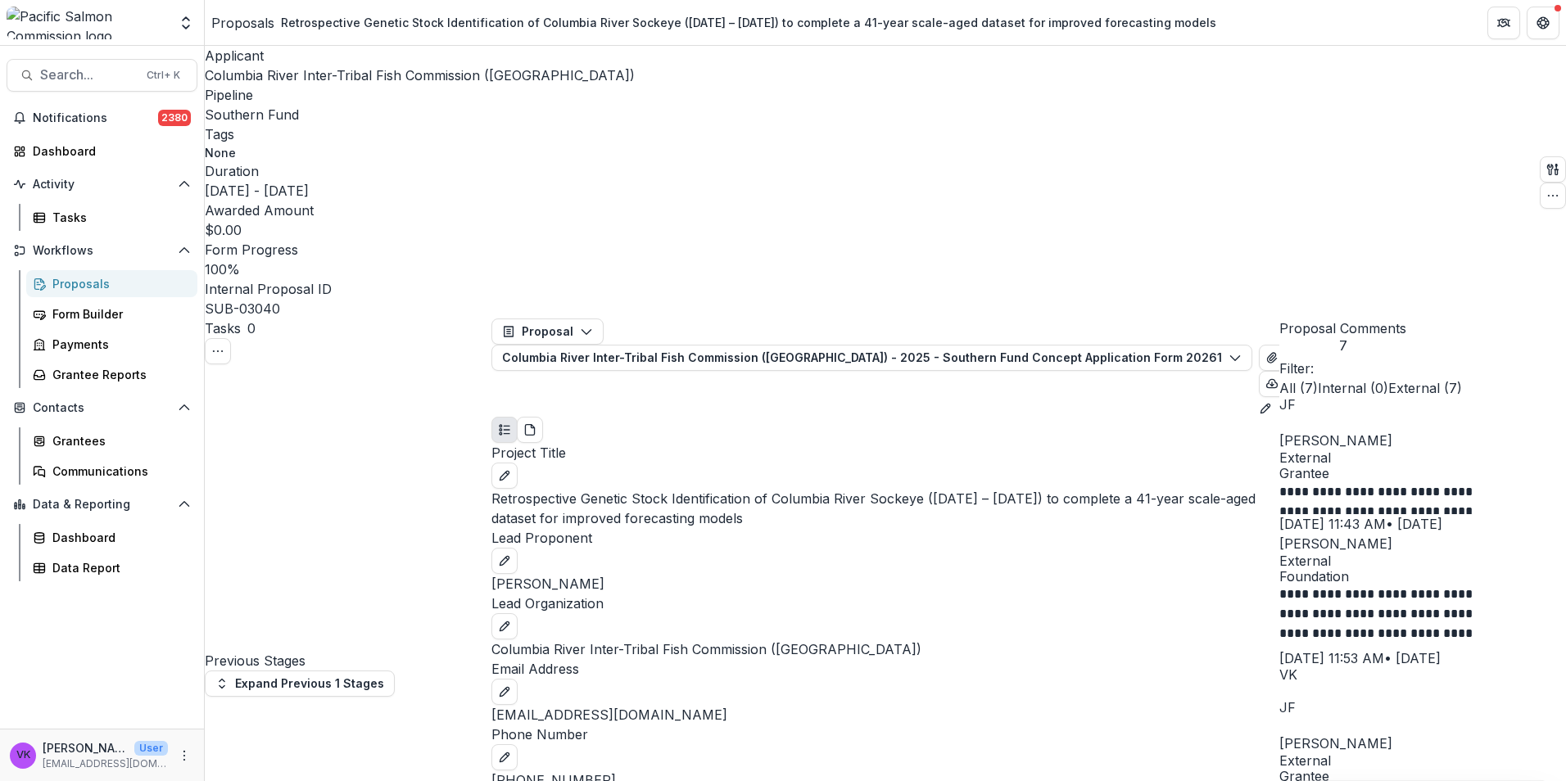
copy p "**********"
drag, startPoint x: 1354, startPoint y: 610, endPoint x: 1385, endPoint y: 623, distance: 33.8
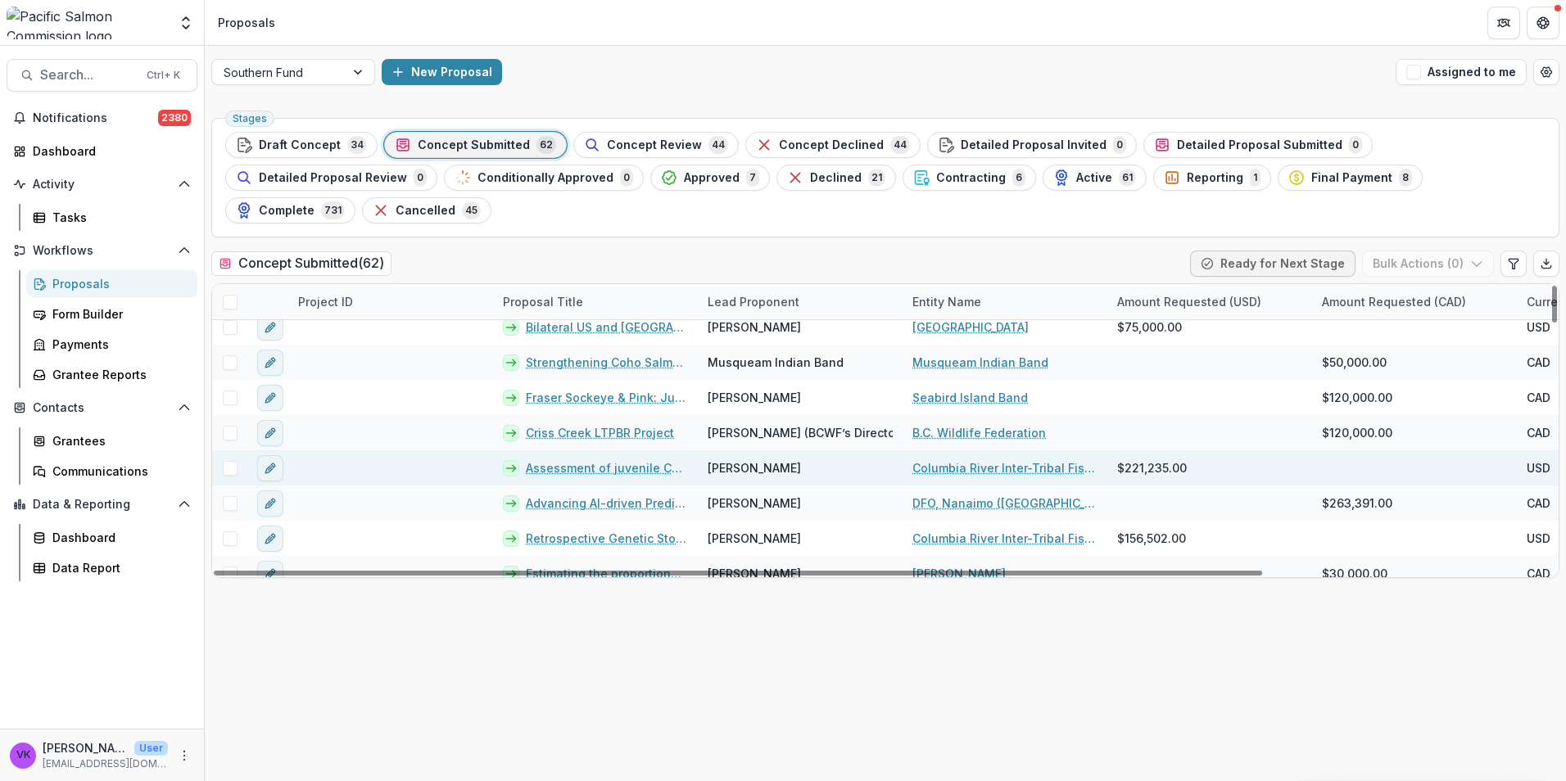
scroll to position [1926, 0]
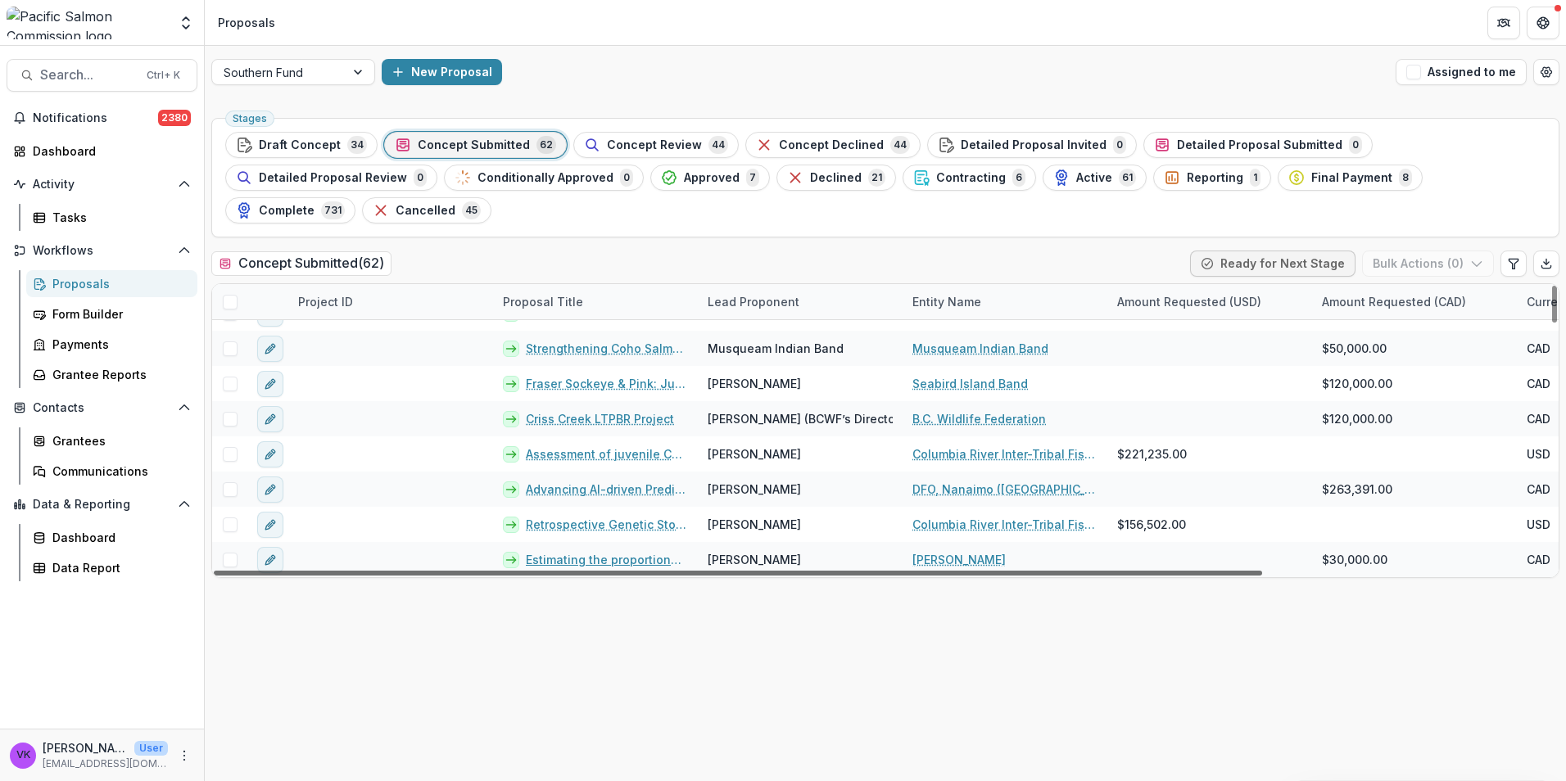
drag, startPoint x: 631, startPoint y: 527, endPoint x: 721, endPoint y: 542, distance: 90.6
click at [631, 551] on link "Estimating the proportional influences of some less-commonly considered factors…" at bounding box center [607, 559] width 162 height 17
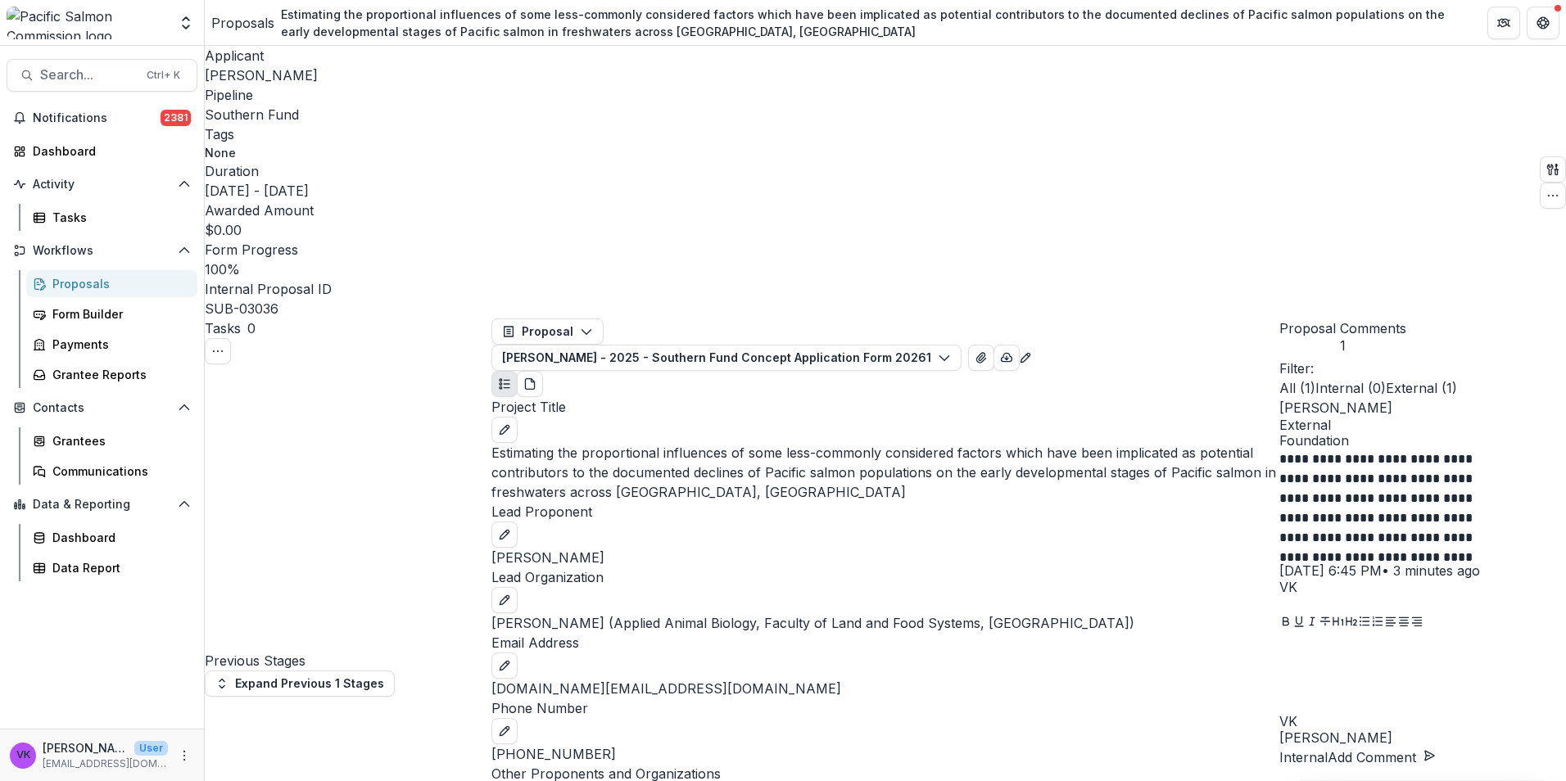
click at [1440, 450] on p "**********" at bounding box center [1384, 506] width 210 height 112
click at [1471, 423] on div "**********" at bounding box center [1422, 505] width 287 height 215
click at [1449, 450] on p "**********" at bounding box center [1384, 506] width 210 height 112
drag, startPoint x: 1469, startPoint y: 411, endPoint x: 1562, endPoint y: 429, distance: 95.1
click at [1468, 411] on div "**********" at bounding box center [1422, 505] width 287 height 215
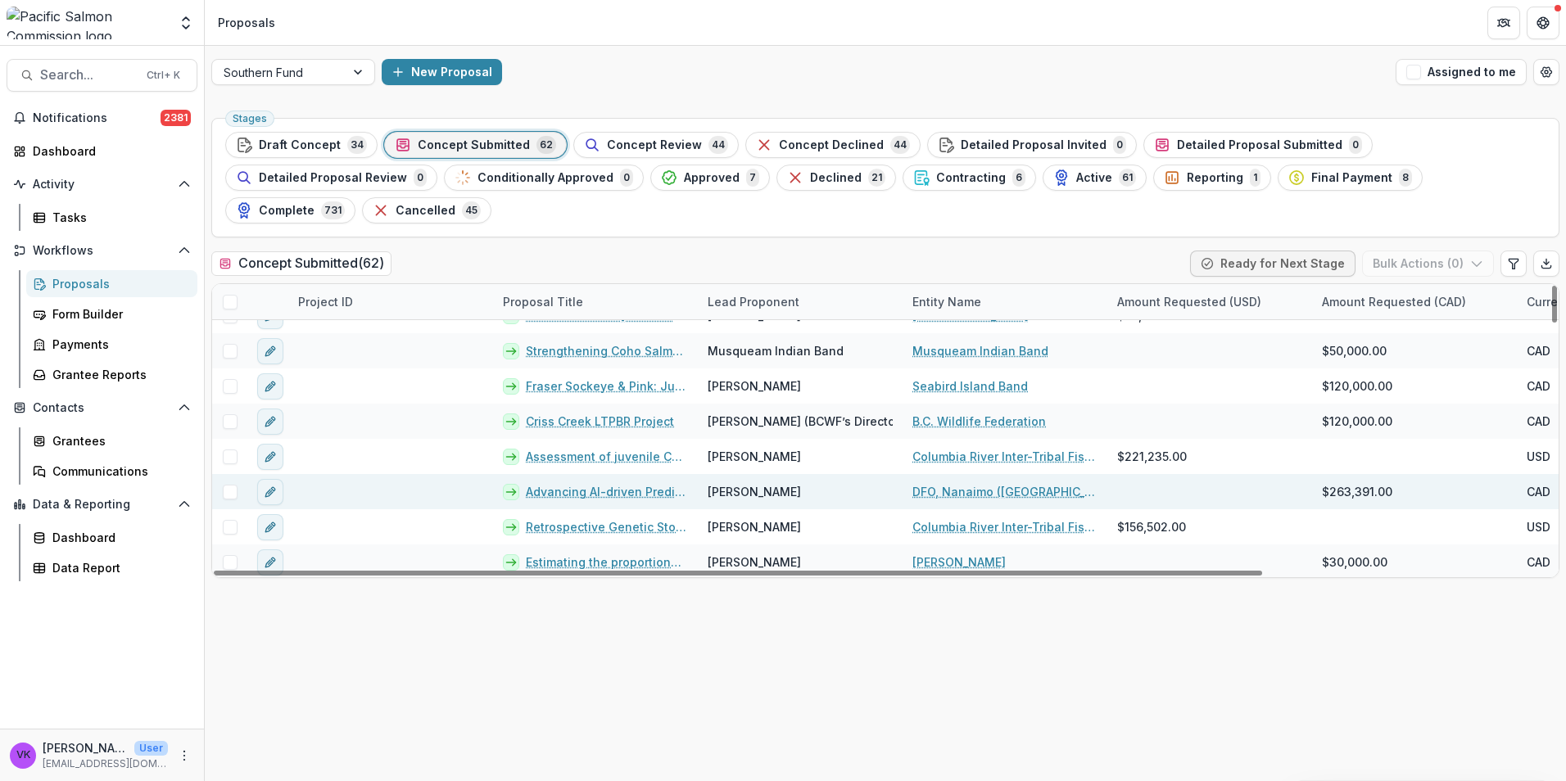
scroll to position [1926, 0]
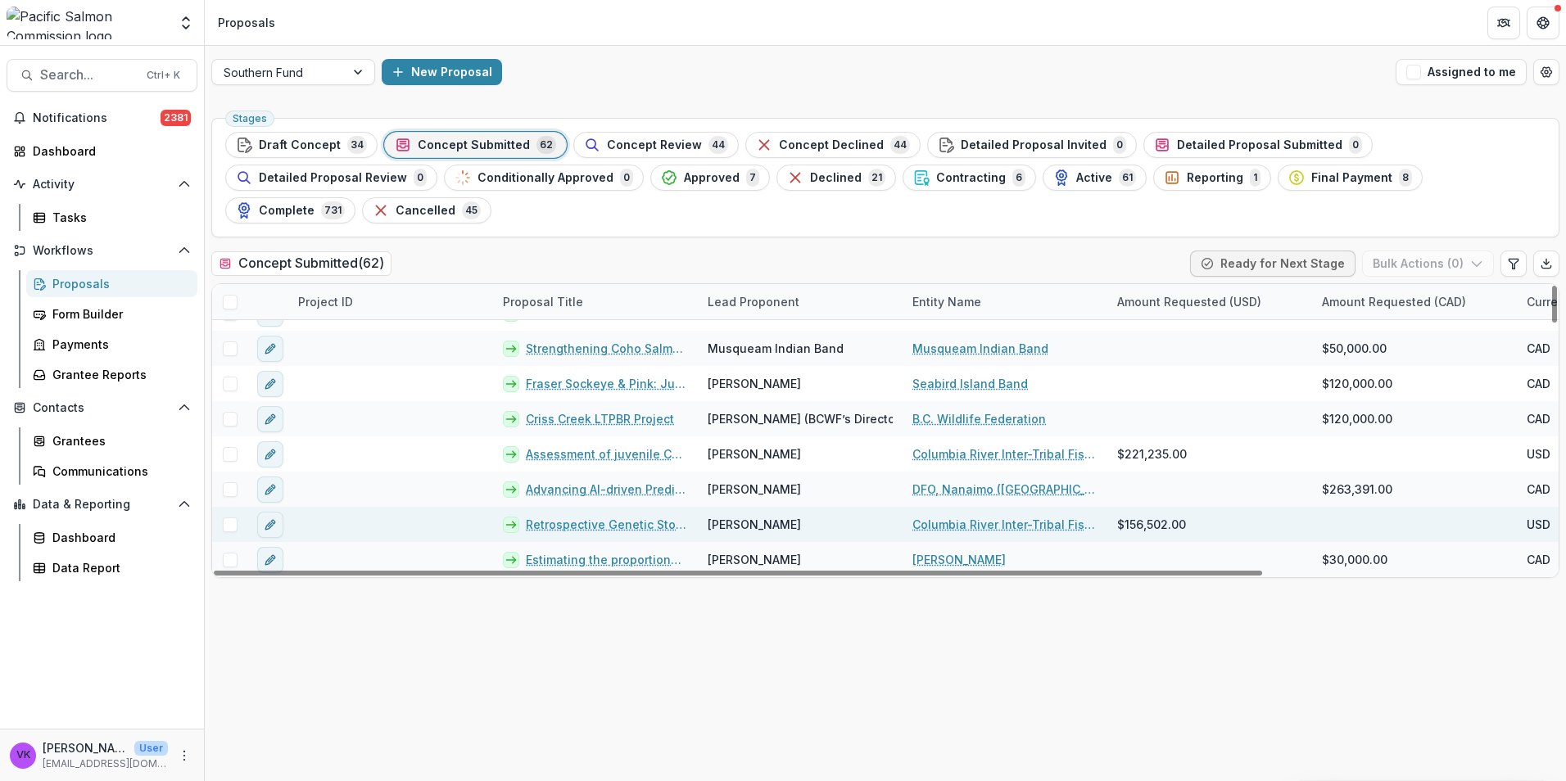
drag, startPoint x: 544, startPoint y: 490, endPoint x: 655, endPoint y: 497, distance: 111.6
click at [544, 516] on link "Retrospective Genetic Stock Identification of Columbia River Sockeye ([DATE] – …" at bounding box center [607, 524] width 162 height 17
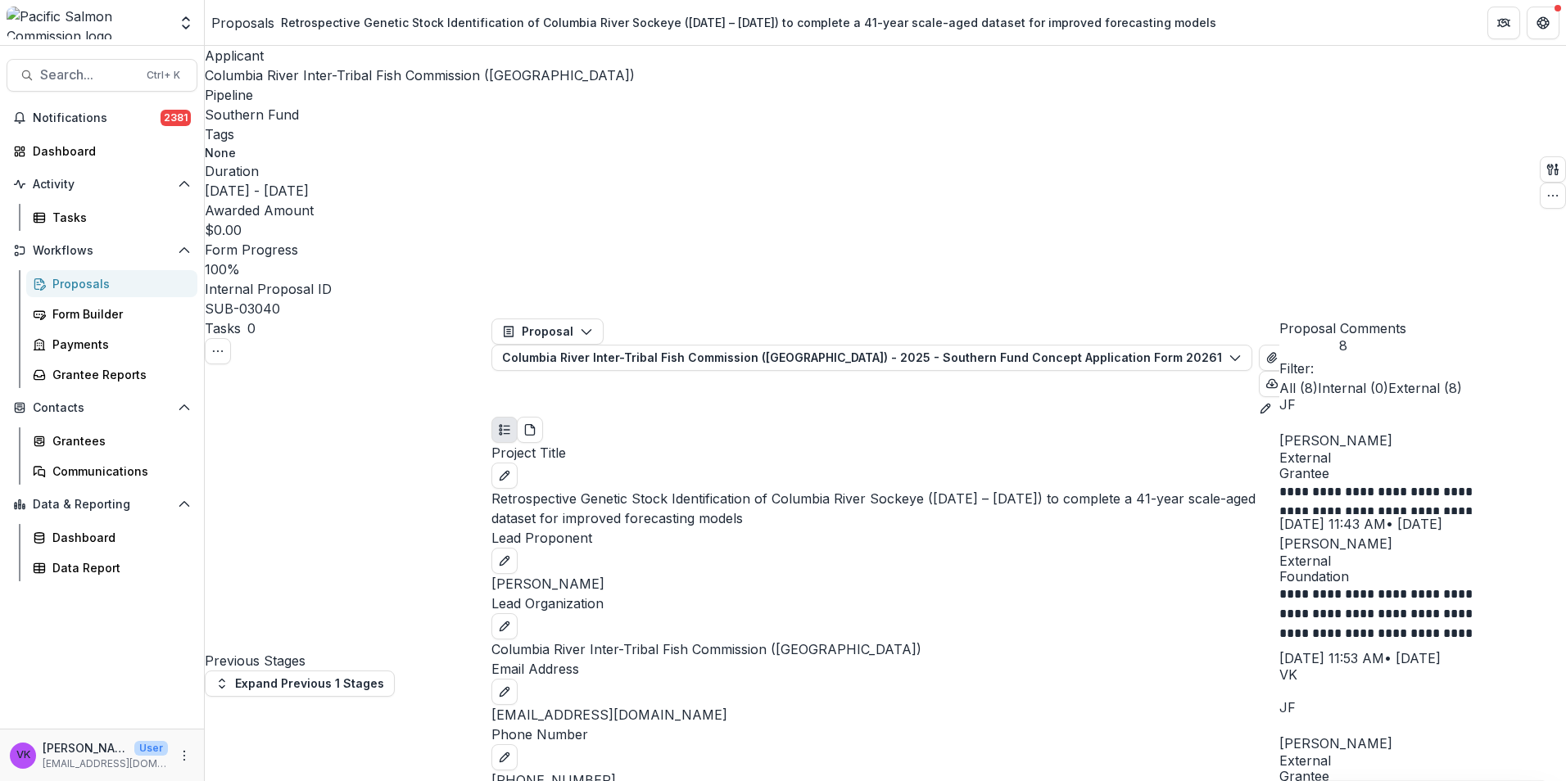
scroll to position [47, 0]
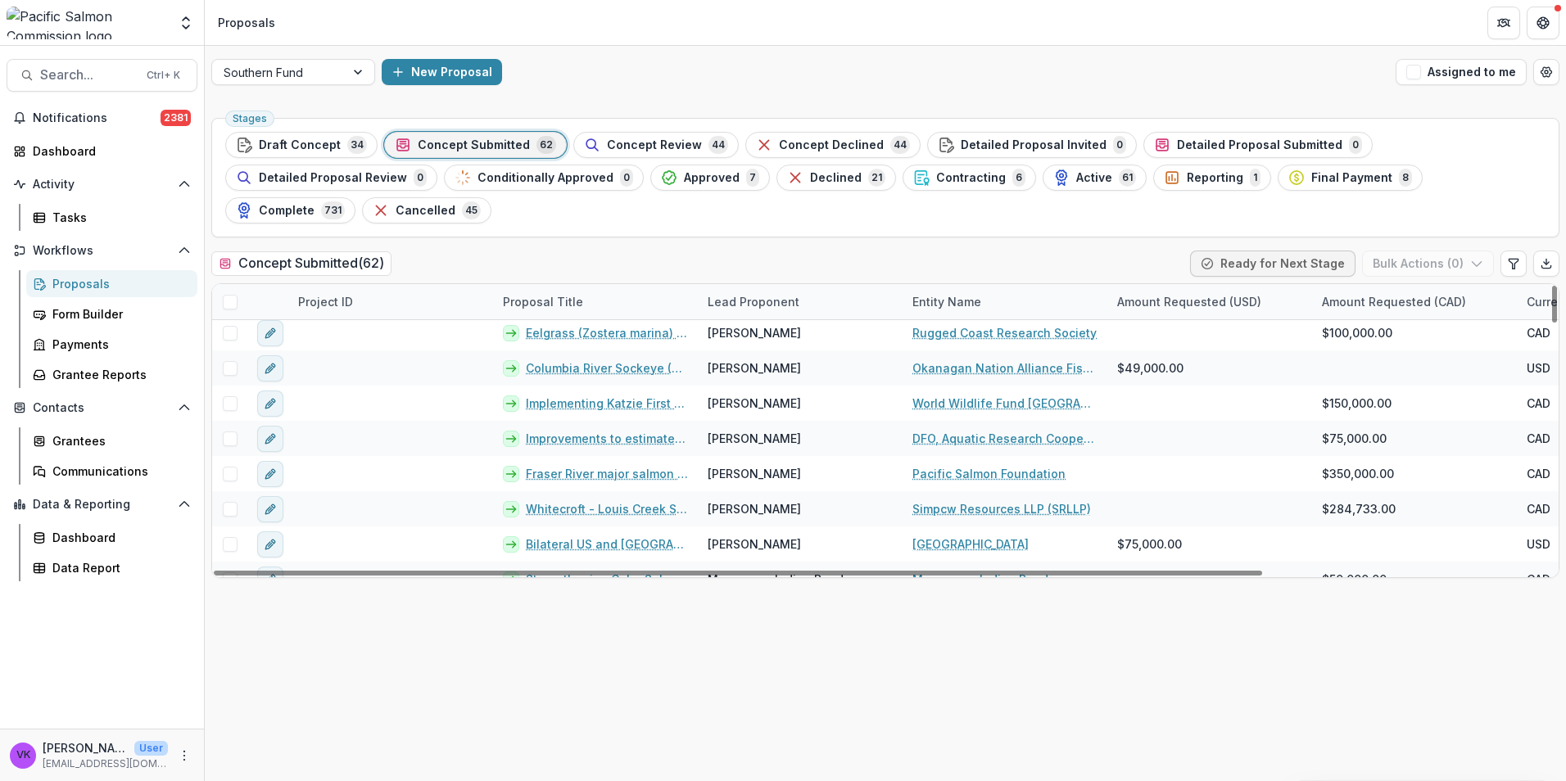
scroll to position [1926, 0]
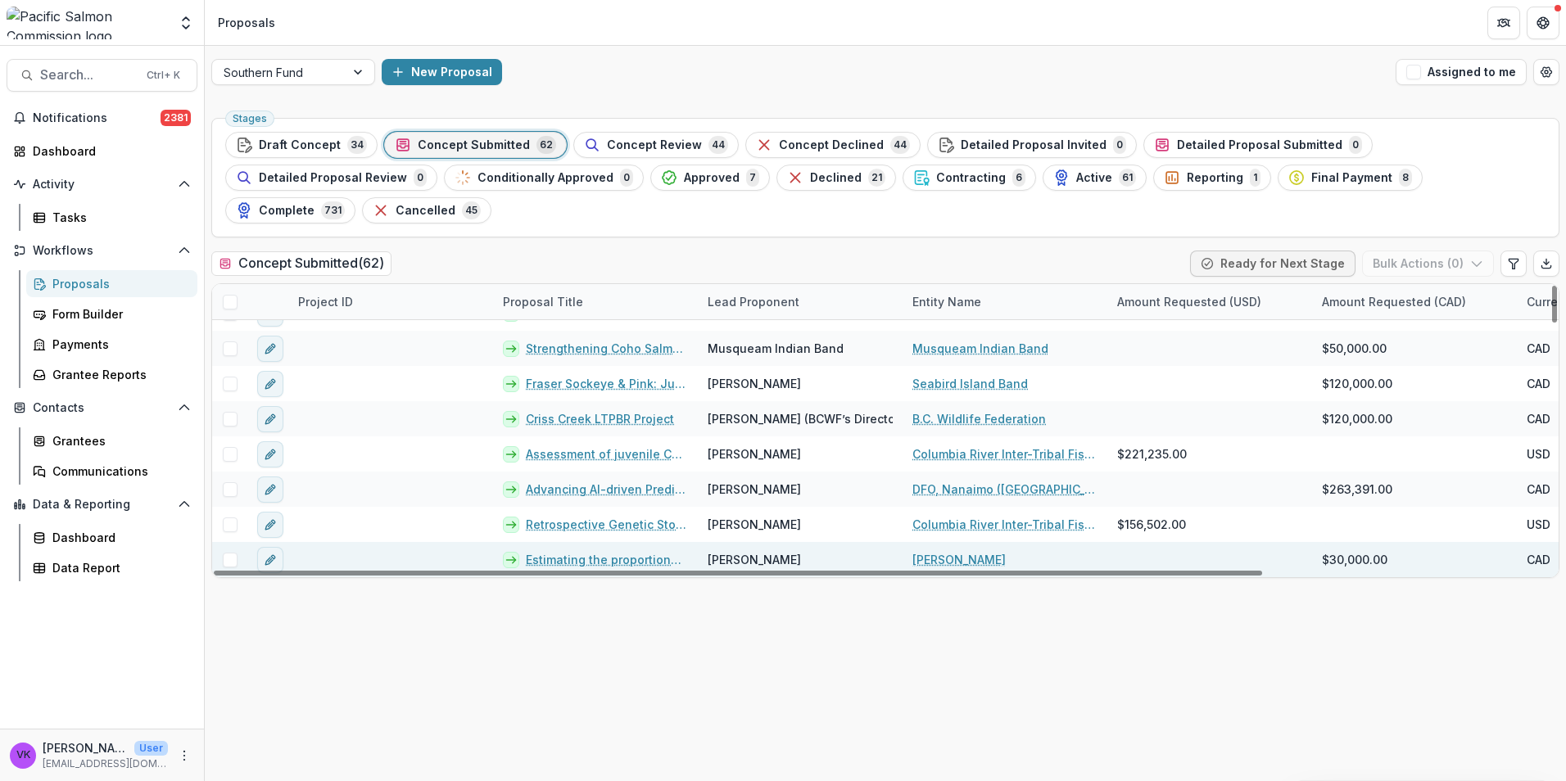
click at [629, 551] on link "Estimating the proportional influences of some less-commonly considered factors…" at bounding box center [607, 559] width 162 height 17
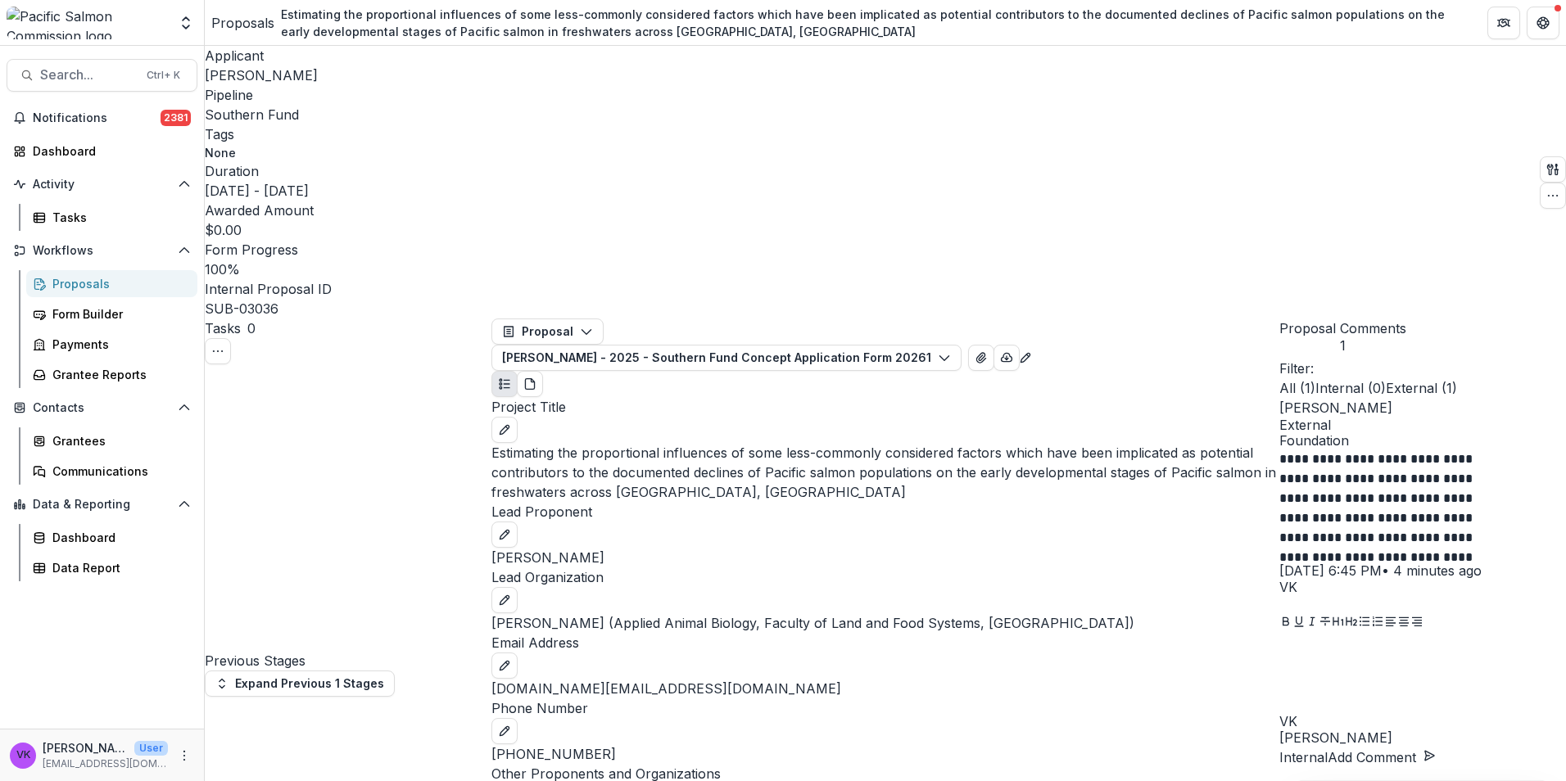
select select "**********"
drag, startPoint x: 1020, startPoint y: 590, endPoint x: 1082, endPoint y: 587, distance: 61.5
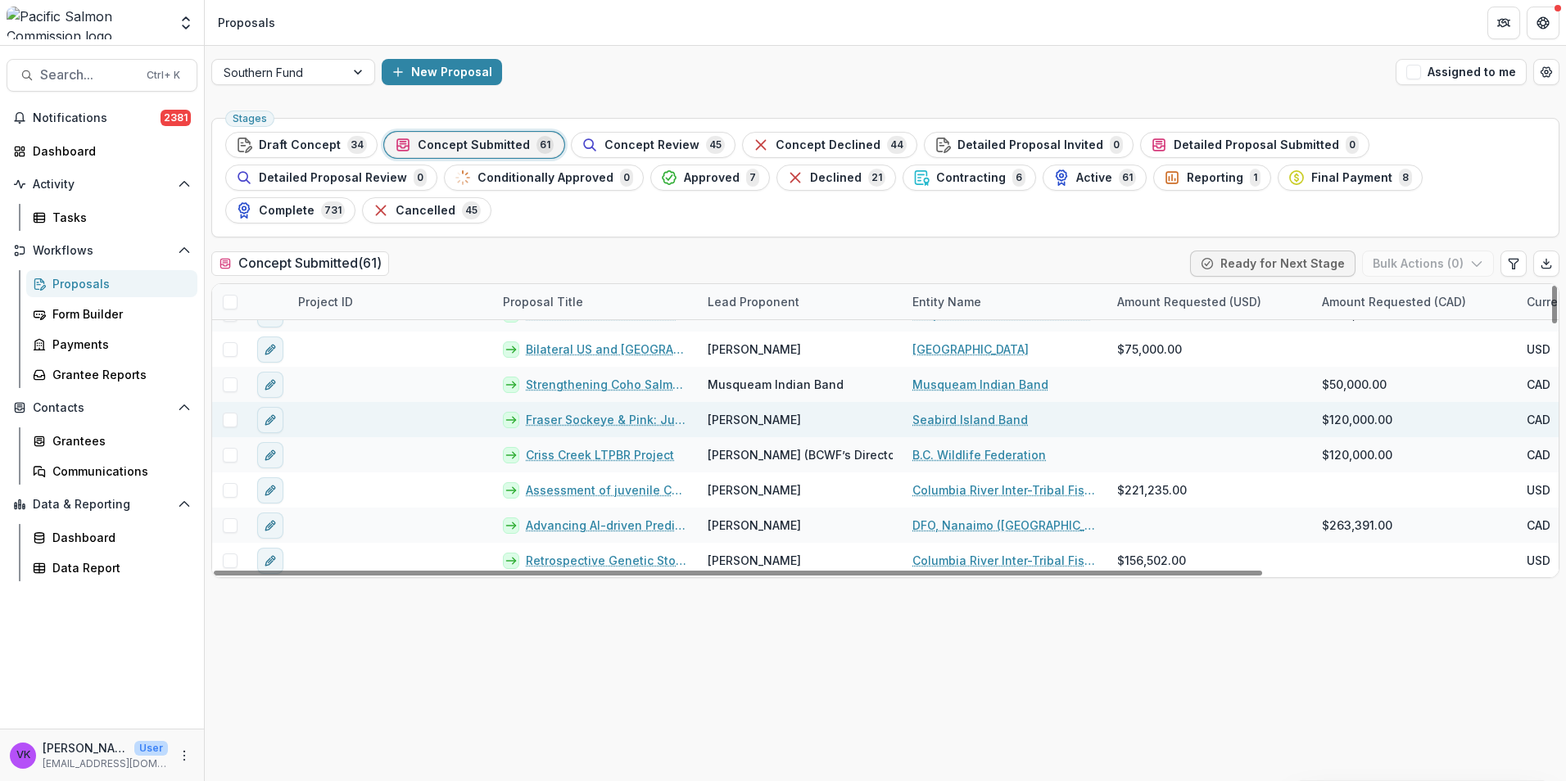
scroll to position [1891, 0]
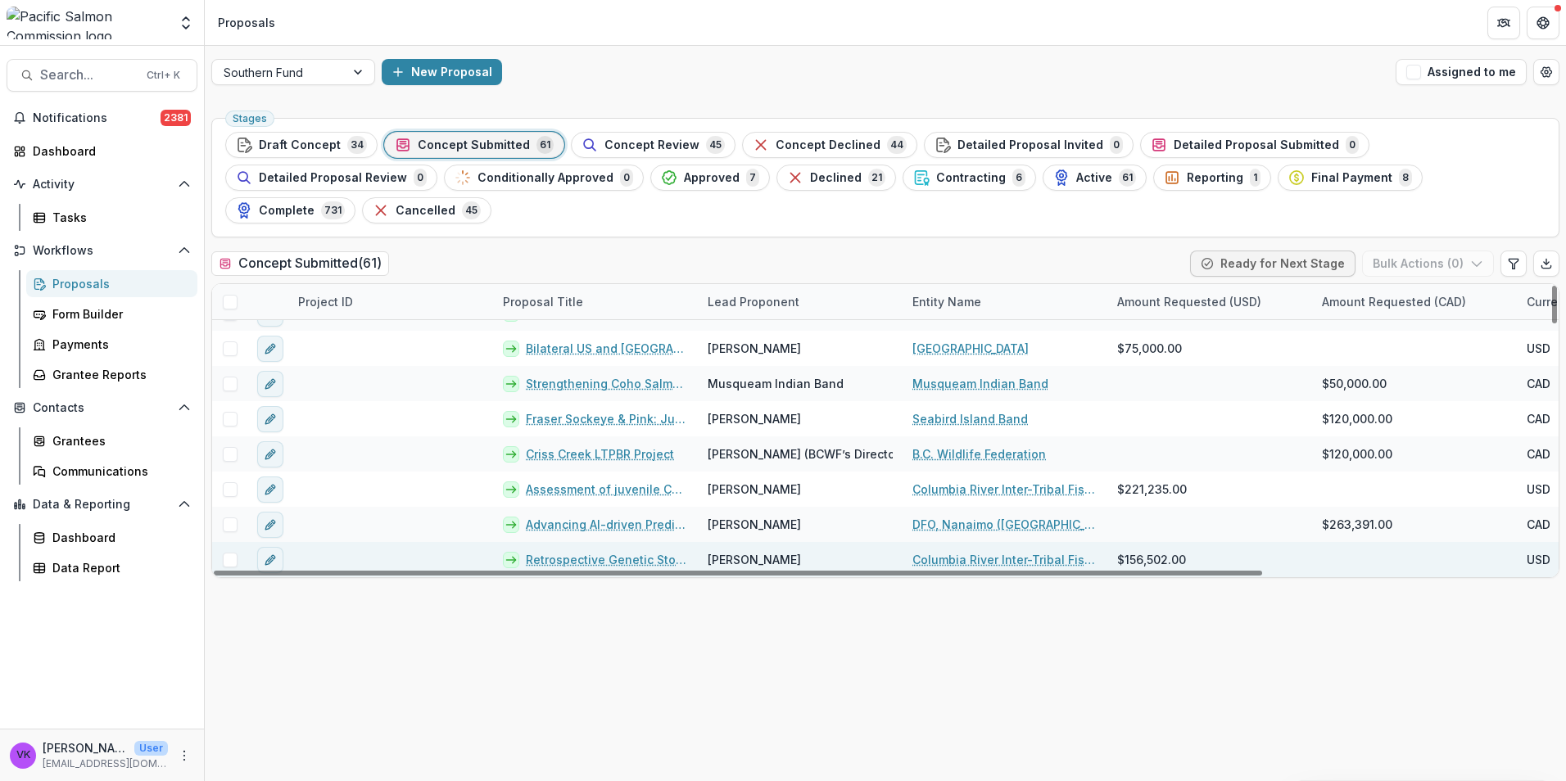
click at [623, 551] on link "Retrospective Genetic Stock Identification of Columbia River Sockeye ([DATE] – …" at bounding box center [607, 559] width 162 height 17
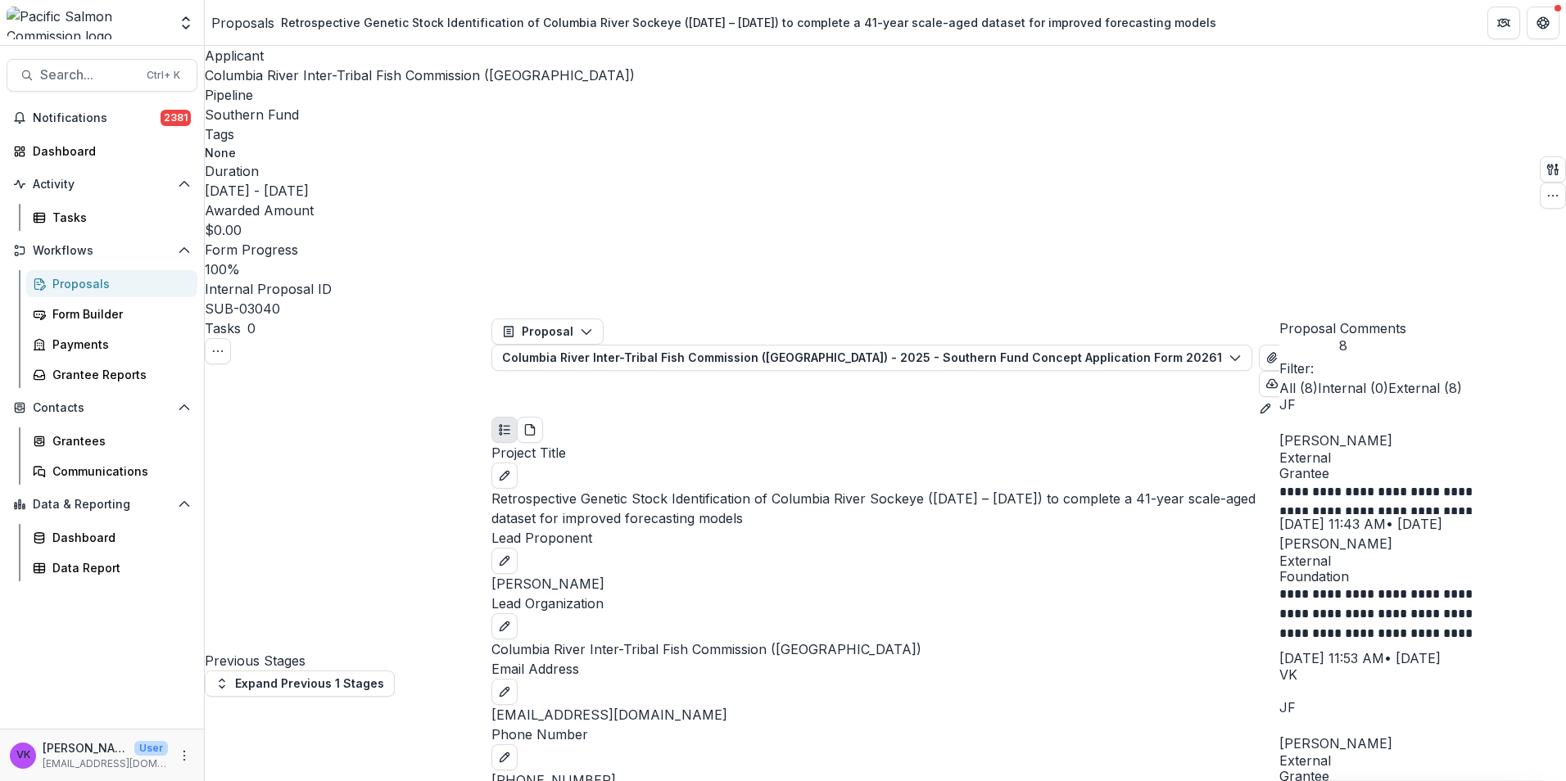
select select "**********"
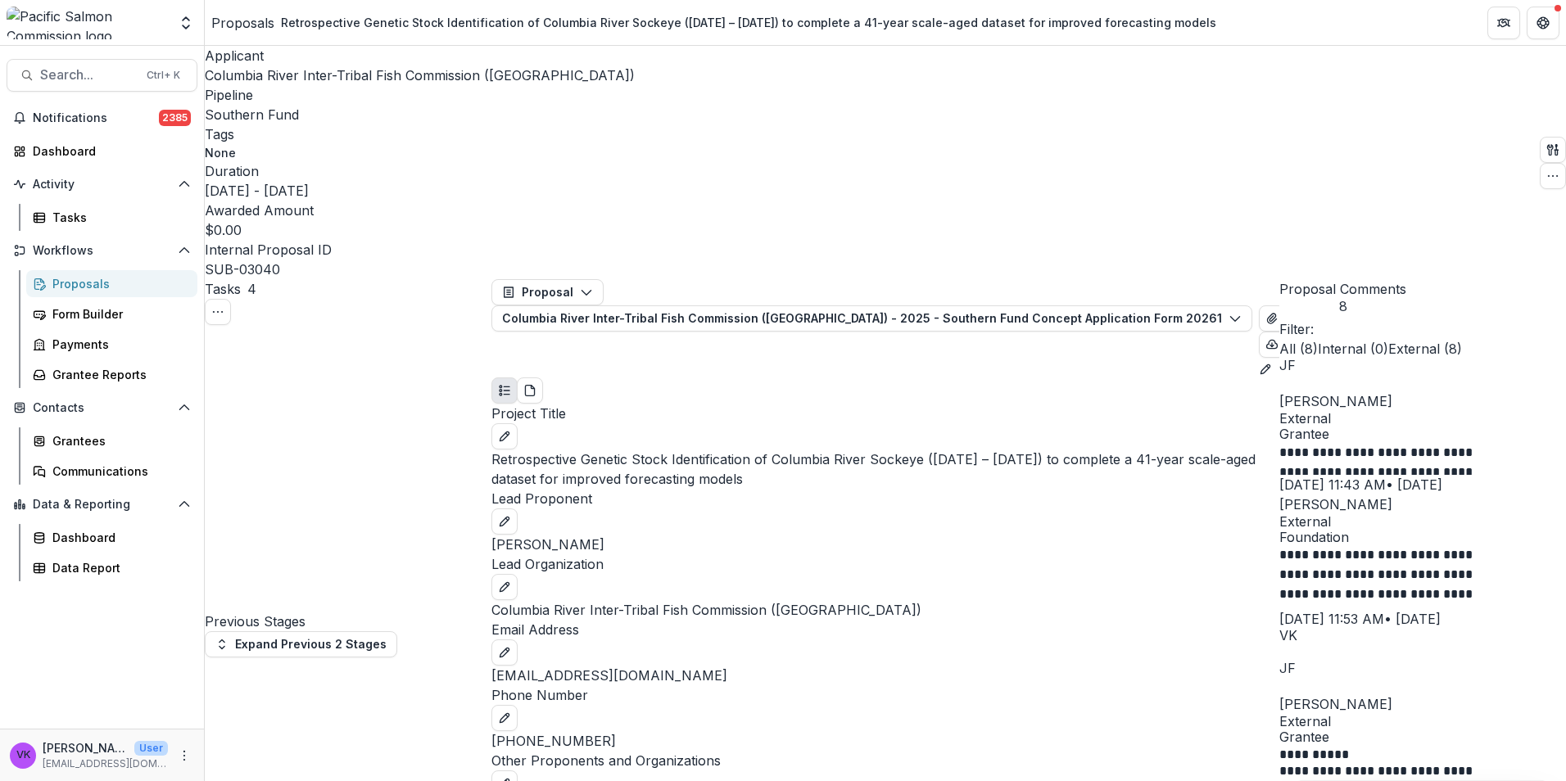
scroll to position [246, 0]
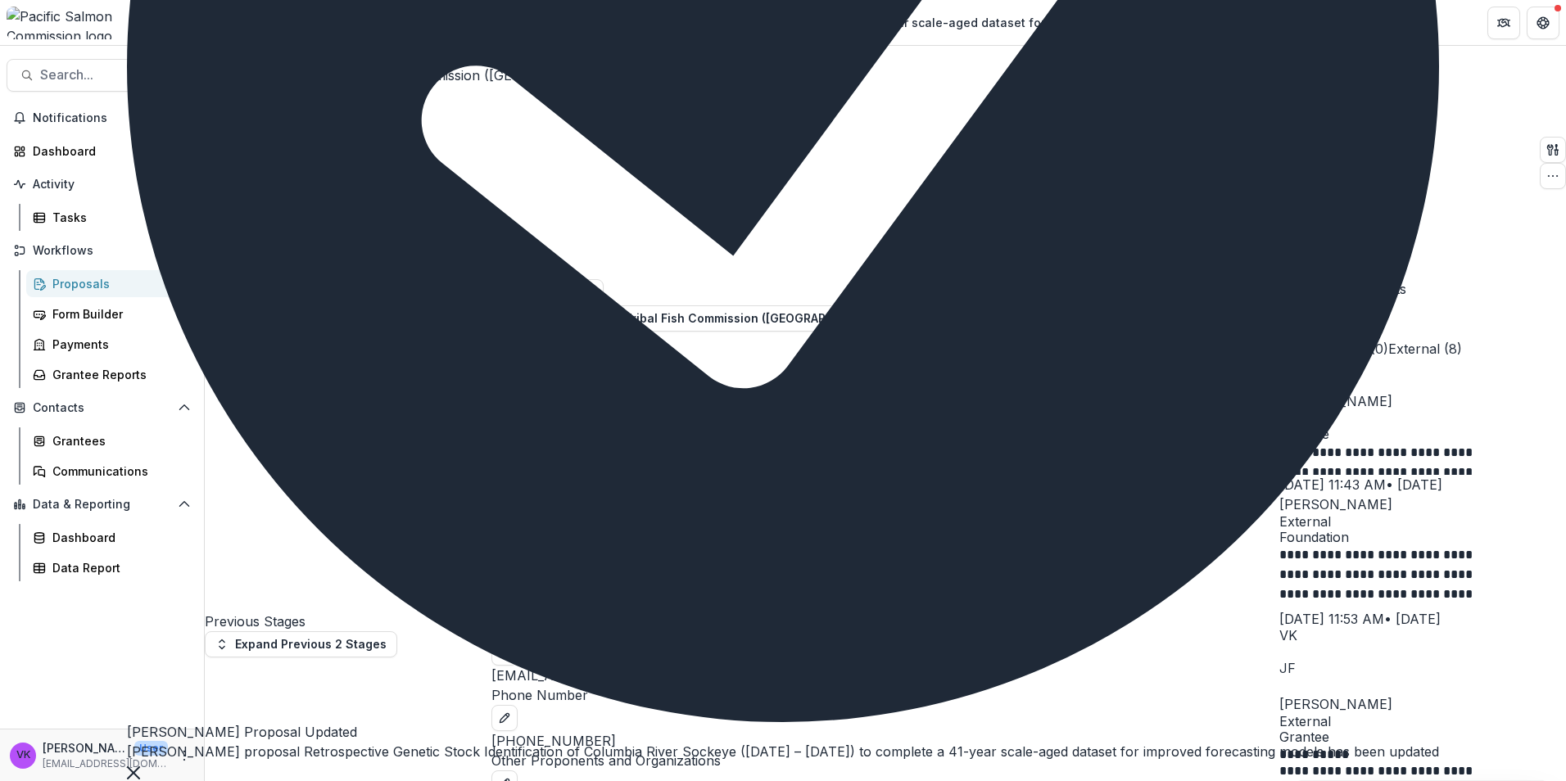
scroll to position [655, 0]
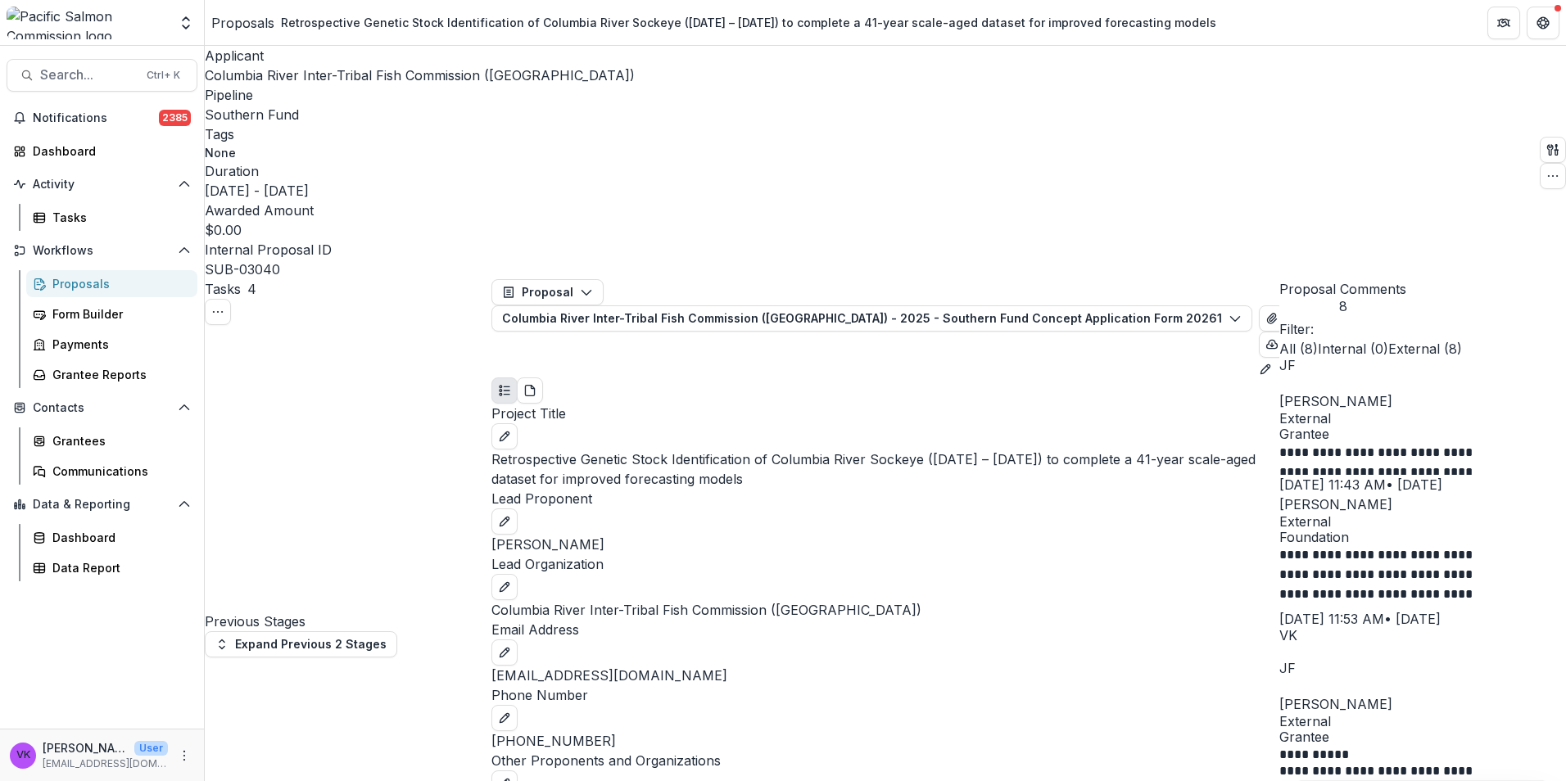
drag, startPoint x: 1360, startPoint y: 663, endPoint x: 1485, endPoint y: 745, distance: 149.0
drag, startPoint x: 1473, startPoint y: 620, endPoint x: 1528, endPoint y: 692, distance: 90.6
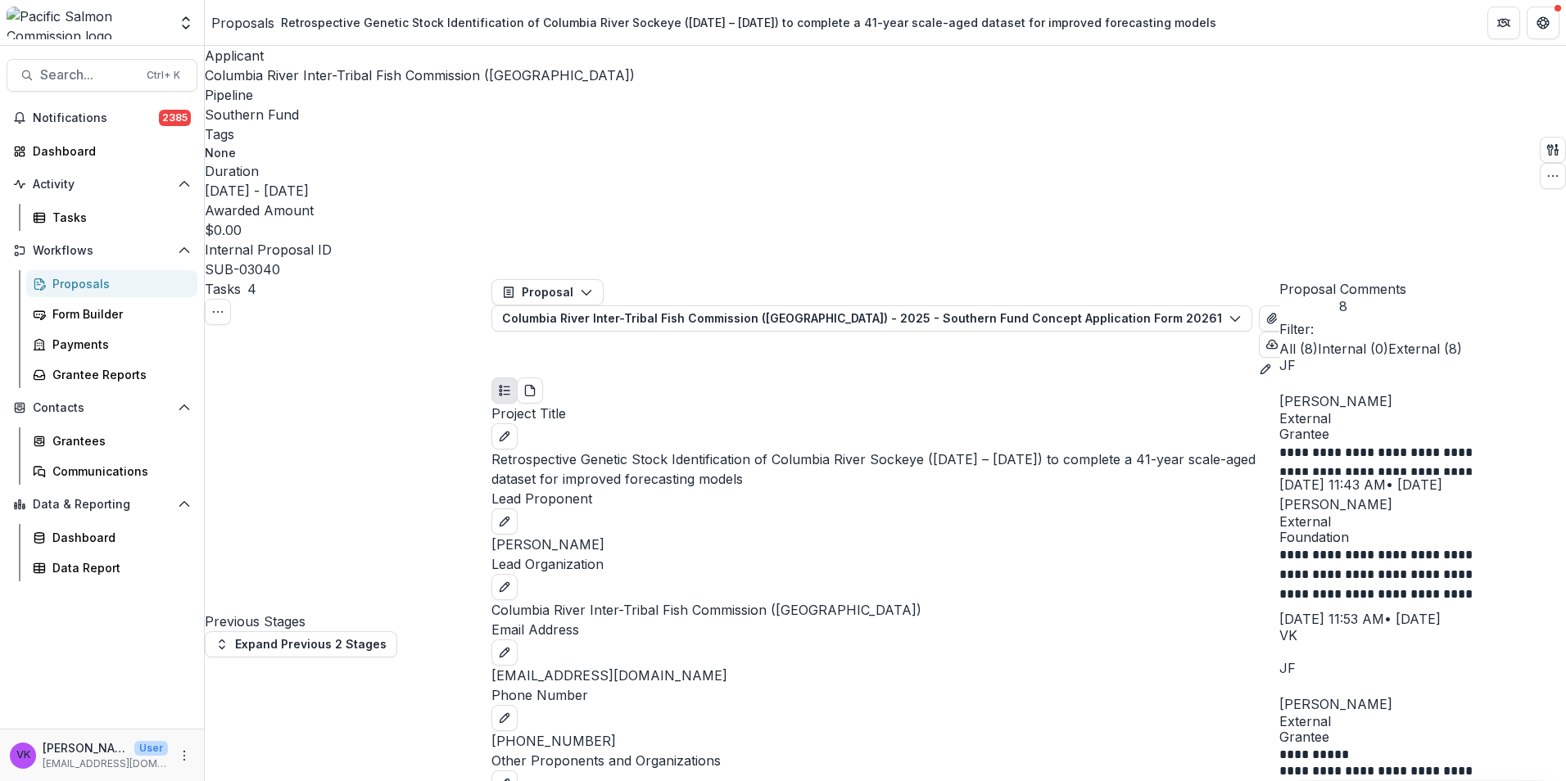
scroll to position [1064, 0]
drag, startPoint x: 941, startPoint y: 253, endPoint x: 1164, endPoint y: 282, distance: 225.4
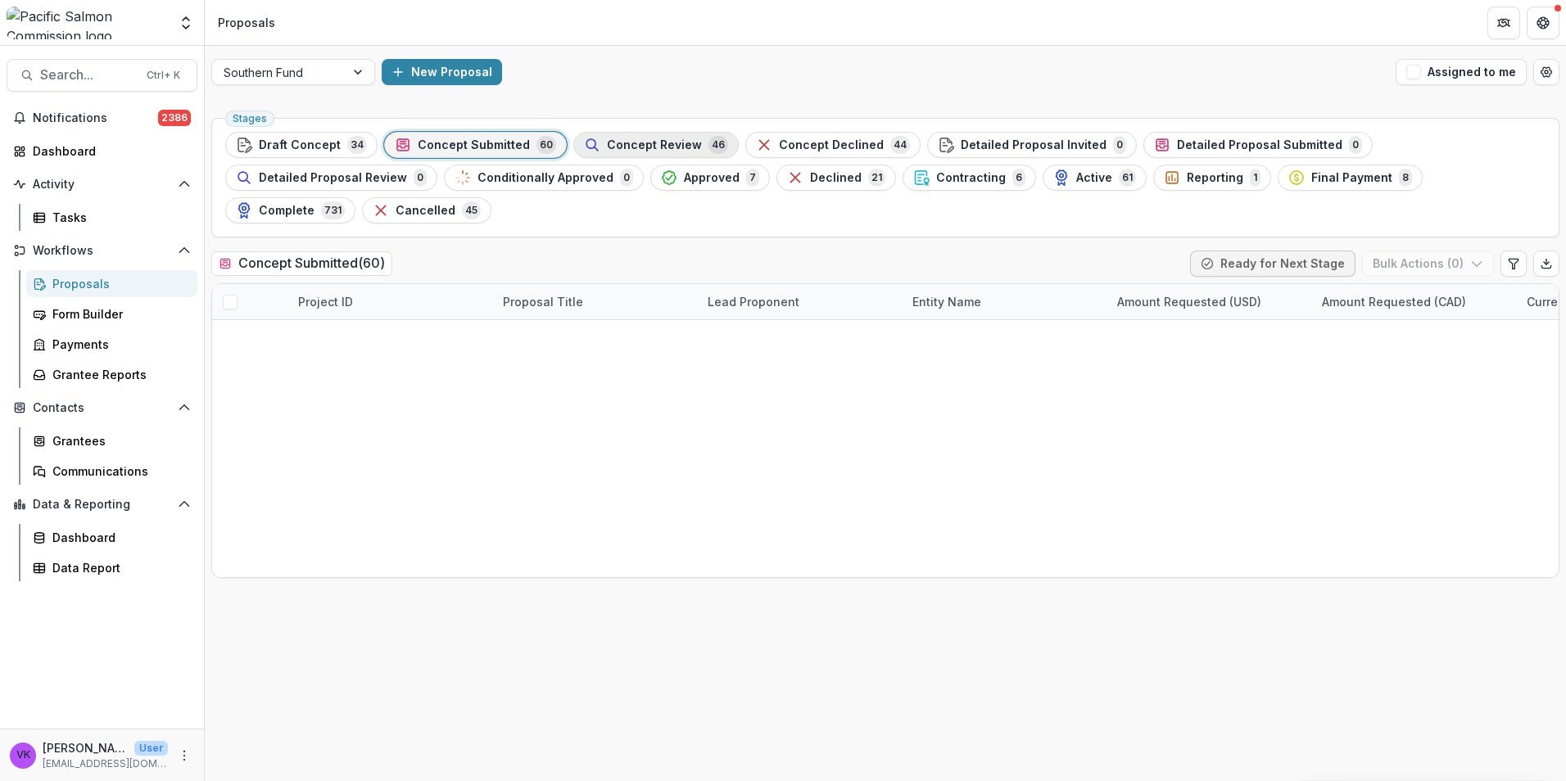
click at [652, 143] on span "Concept Review" at bounding box center [654, 145] width 95 height 14
